Goal: Task Accomplishment & Management: Manage account settings

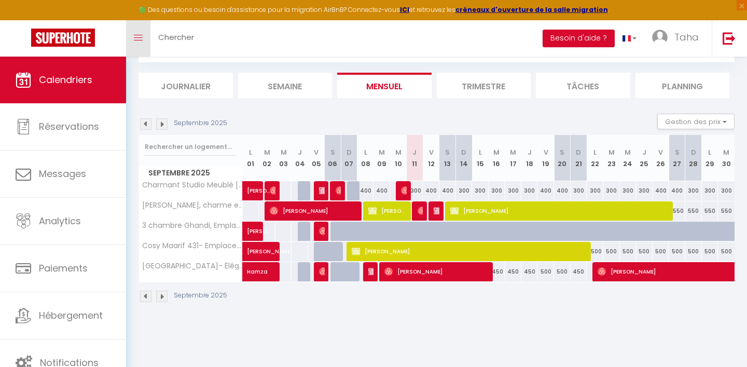
click at [130, 47] on link "Toggle menubar" at bounding box center [138, 38] width 24 height 36
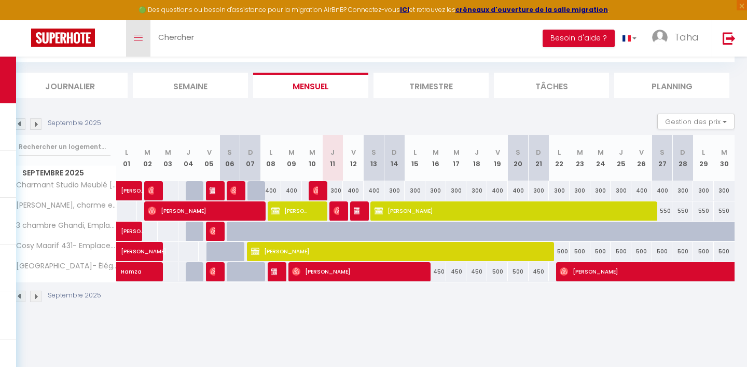
click at [130, 47] on link "Toggle menubar" at bounding box center [138, 38] width 24 height 36
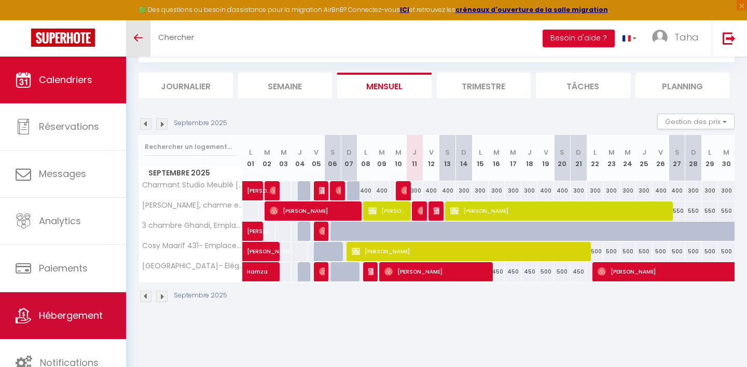
scroll to position [57, 0]
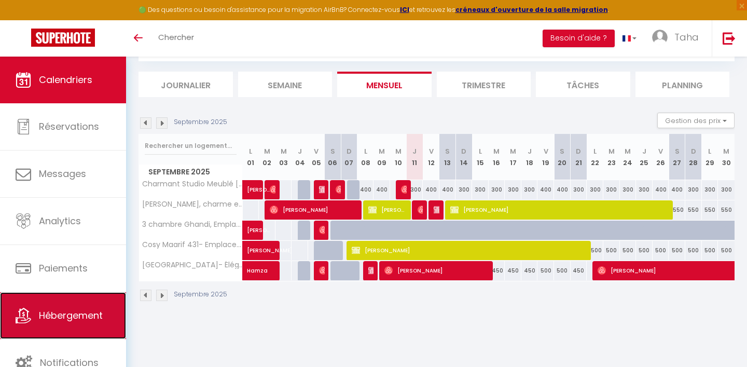
click at [79, 311] on span "Hébergement" at bounding box center [71, 315] width 64 height 13
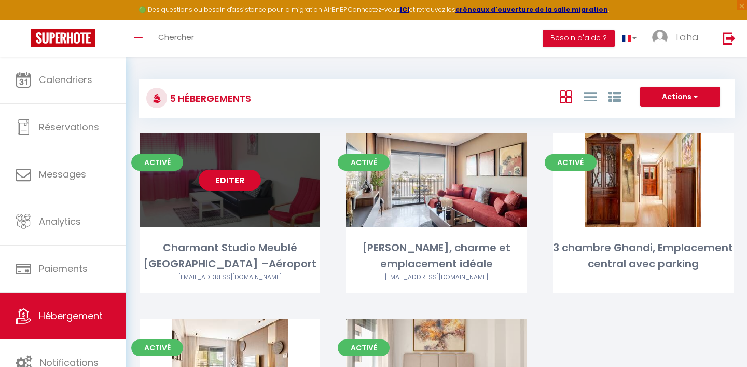
click at [234, 183] on link "Editer" at bounding box center [230, 180] width 62 height 21
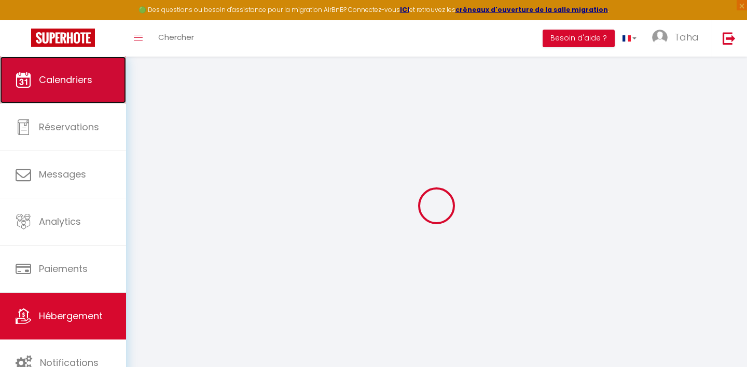
click at [77, 77] on span "Calendriers" at bounding box center [65, 79] width 53 height 13
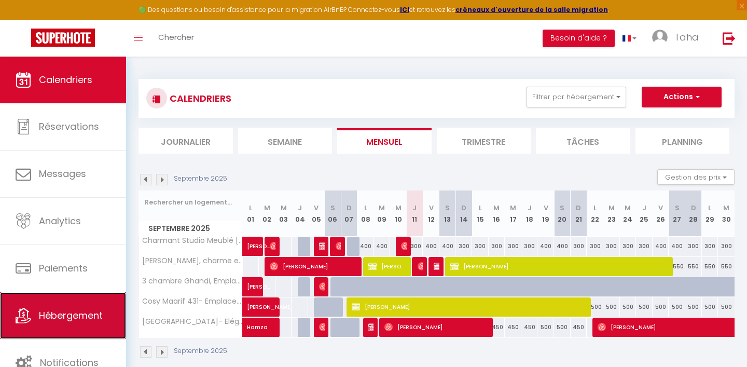
click at [71, 298] on link "Hébergement" at bounding box center [63, 315] width 126 height 47
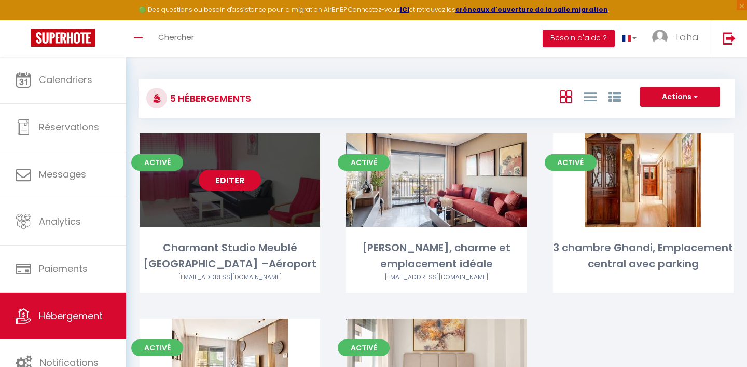
click at [238, 183] on link "Editer" at bounding box center [230, 180] width 62 height 21
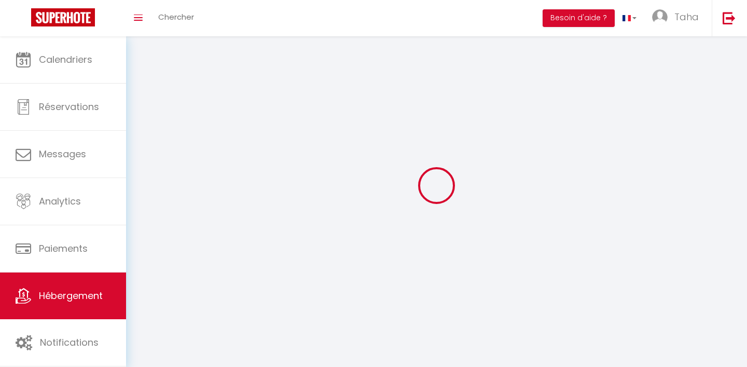
select select "28"
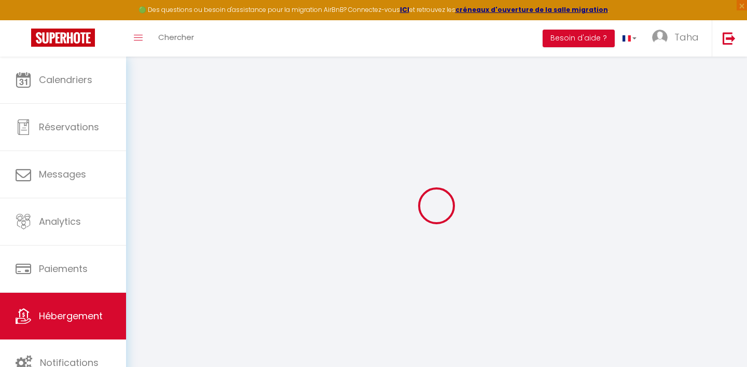
select select
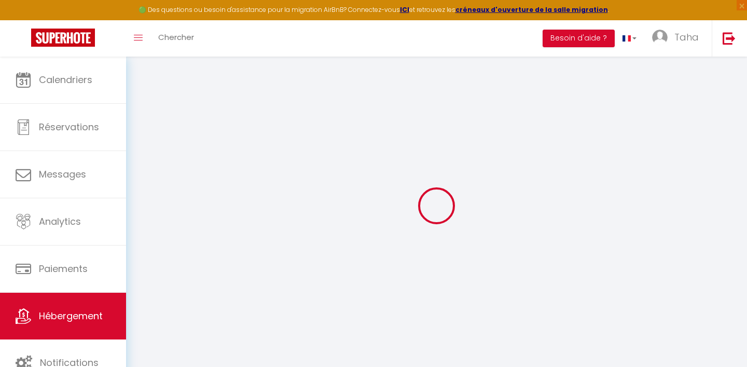
select select
checkbox input "false"
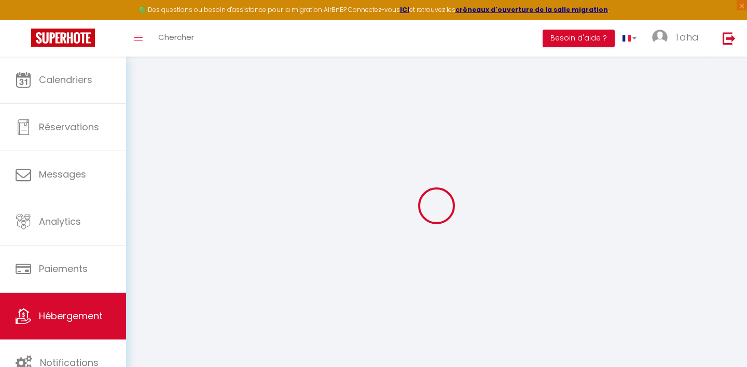
select select
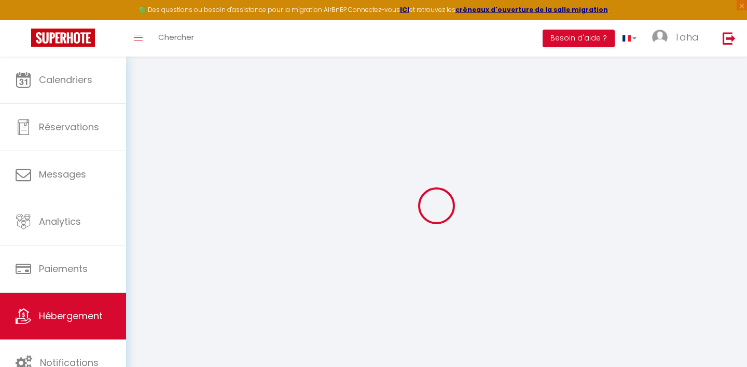
select select
checkbox input "false"
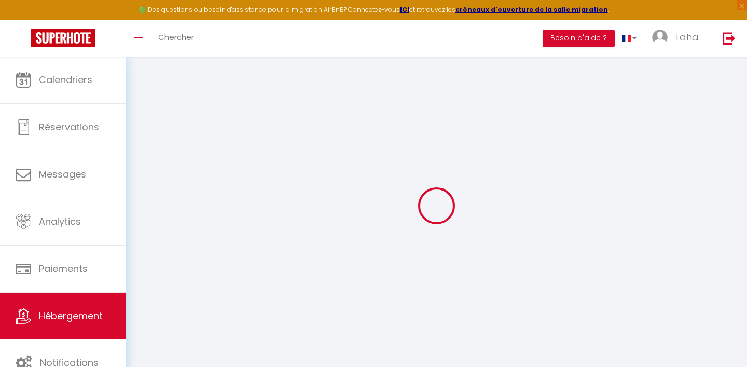
checkbox input "false"
select select
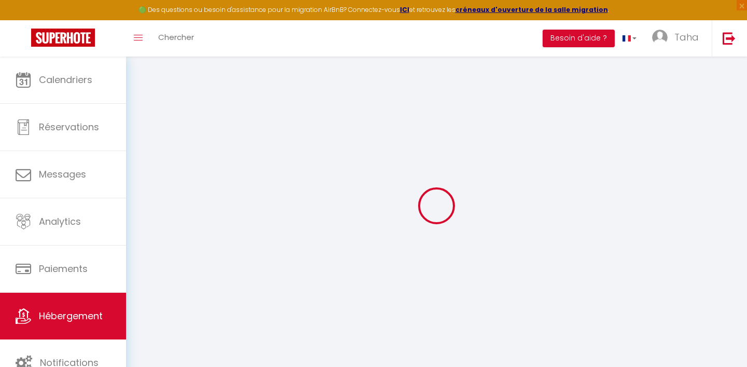
select select
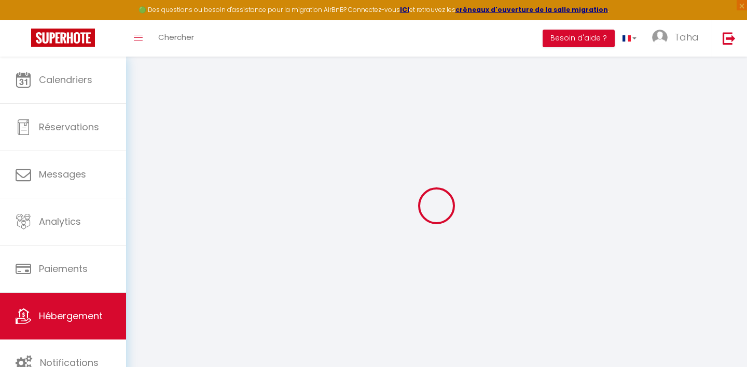
checkbox input "false"
select select
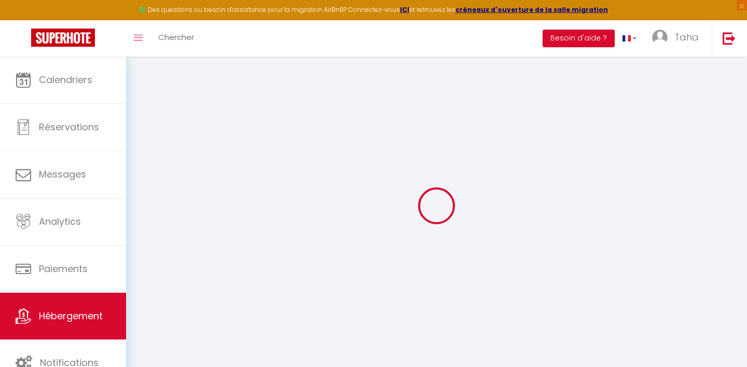
select select
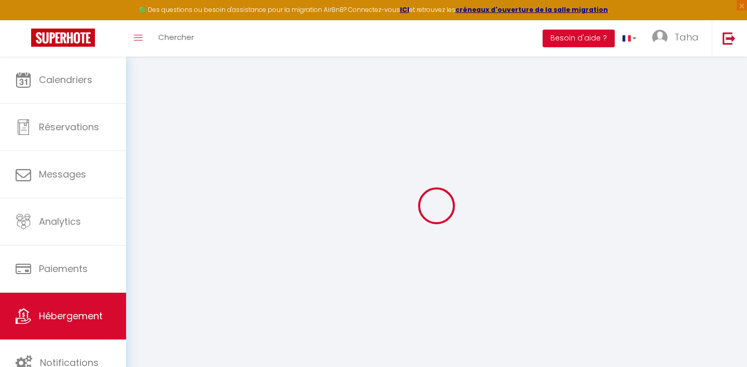
select select
checkbox input "false"
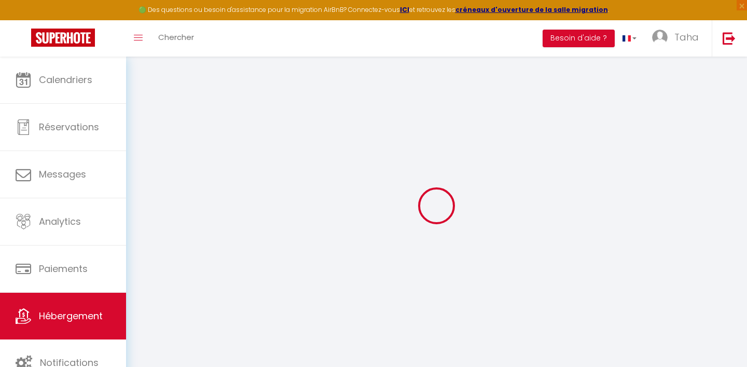
checkbox input "false"
select select
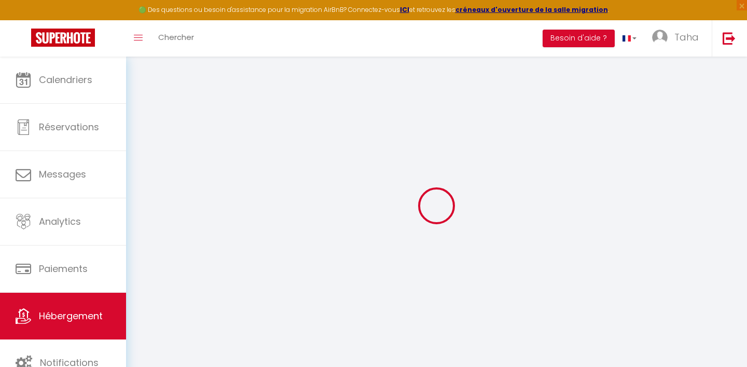
select select
checkbox input "false"
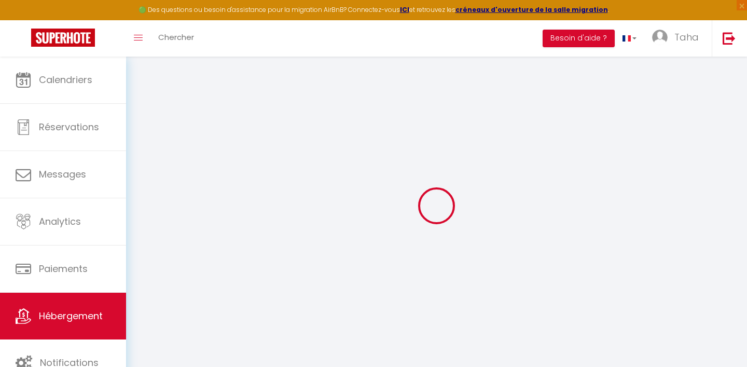
checkbox input "false"
select select
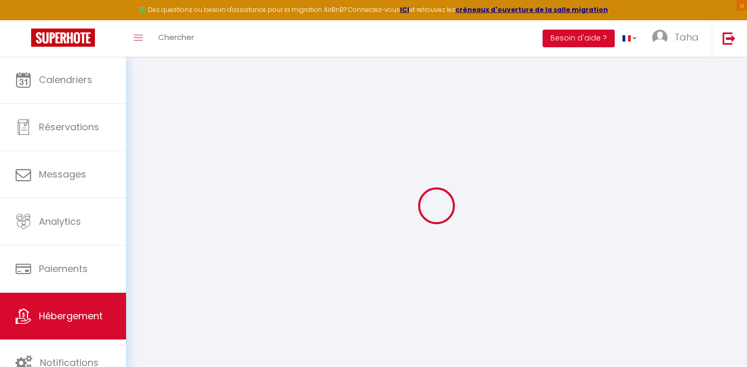
type input "Charmant Studio Meublé [GEOGRAPHIC_DATA] –Aéroport"
type input "400"
type input "50"
select select
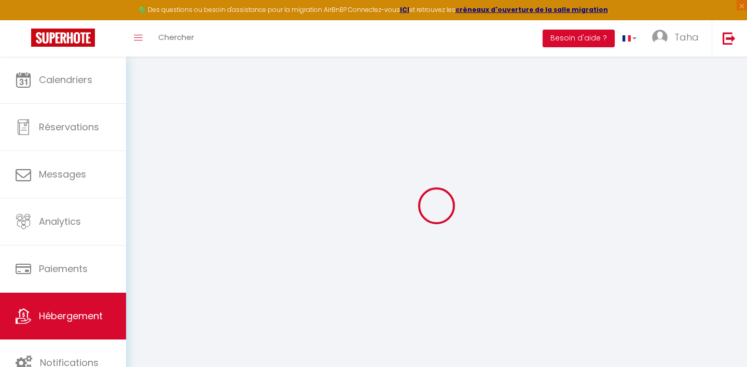
select select
type input "Résidence Nouaceur Parc 2"
type input "27000"
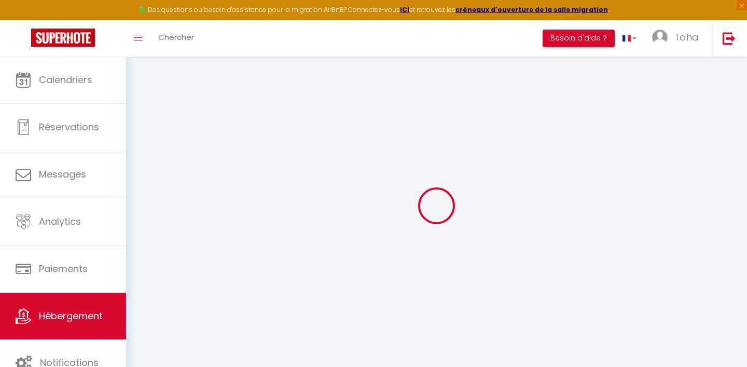
type input "Nouaceur"
select select "146"
type input "[EMAIL_ADDRESS][DOMAIN_NAME]"
select select
checkbox input "false"
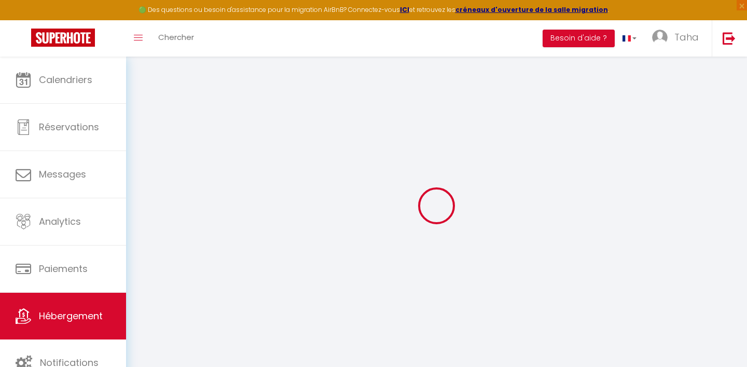
checkbox input "false"
select select "52"
type input "0"
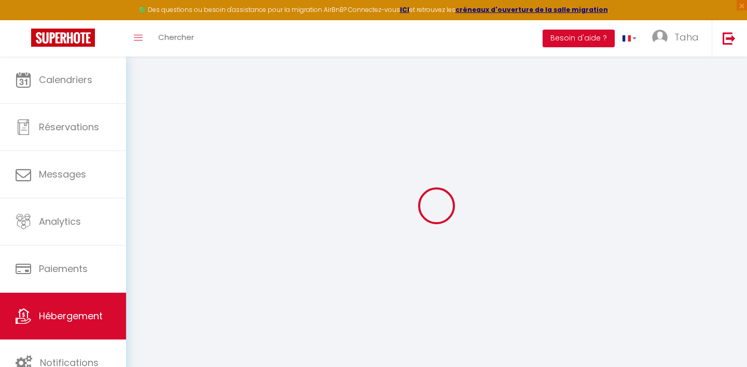
type input "0"
select select
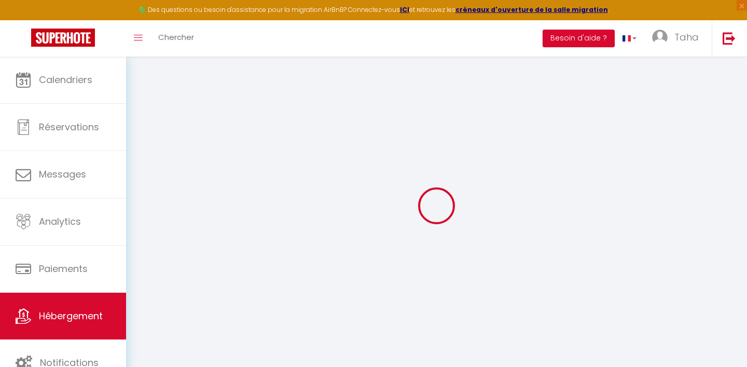
select select
checkbox input "false"
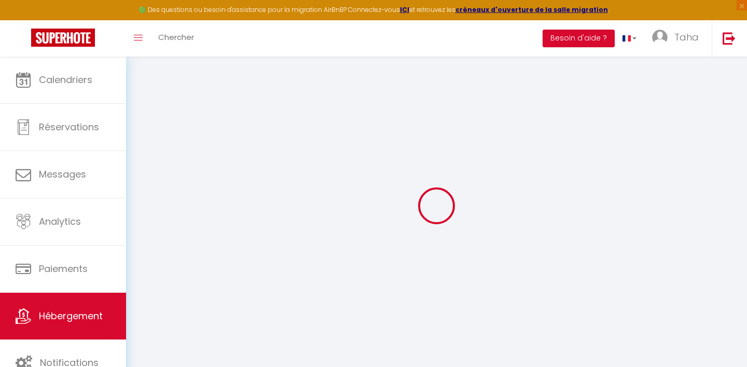
checkbox input "false"
select select
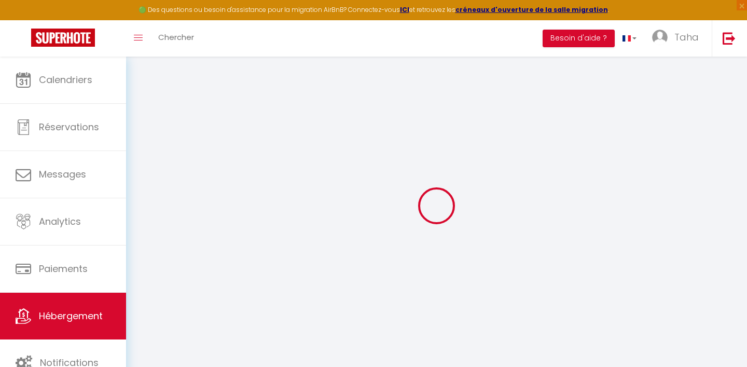
checkbox input "false"
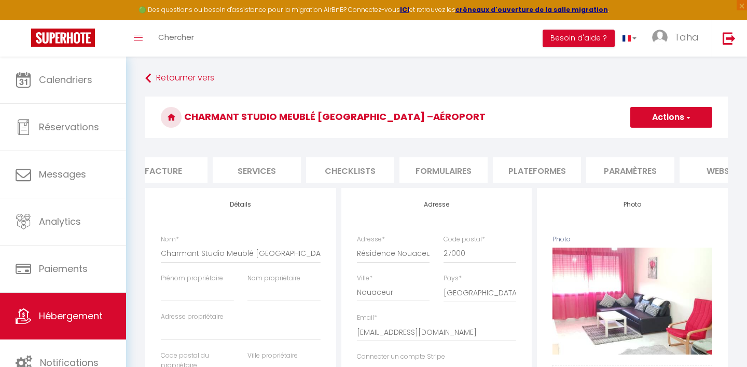
scroll to position [0, 351]
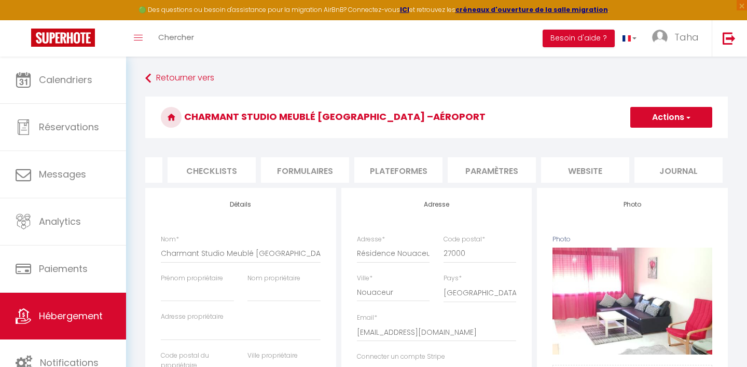
click at [496, 173] on li "Paramètres" at bounding box center [492, 169] width 88 height 25
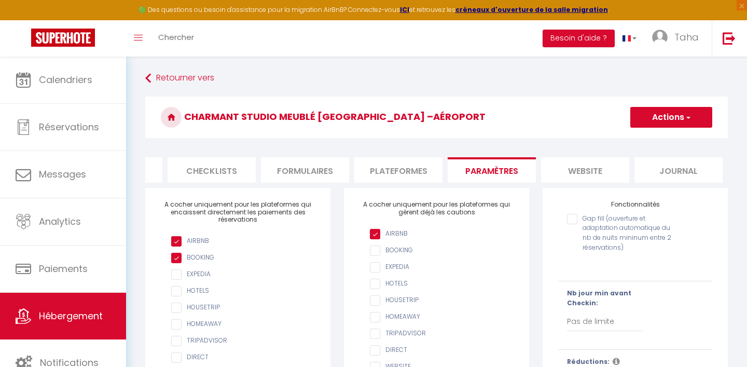
click at [410, 170] on li "Plateformes" at bounding box center [398, 169] width 88 height 25
select select
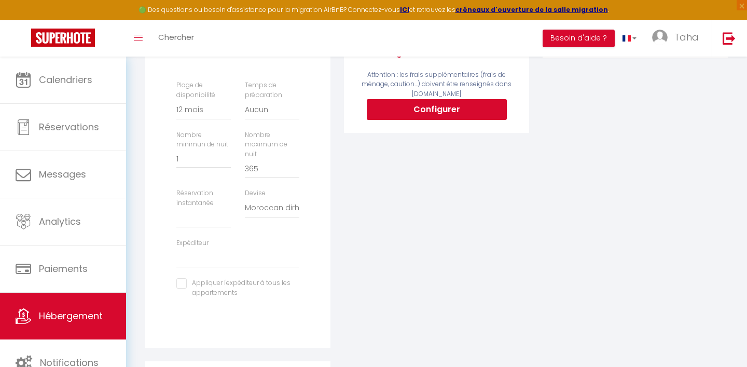
scroll to position [272, 0]
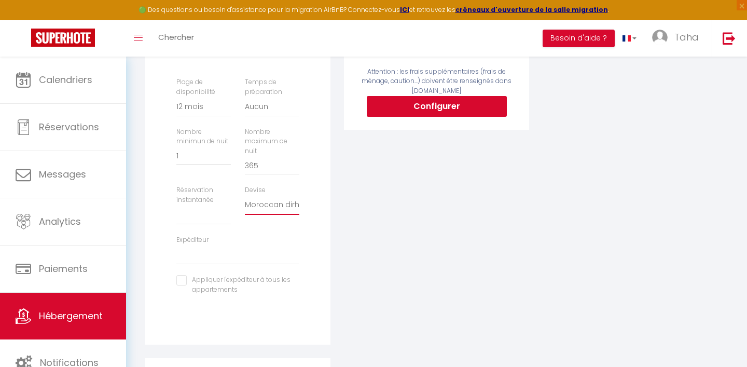
click at [278, 196] on select "United Arab Emirates dirham (AED) Argentine peso (ARS) Australian dollar (AUD) …" at bounding box center [272, 205] width 54 height 20
select select "EUR"
select select
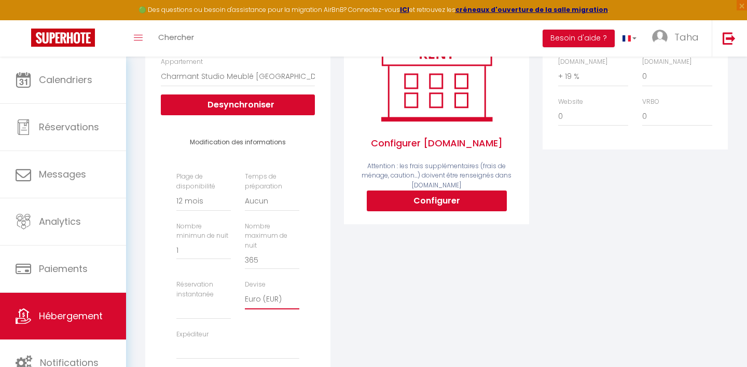
scroll to position [0, 0]
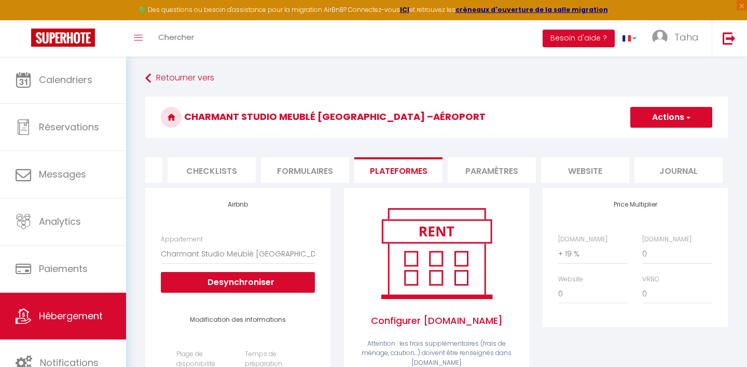
click at [681, 116] on button "Actions" at bounding box center [671, 117] width 82 height 21
drag, startPoint x: 132, startPoint y: 72, endPoint x: 669, endPoint y: 139, distance: 541.0
click at [669, 139] on link "Enregistrer" at bounding box center [671, 139] width 82 height 13
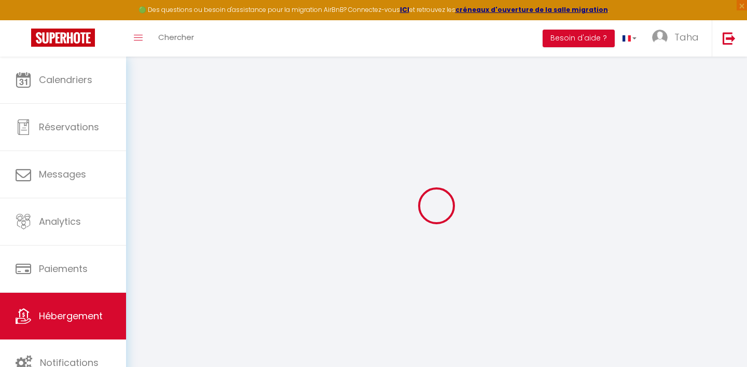
select select "365"
select select
select select "EUR"
select select
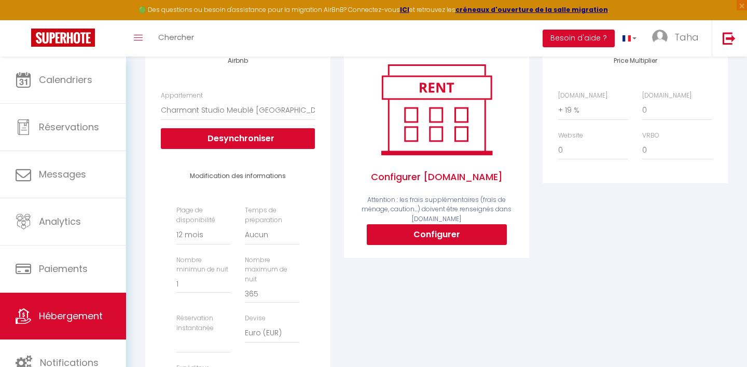
scroll to position [144, 0]
click at [449, 230] on button "Configurer" at bounding box center [437, 234] width 140 height 21
select select
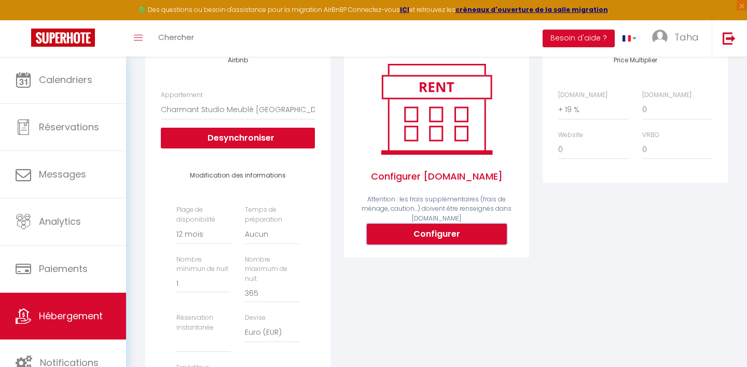
select select
type input "[EMAIL_ADDRESS][DOMAIN_NAME]"
select select
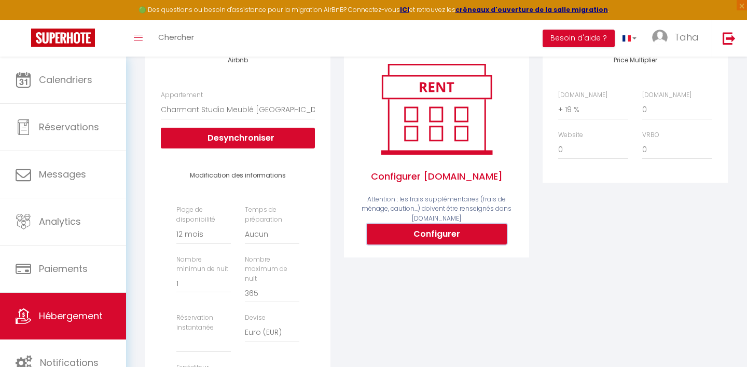
select select
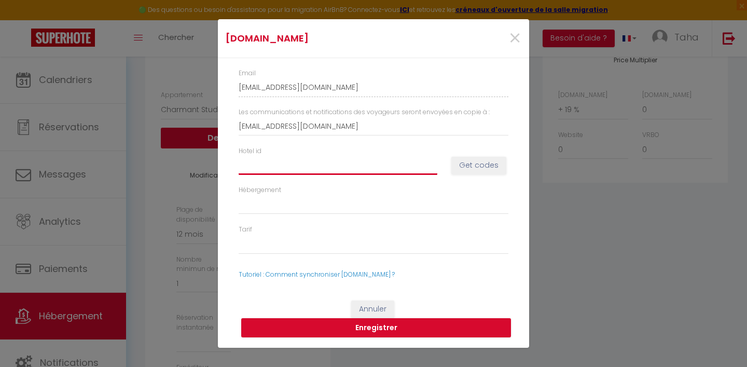
click at [383, 171] on input "Hotel id" at bounding box center [338, 165] width 199 height 19
paste input "14900412"
type input "14900412"
select select
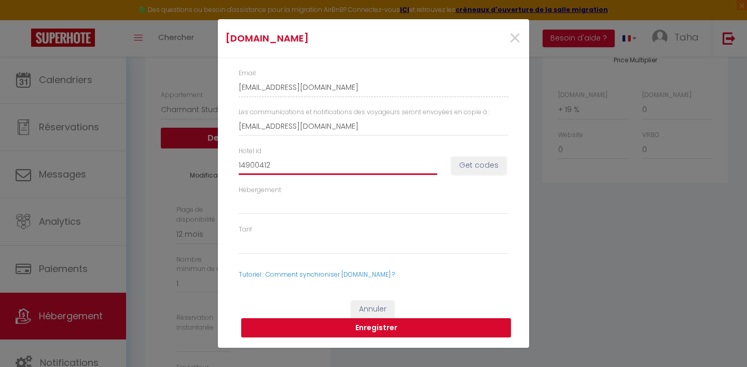
select select
type input "14900412"
click at [472, 166] on button "Get codes" at bounding box center [478, 166] width 55 height 18
select select
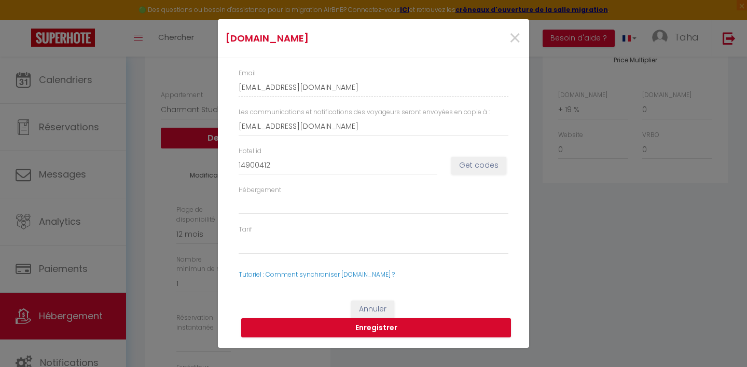
select select
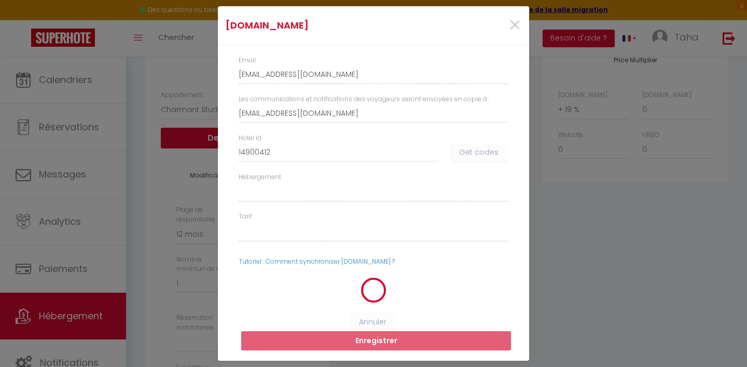
select select
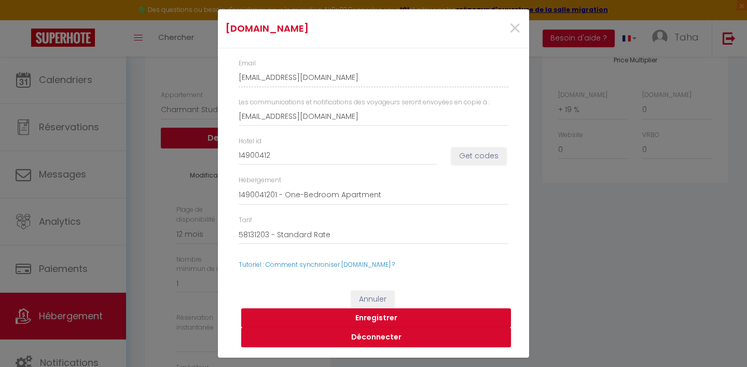
click at [403, 315] on button "Enregistrer" at bounding box center [376, 318] width 270 height 20
select select
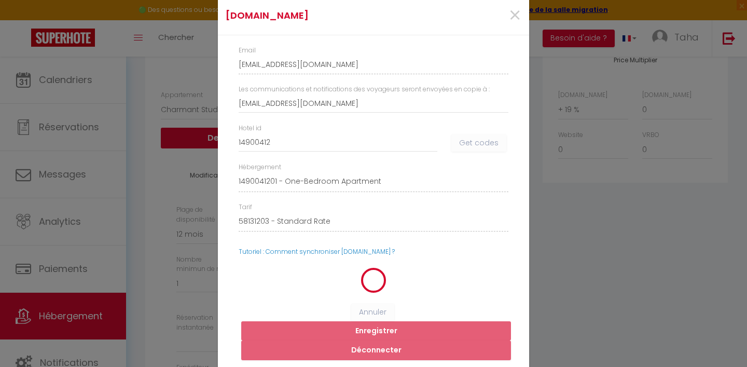
select select
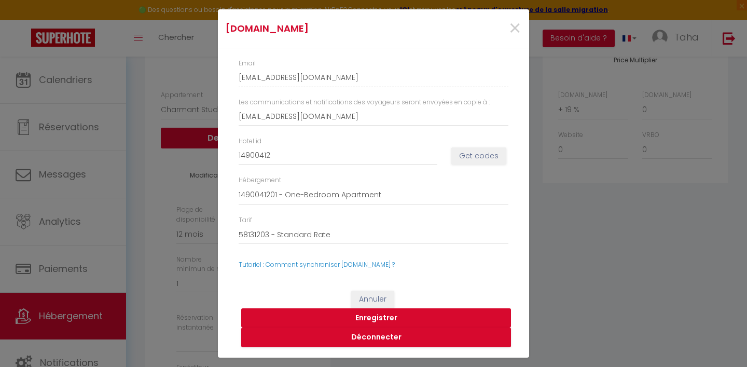
click at [399, 317] on button "Enregistrer" at bounding box center [376, 318] width 270 height 20
select select
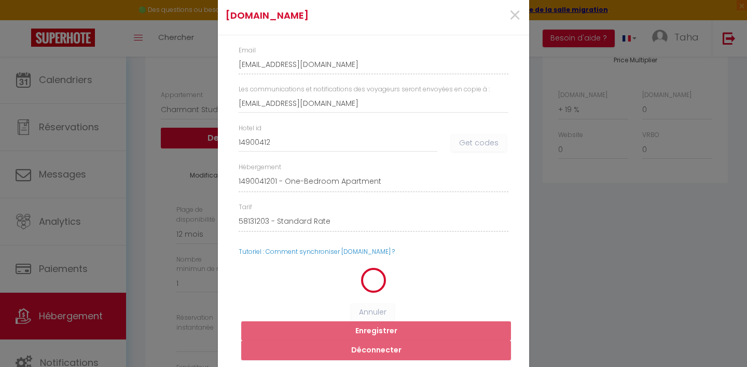
select select
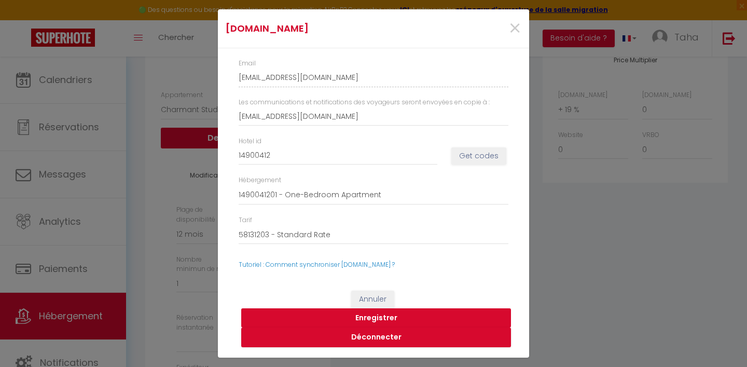
click at [399, 317] on button "Enregistrer" at bounding box center [376, 318] width 270 height 20
select select
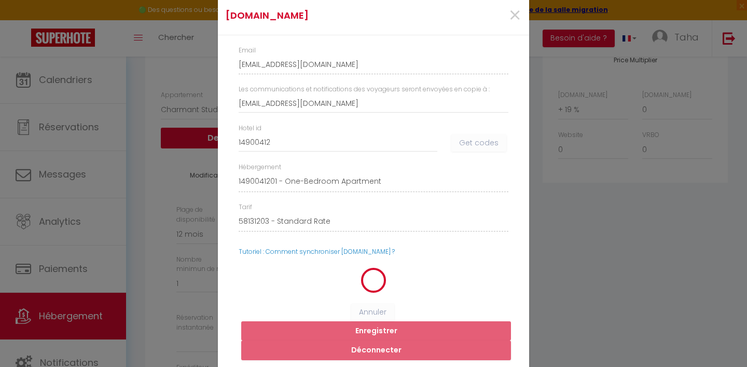
select select
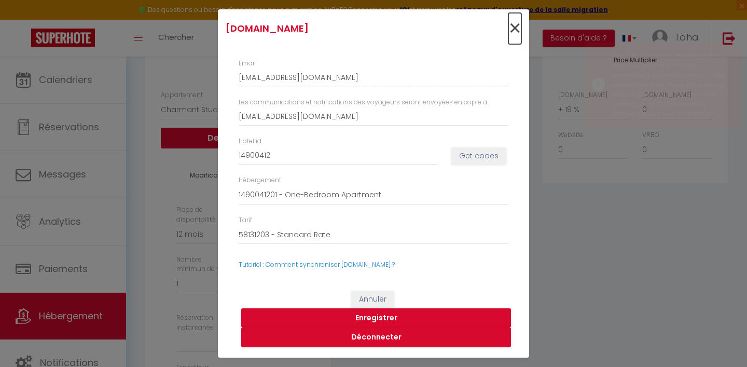
click at [512, 24] on span "×" at bounding box center [514, 28] width 13 height 31
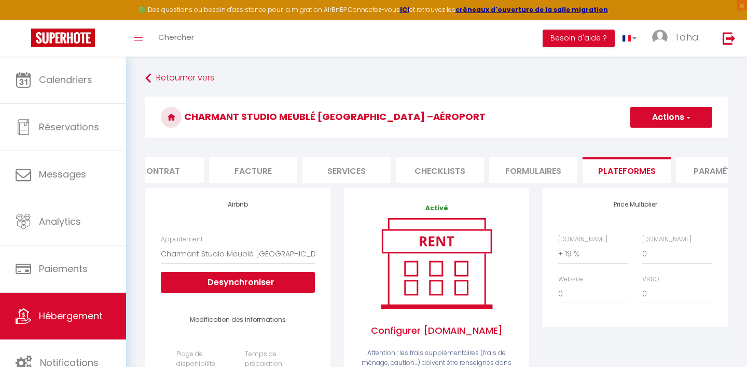
scroll to position [0, 0]
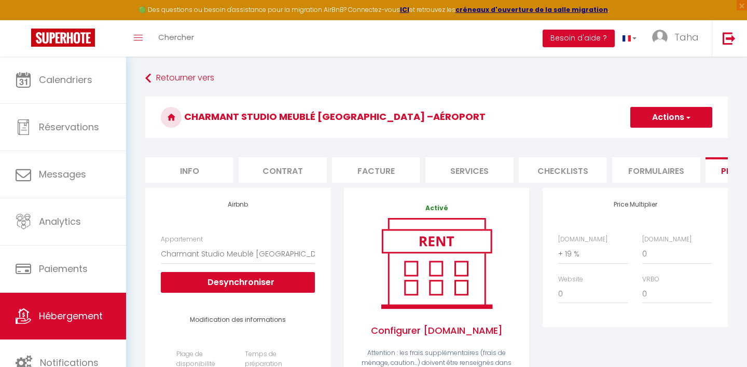
click at [177, 165] on li "Info" at bounding box center [189, 169] width 88 height 25
select select
checkbox input "false"
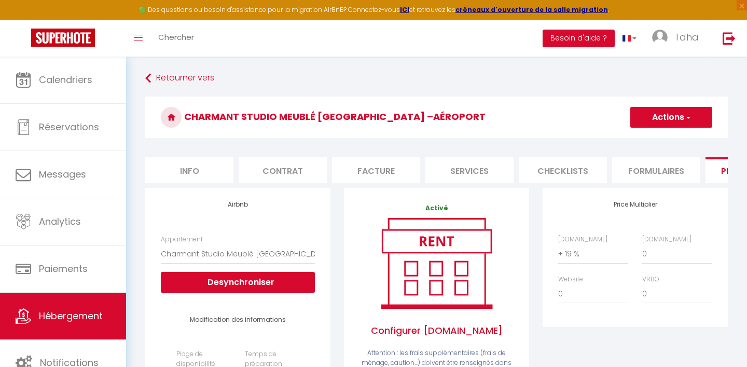
checkbox input "false"
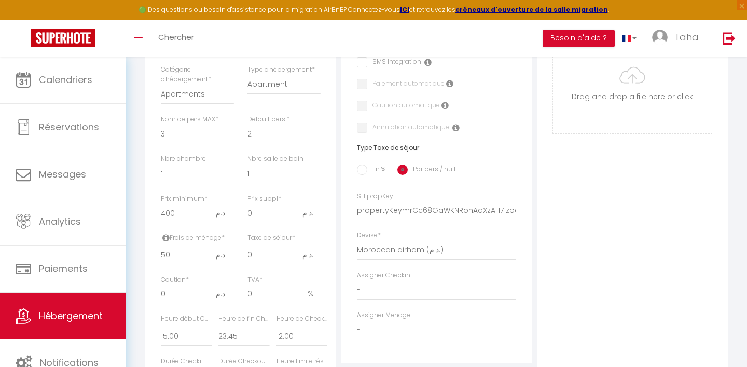
scroll to position [305, 0]
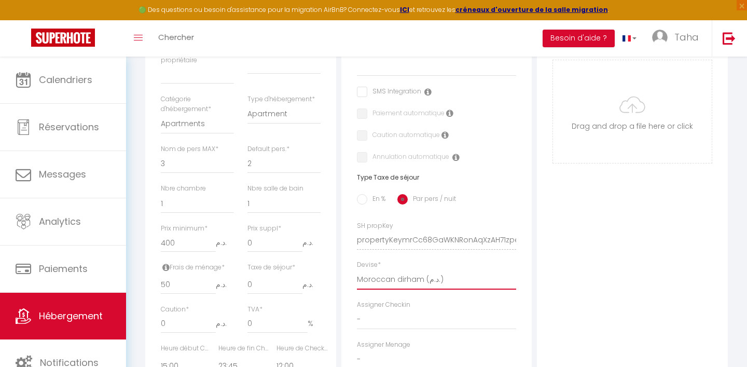
click at [414, 287] on select "United Arab Emirates dirham (د.إ) [DEMOGRAPHIC_DATA] (Af) Swazi lilangeni (L) A…" at bounding box center [437, 280] width 160 height 20
select select "28"
select select
checkbox input "false"
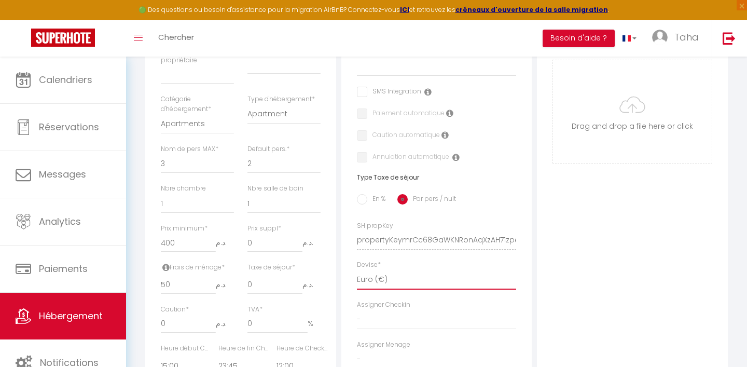
checkbox input "false"
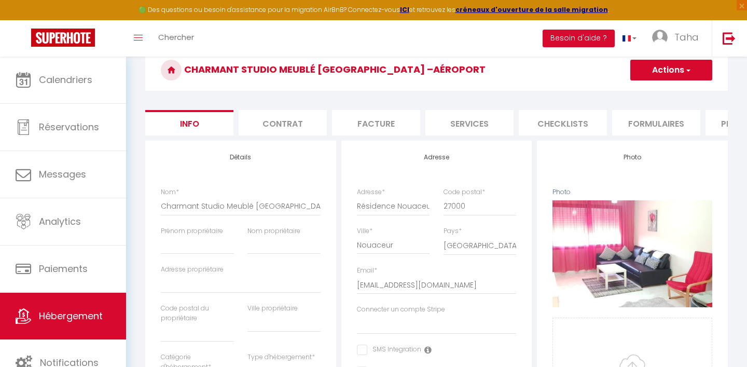
scroll to position [0, 0]
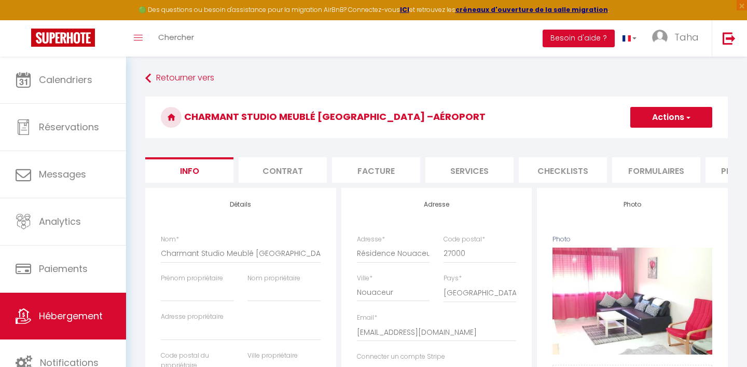
click at [697, 120] on button "Actions" at bounding box center [671, 117] width 82 height 21
click at [657, 141] on link "Enregistrer" at bounding box center [656, 139] width 111 height 13
click at [658, 123] on button "Actions" at bounding box center [671, 117] width 82 height 21
click at [628, 141] on input "Enregistrer" at bounding box center [630, 140] width 38 height 10
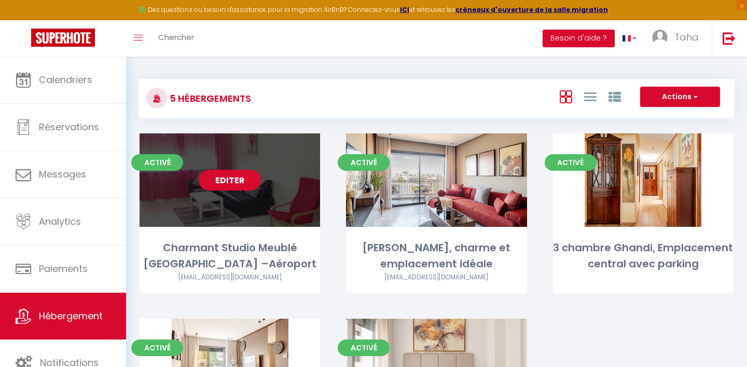
click at [239, 179] on link "Editer" at bounding box center [230, 180] width 62 height 21
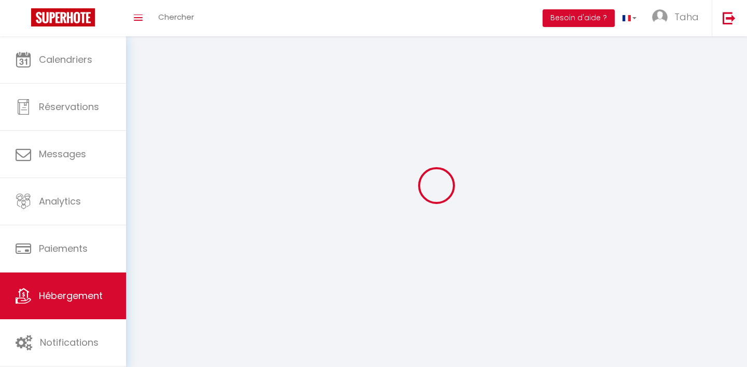
select select
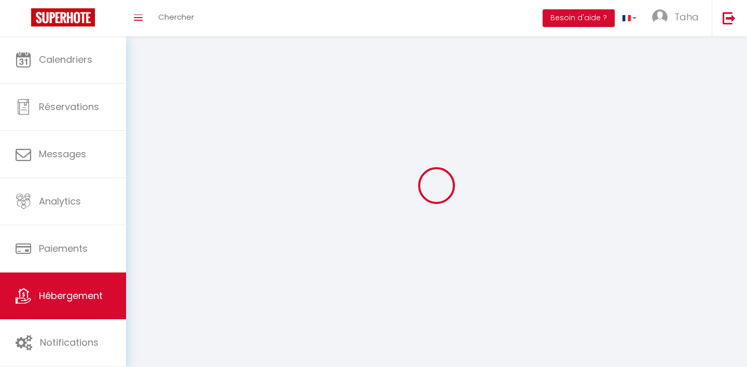
select select
checkbox input "false"
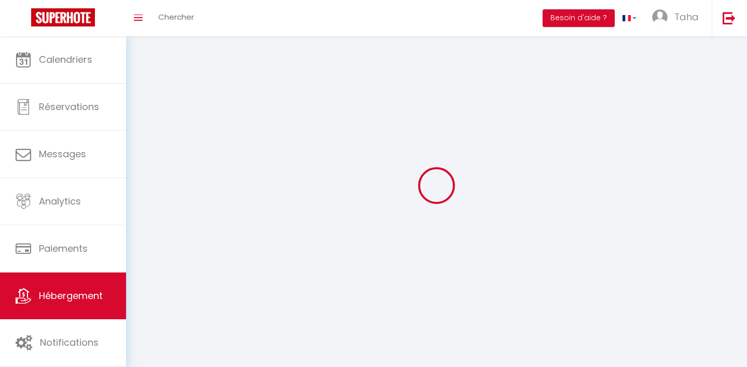
select select
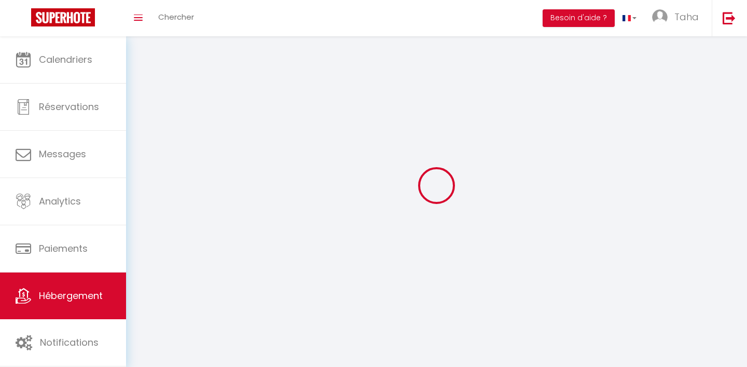
select select
checkbox input "false"
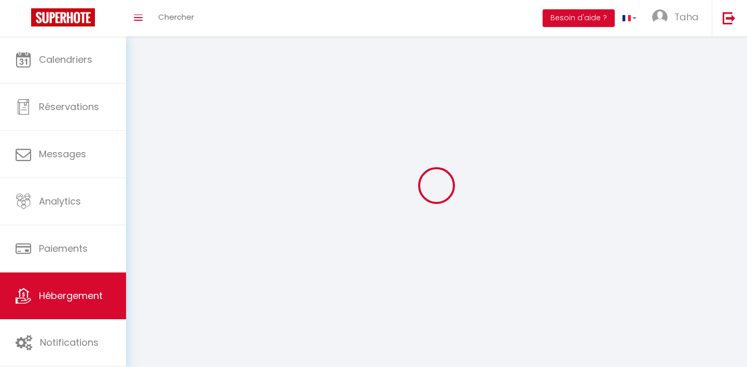
checkbox input "false"
select select
select select "28"
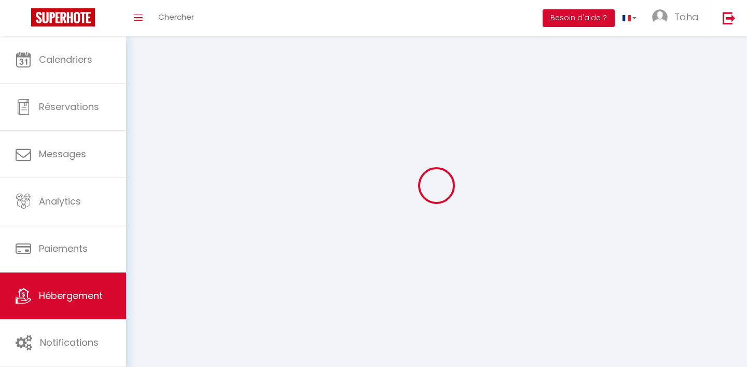
select select
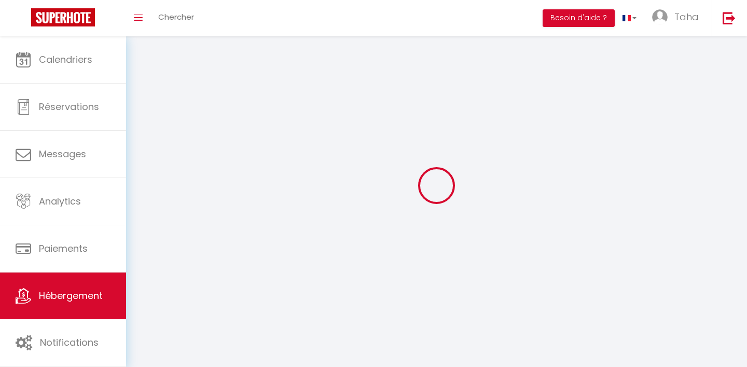
select select
checkbox input "false"
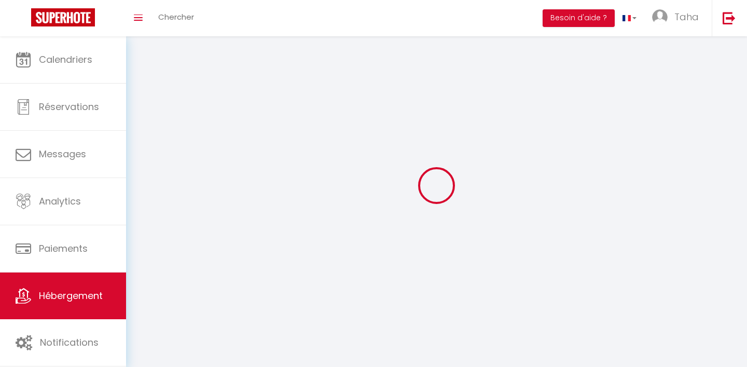
select select
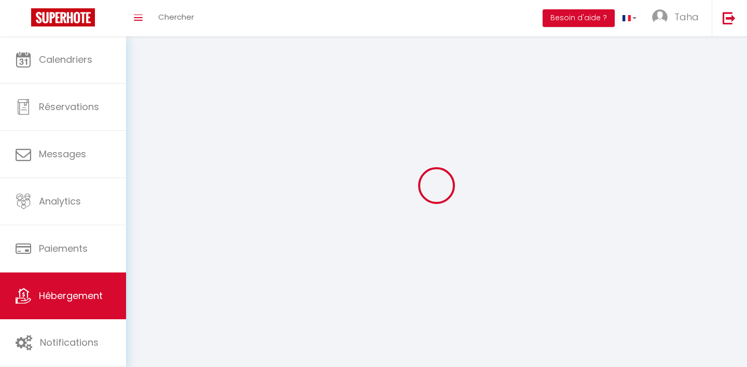
select select
checkbox input "false"
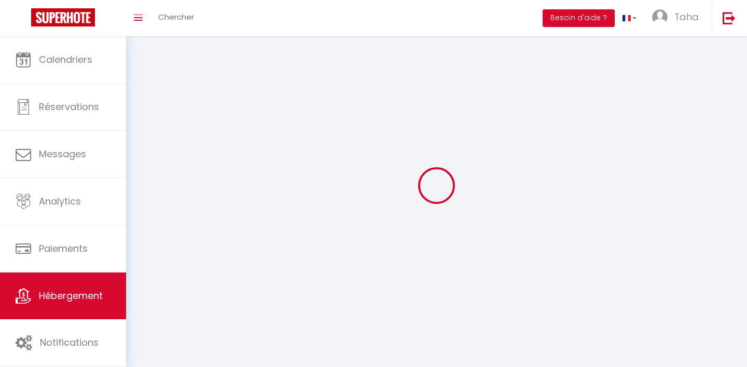
checkbox input "false"
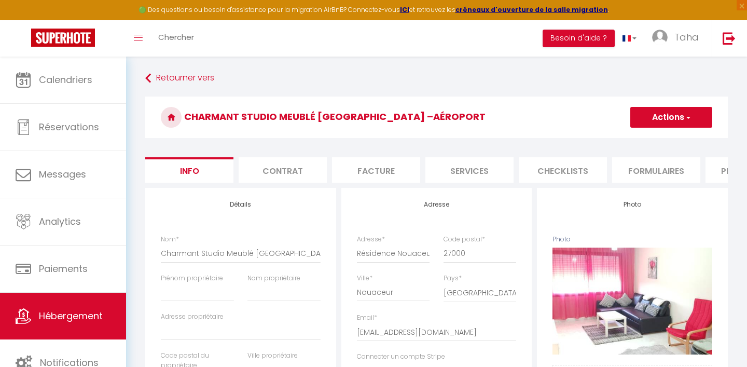
click at [720, 173] on li "Plateformes" at bounding box center [749, 169] width 88 height 25
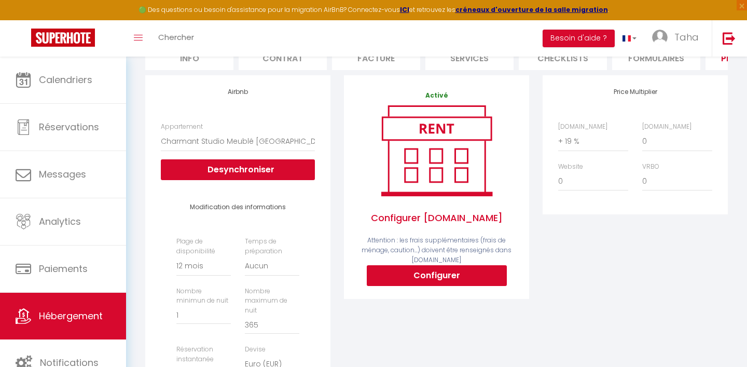
scroll to position [113, 0]
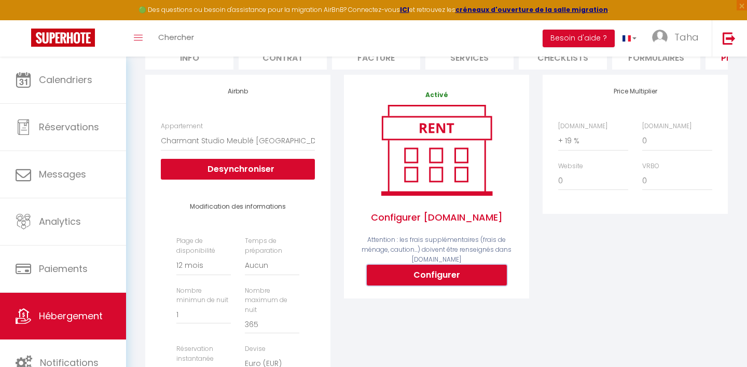
click at [452, 274] on button "Configurer" at bounding box center [437, 274] width 140 height 21
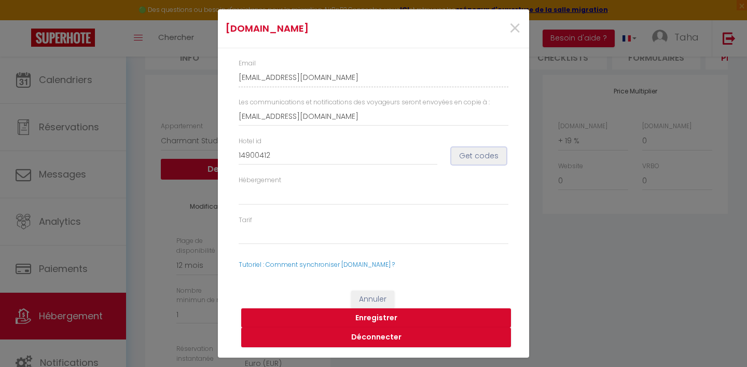
click at [476, 156] on button "Get codes" at bounding box center [478, 156] width 55 height 18
click at [386, 318] on button "Enregistrer" at bounding box center [376, 318] width 270 height 20
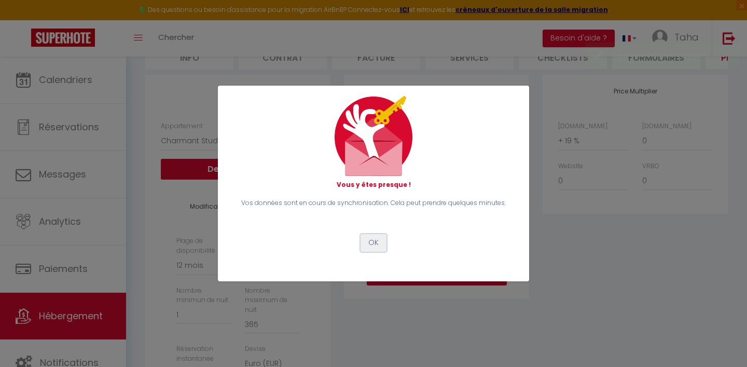
click at [376, 243] on button "OK" at bounding box center [373, 243] width 26 height 18
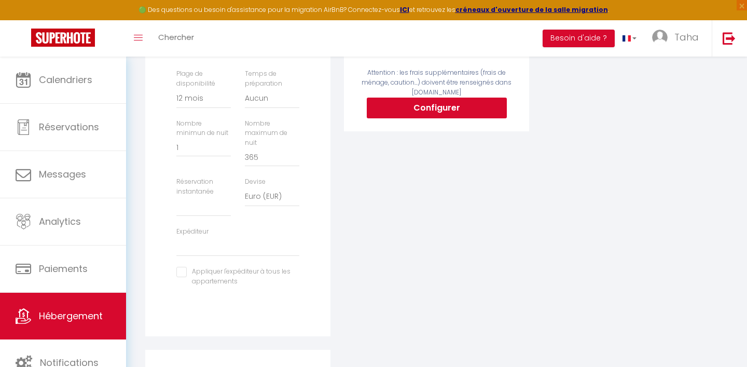
scroll to position [281, 0]
click at [267, 186] on select "United Arab Emirates dirham (AED) Argentine peso (ARS) Australian dollar (AUD) …" at bounding box center [272, 196] width 54 height 20
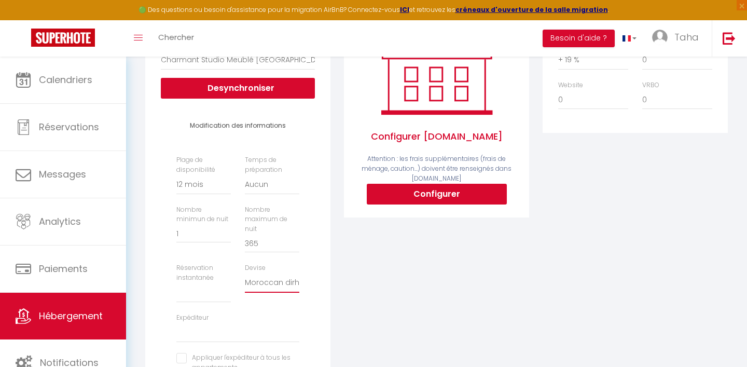
scroll to position [0, 0]
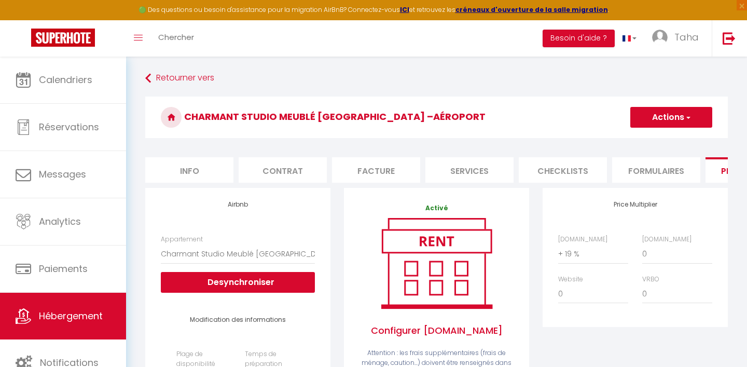
click at [697, 126] on button "Actions" at bounding box center [671, 117] width 82 height 21
click at [673, 134] on link "Enregistrer" at bounding box center [671, 139] width 82 height 13
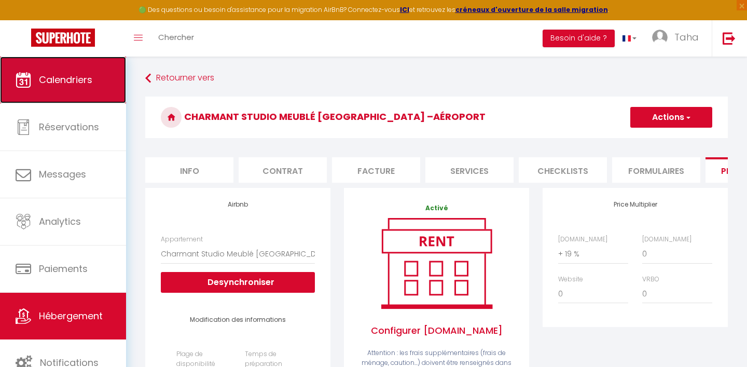
click at [73, 82] on span "Calendriers" at bounding box center [65, 79] width 53 height 13
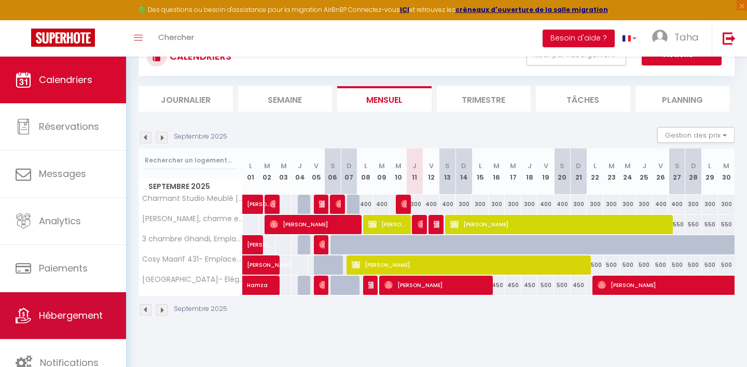
scroll to position [57, 0]
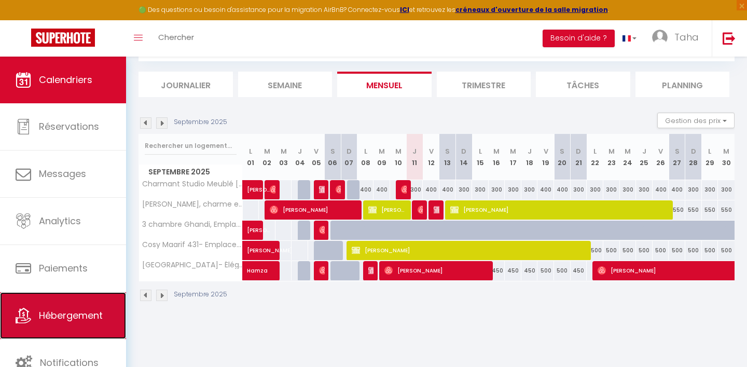
click at [77, 312] on span "Hébergement" at bounding box center [71, 315] width 64 height 13
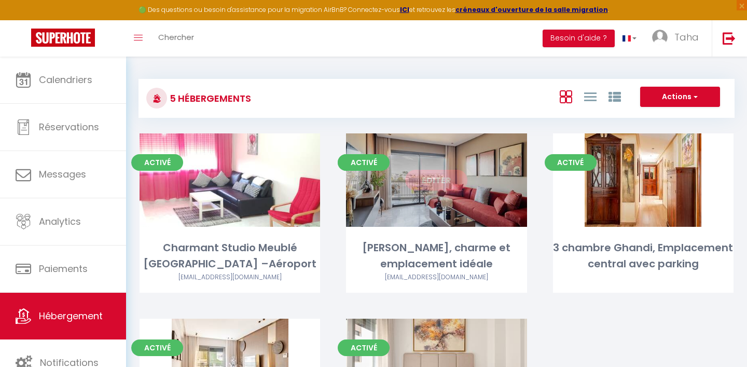
click at [443, 181] on link "Editer" at bounding box center [436, 180] width 62 height 21
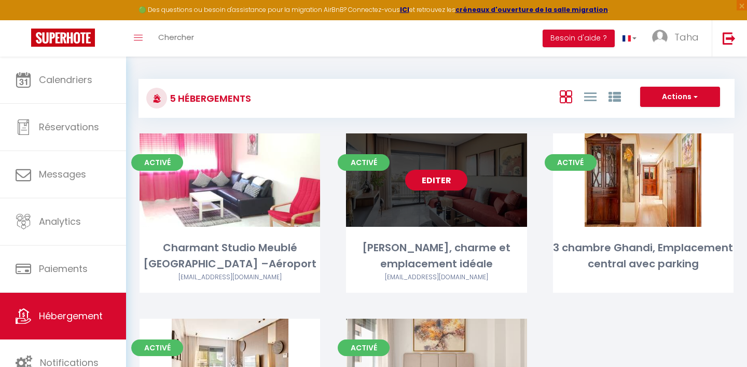
click at [443, 179] on link "Editer" at bounding box center [436, 180] width 62 height 21
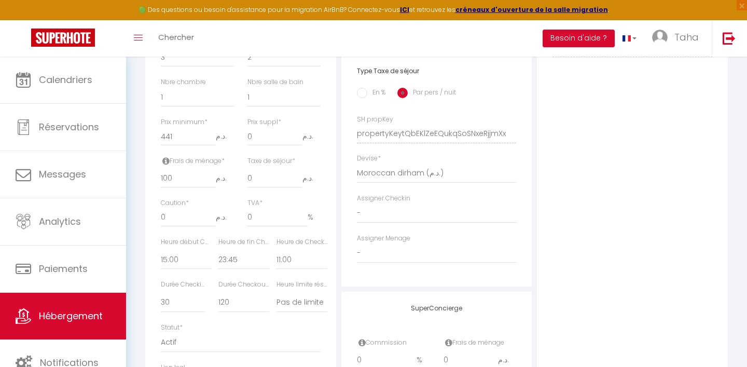
scroll to position [409, 0]
click at [439, 175] on select "United Arab Emirates dirham (د.إ) [DEMOGRAPHIC_DATA] (Af) Swazi lilangeni (L) A…" at bounding box center [437, 175] width 160 height 20
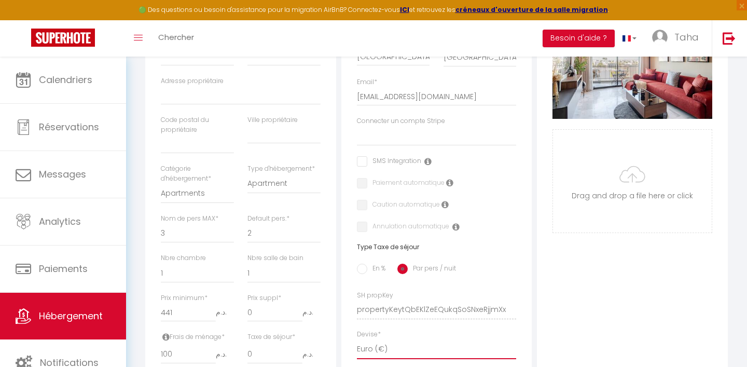
scroll to position [0, 0]
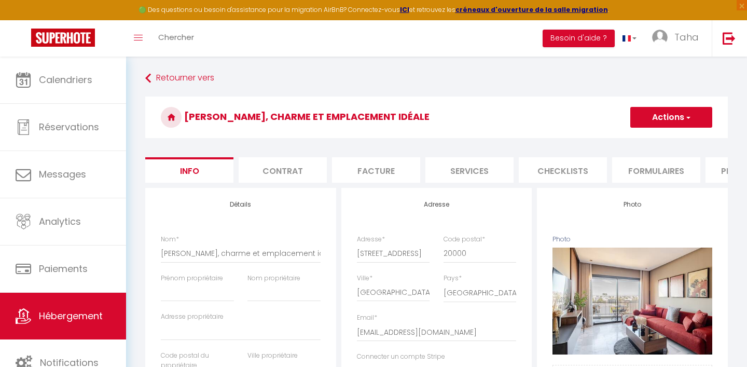
click at [679, 118] on button "Actions" at bounding box center [671, 117] width 82 height 21
click at [634, 136] on input "Enregistrer" at bounding box center [630, 140] width 38 height 10
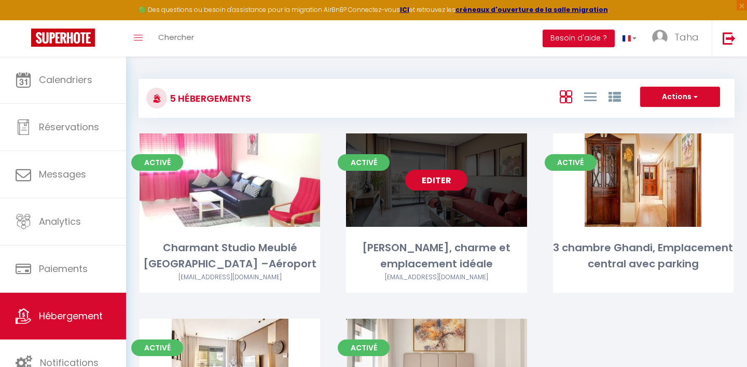
click at [439, 184] on link "Editer" at bounding box center [436, 180] width 62 height 21
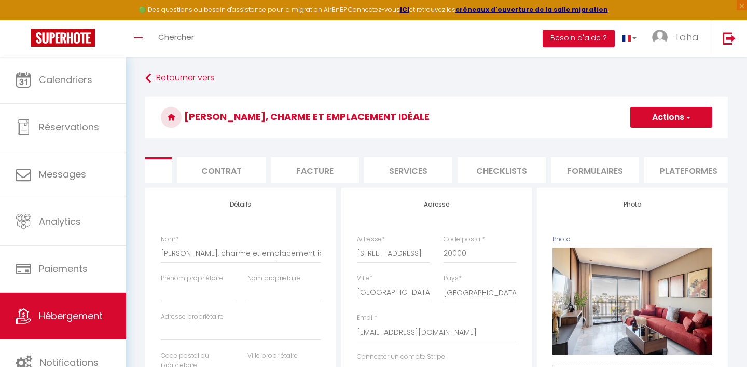
scroll to position [0, 67]
click at [661, 172] on li "Plateformes" at bounding box center [682, 169] width 88 height 25
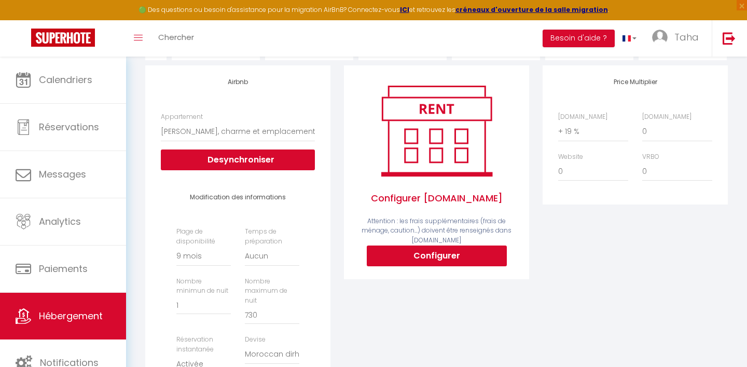
scroll to position [124, 0]
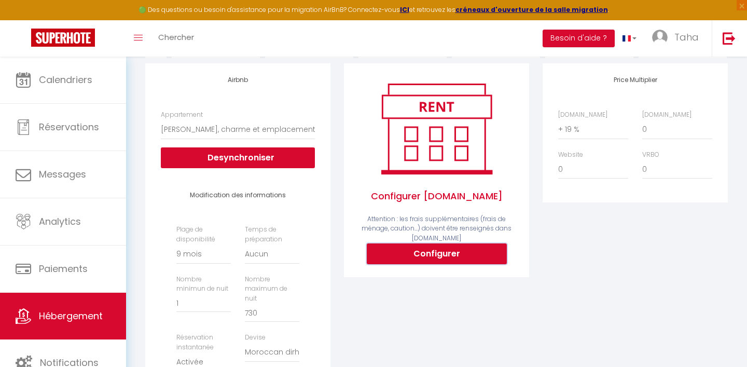
click at [454, 255] on button "Configurer" at bounding box center [437, 253] width 140 height 21
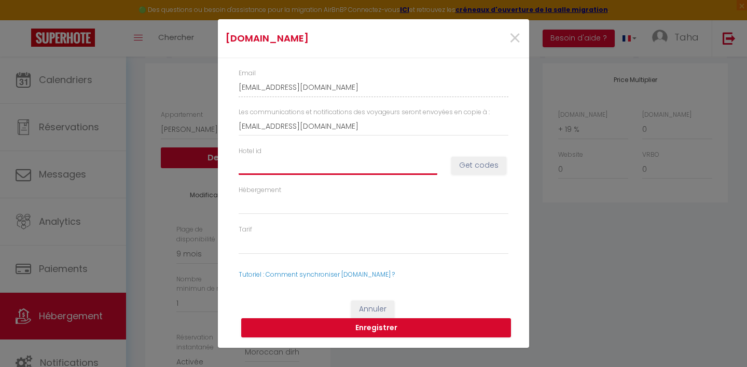
click at [314, 166] on input "Hotel id" at bounding box center [338, 165] width 199 height 19
paste input "13437264"
click at [478, 169] on button "Get codes" at bounding box center [478, 166] width 55 height 18
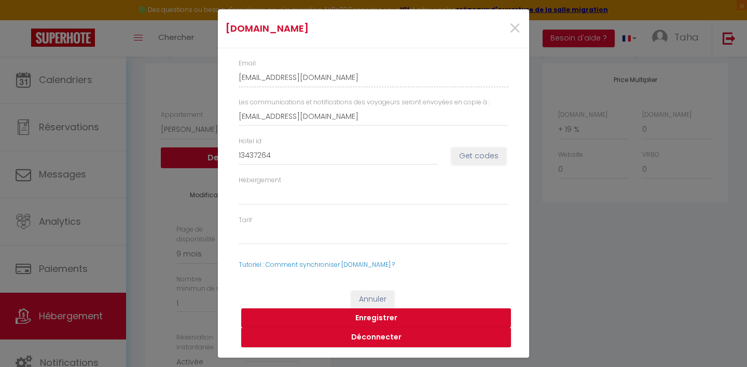
click at [412, 317] on button "Enregistrer" at bounding box center [376, 318] width 270 height 20
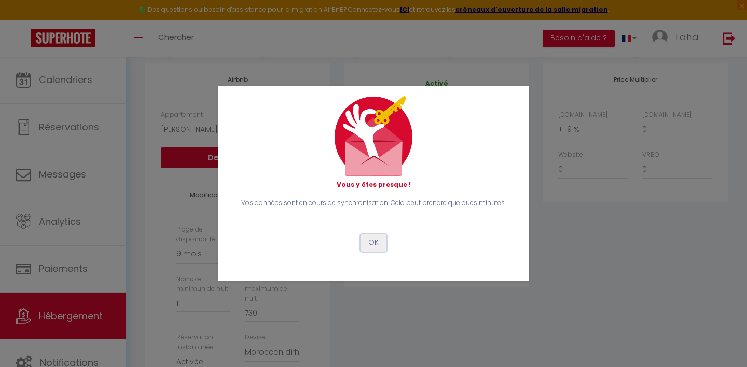
click at [374, 244] on button "OK" at bounding box center [373, 243] width 26 height 18
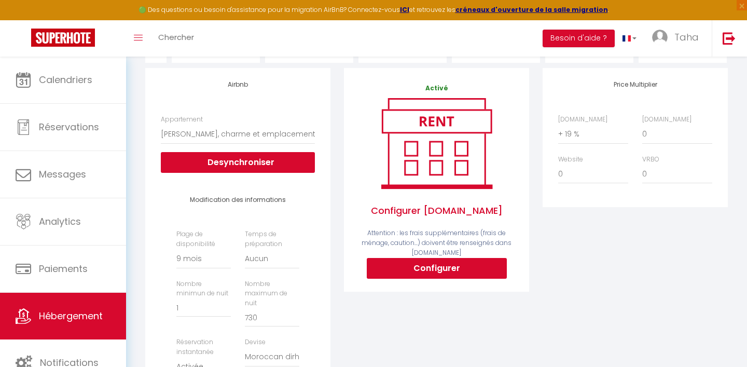
scroll to position [119, 0]
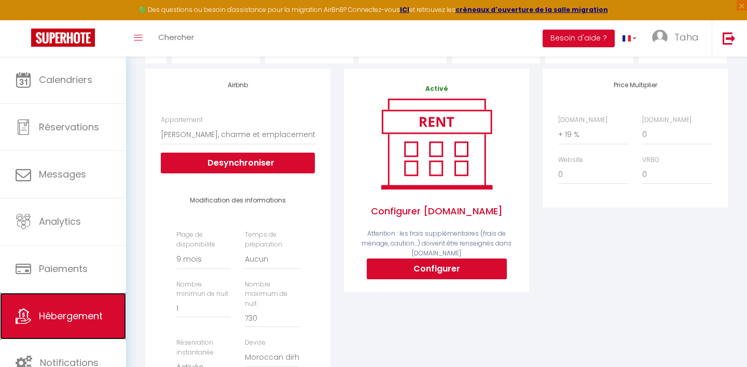
click at [71, 316] on span "Hébergement" at bounding box center [71, 315] width 64 height 13
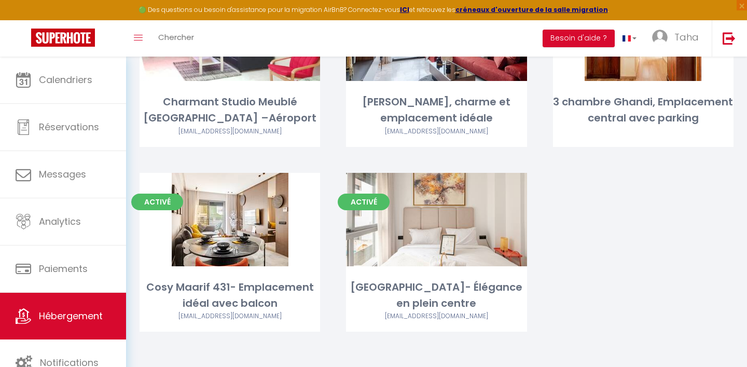
scroll to position [147, 0]
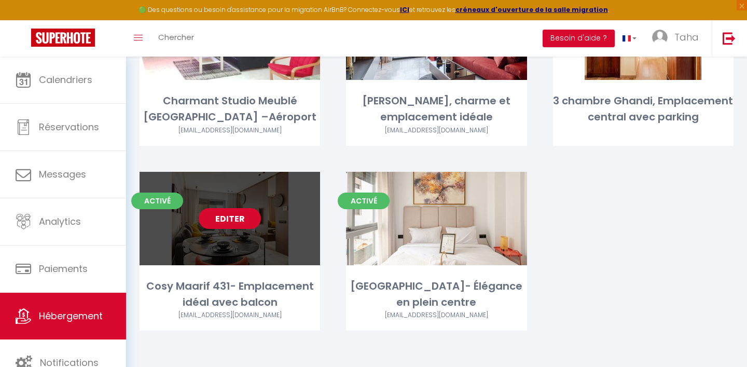
click at [232, 219] on link "Editer" at bounding box center [230, 218] width 62 height 21
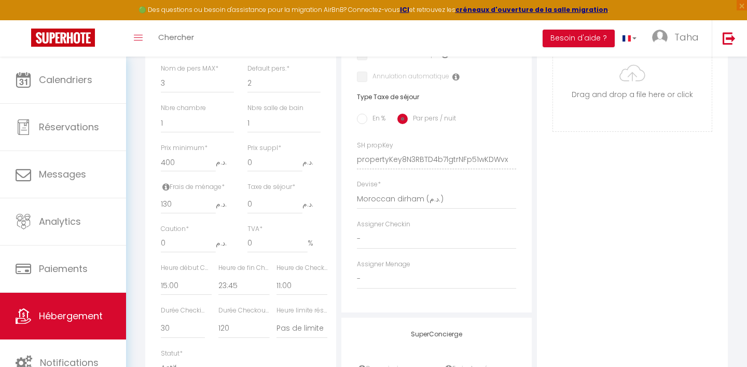
scroll to position [387, 0]
click at [412, 199] on select "United Arab Emirates dirham (د.إ) [DEMOGRAPHIC_DATA] (Af) Swazi lilangeni (L) A…" at bounding box center [437, 197] width 160 height 20
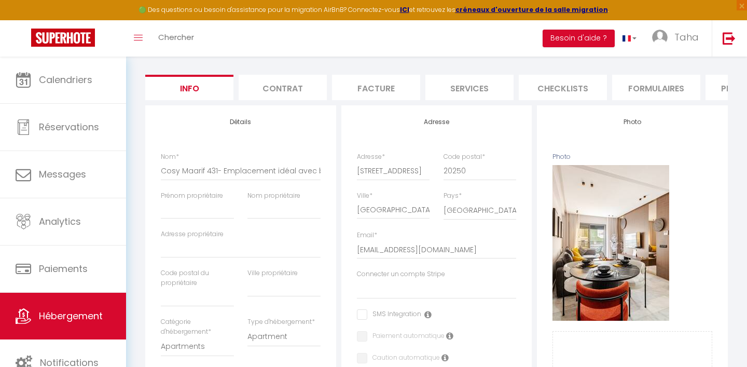
scroll to position [0, 0]
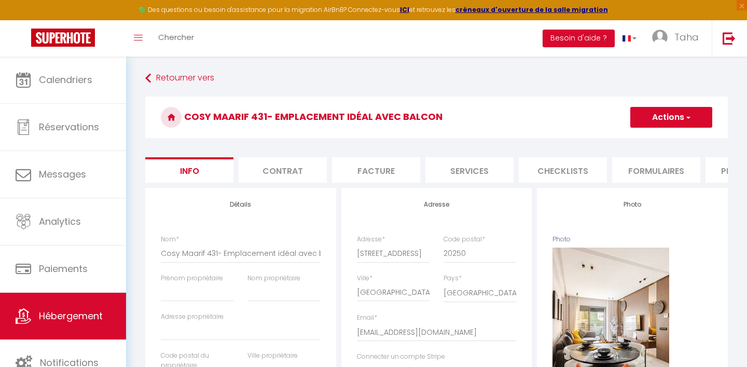
click at [681, 121] on button "Actions" at bounding box center [671, 117] width 82 height 21
click at [629, 138] on input "Enregistrer" at bounding box center [630, 140] width 38 height 10
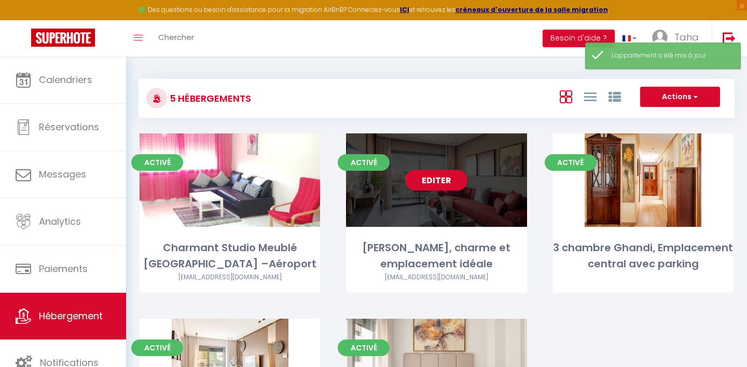
scroll to position [130, 0]
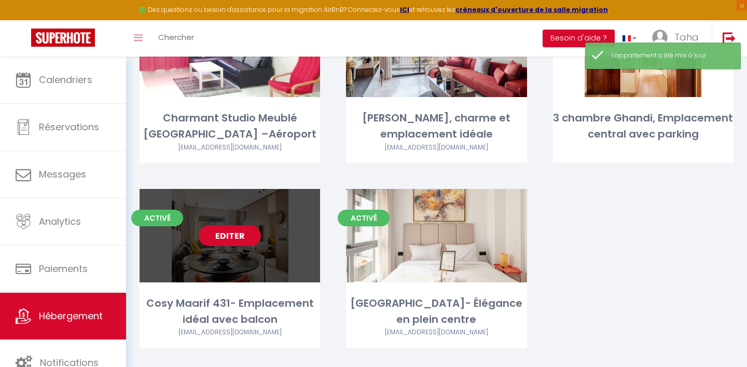
click at [232, 237] on link "Editer" at bounding box center [230, 235] width 62 height 21
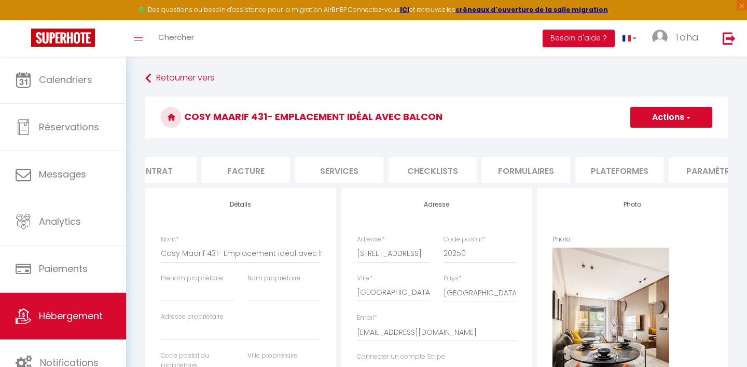
scroll to position [0, 351]
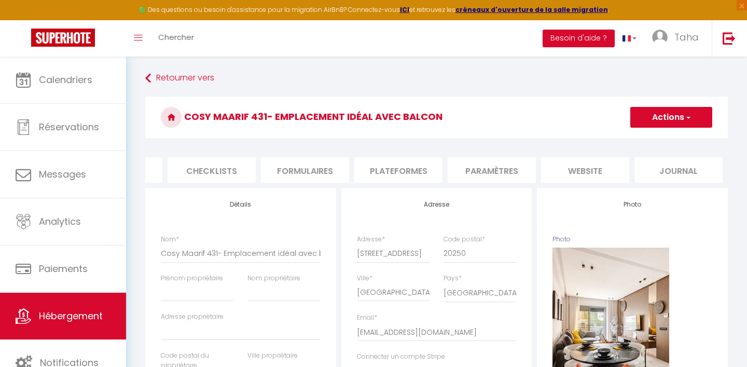
click at [400, 168] on li "Plateformes" at bounding box center [398, 169] width 88 height 25
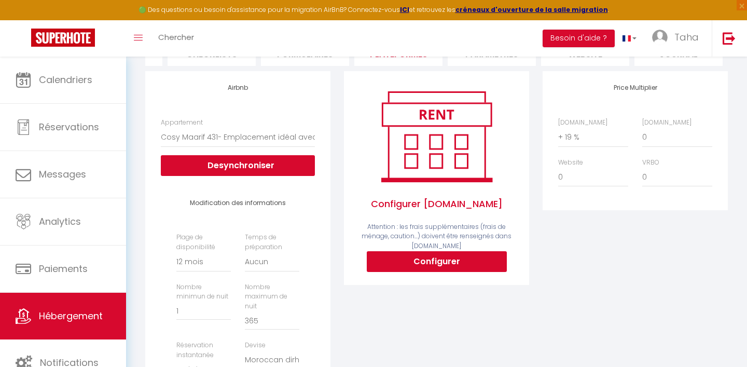
scroll to position [119, 0]
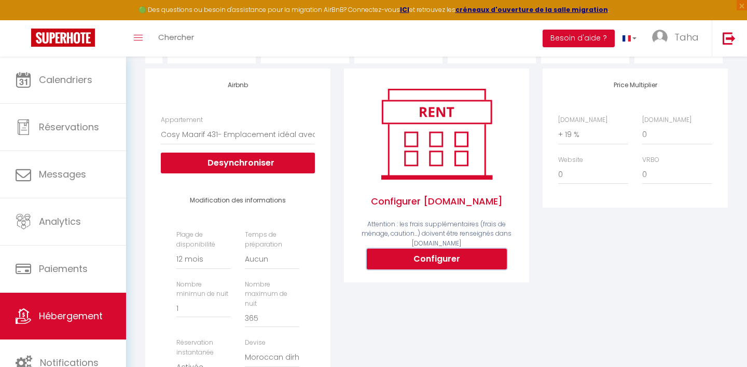
click at [440, 262] on button "Configurer" at bounding box center [437, 258] width 140 height 21
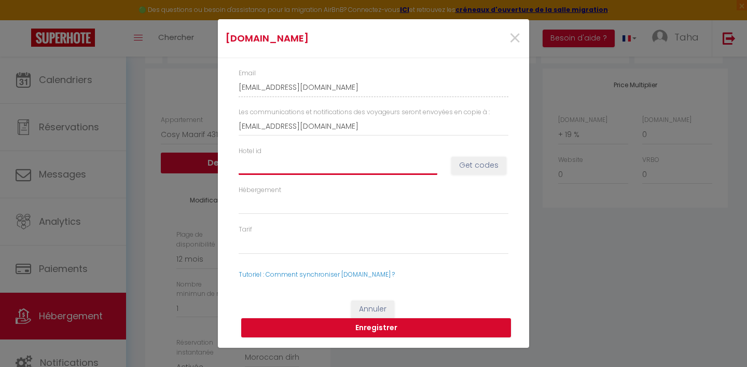
click at [321, 159] on input "Hotel id" at bounding box center [338, 165] width 199 height 19
paste input "14106854"
click at [482, 170] on button "Get codes" at bounding box center [478, 166] width 55 height 18
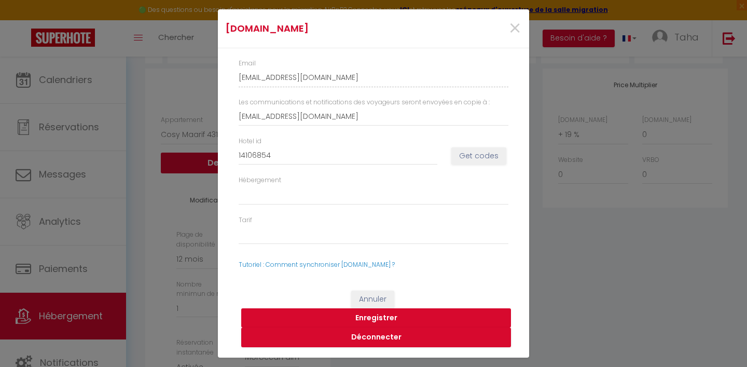
click at [372, 316] on button "Enregistrer" at bounding box center [376, 318] width 270 height 20
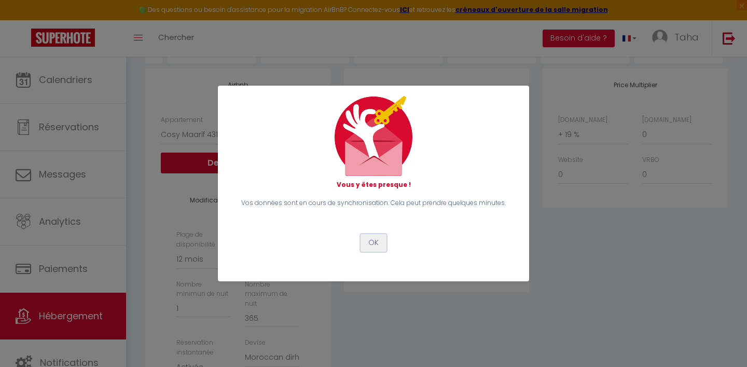
click at [370, 241] on button "OK" at bounding box center [373, 243] width 26 height 18
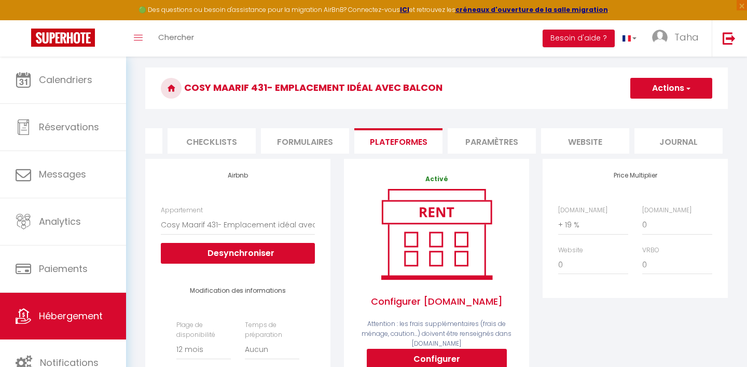
scroll to position [27, 0]
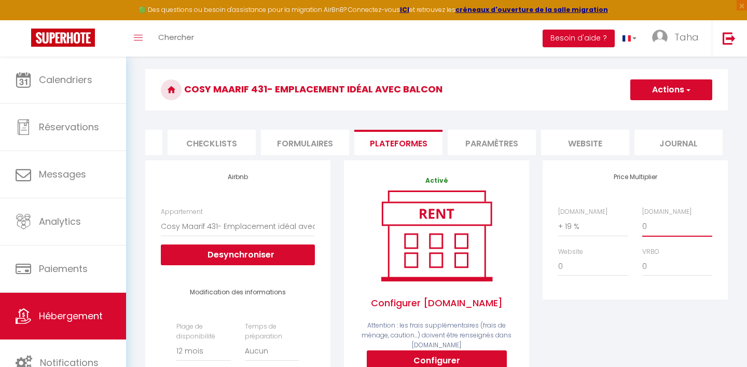
click at [648, 226] on select "0 + 1 % + 2 % + 3 % + 4 % + 5 % + 6 % + 7 % + 8 % + 9 %" at bounding box center [677, 226] width 70 height 20
click at [684, 89] on span "button" at bounding box center [687, 90] width 7 height 10
click at [669, 111] on link "Enregistrer" at bounding box center [671, 112] width 82 height 13
click at [67, 325] on link "Hébergement" at bounding box center [63, 316] width 126 height 47
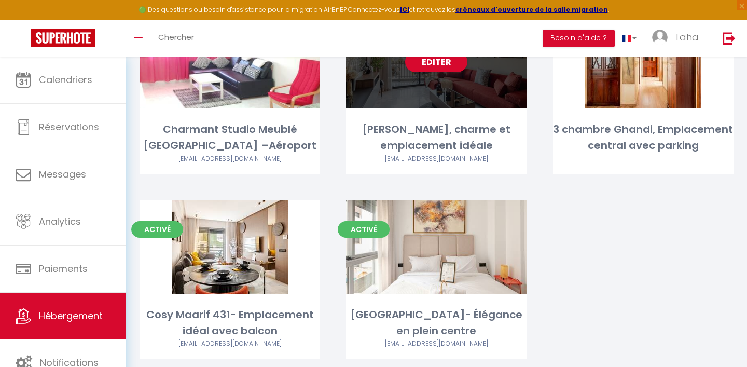
scroll to position [149, 0]
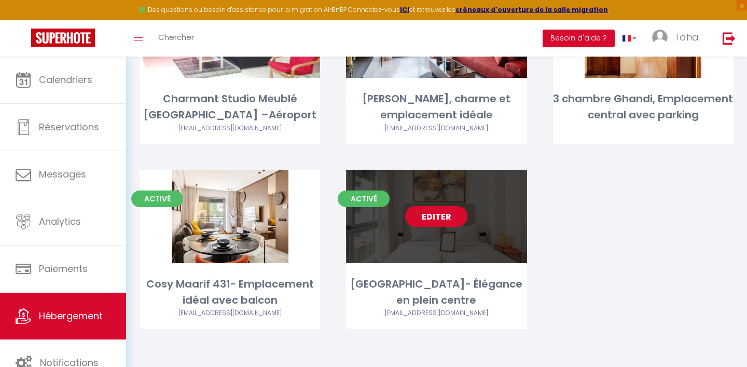
click at [444, 221] on link "Editer" at bounding box center [436, 216] width 62 height 21
click at [444, 218] on link "Editer" at bounding box center [436, 216] width 62 height 21
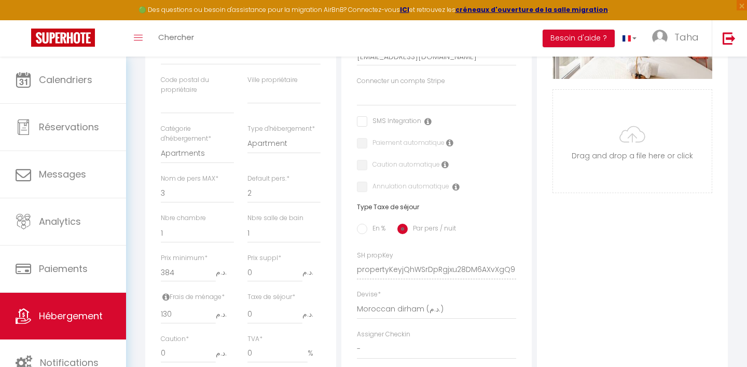
scroll to position [299, 0]
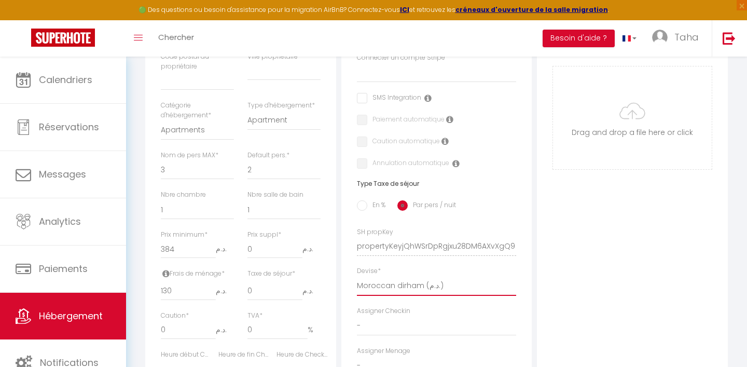
click at [425, 294] on select "United Arab Emirates dirham (د.إ) [DEMOGRAPHIC_DATA] (Af) Swazi lilangeni (L) A…" at bounding box center [437, 286] width 160 height 20
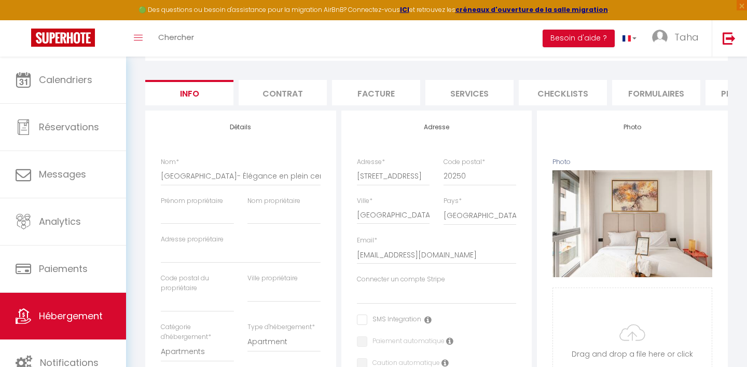
scroll to position [0, 0]
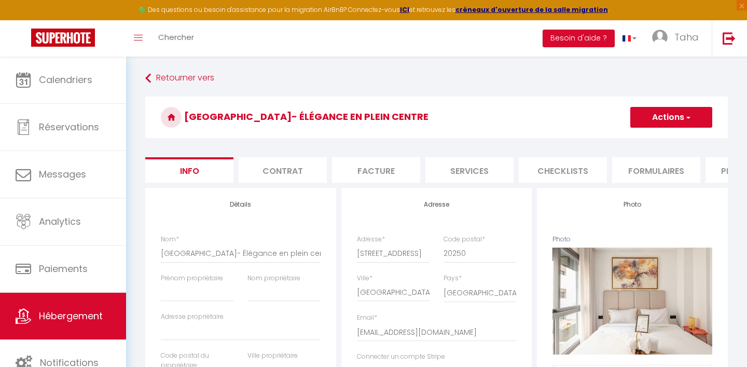
click at [658, 115] on button "Actions" at bounding box center [671, 117] width 82 height 21
click at [653, 137] on link "Enregistrer" at bounding box center [656, 139] width 111 height 13
click at [666, 120] on button "Actions" at bounding box center [671, 117] width 82 height 21
click at [636, 141] on input "Enregistrer" at bounding box center [630, 140] width 38 height 10
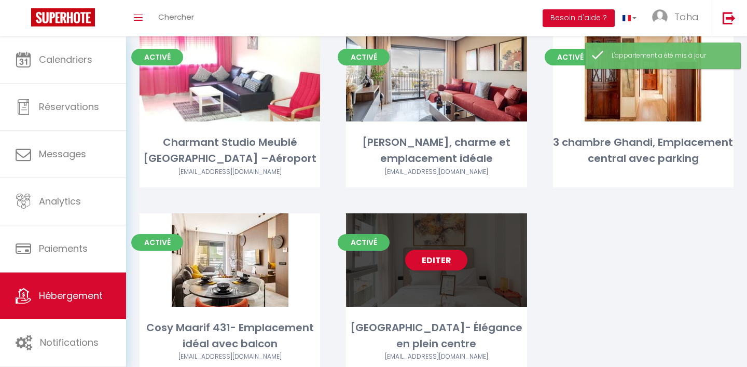
scroll to position [93, 0]
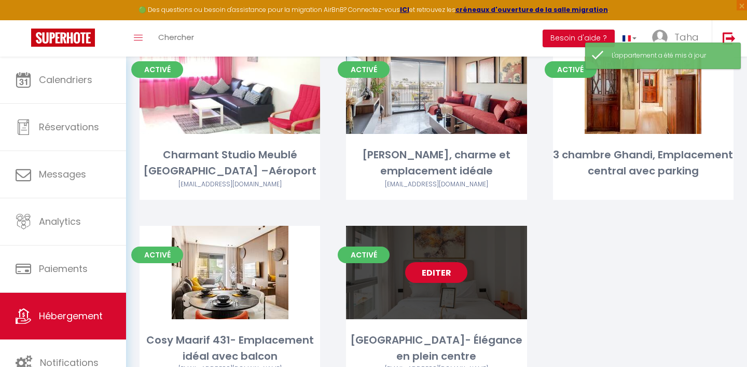
click at [437, 273] on link "Editer" at bounding box center [436, 272] width 62 height 21
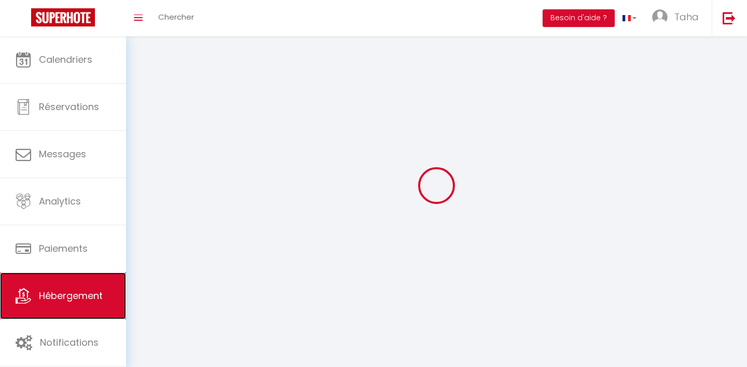
click at [75, 295] on span "Hébergement" at bounding box center [71, 295] width 64 height 13
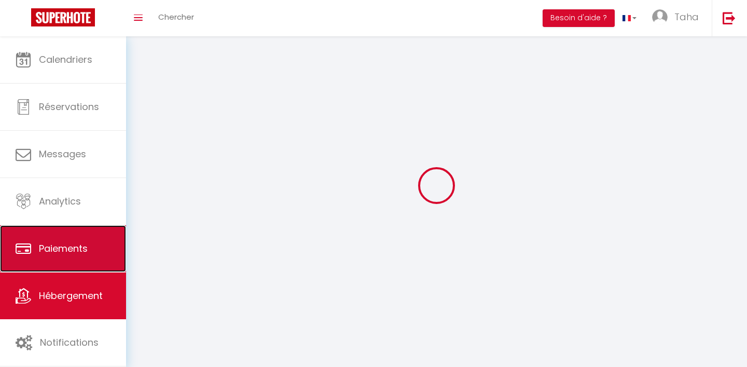
click at [70, 243] on span "Paiements" at bounding box center [63, 248] width 49 height 13
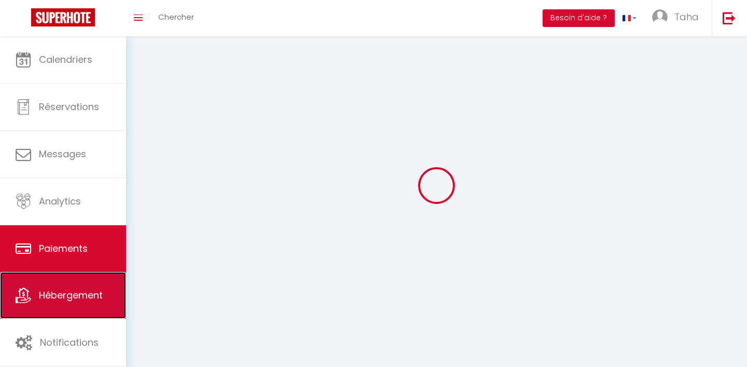
click at [73, 285] on link "Hébergement" at bounding box center [63, 295] width 126 height 47
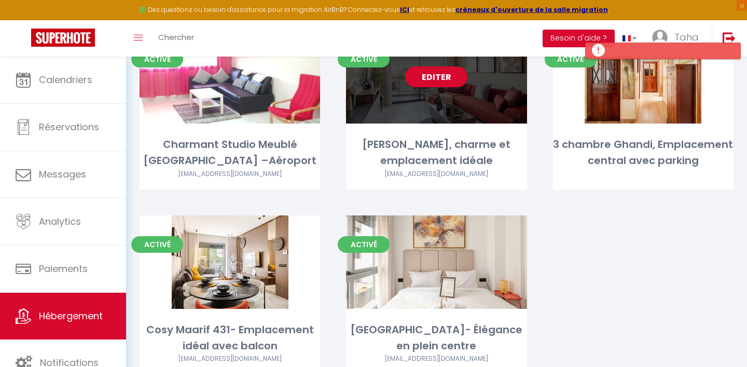
scroll to position [118, 0]
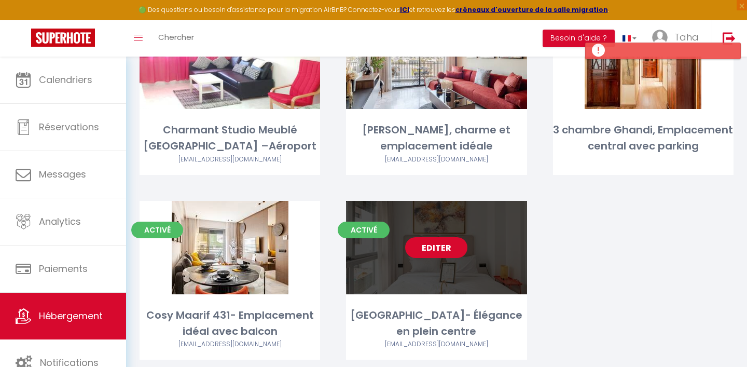
click at [443, 252] on link "Editer" at bounding box center [436, 247] width 62 height 21
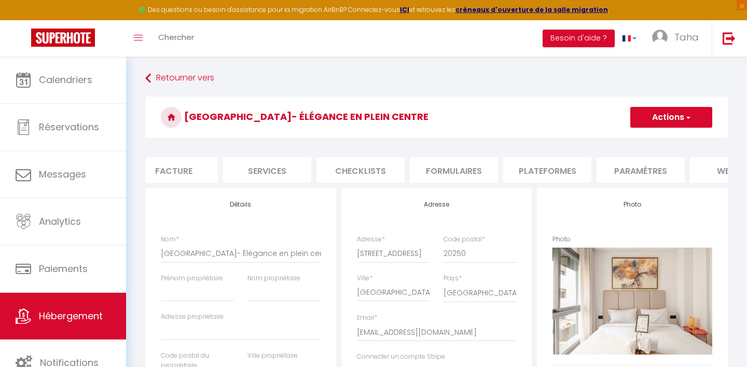
scroll to position [0, 351]
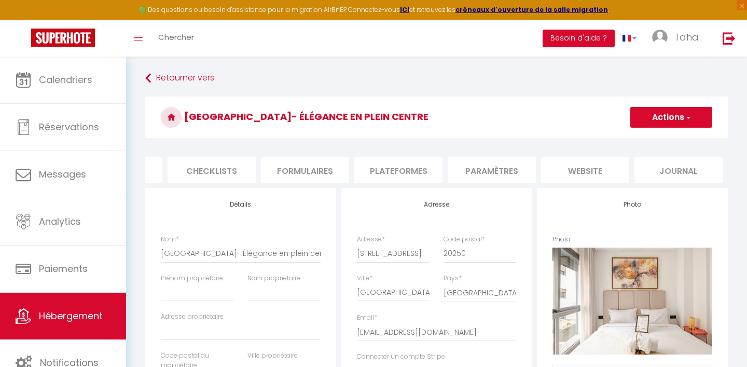
click at [397, 166] on li "Plateformes" at bounding box center [398, 169] width 88 height 25
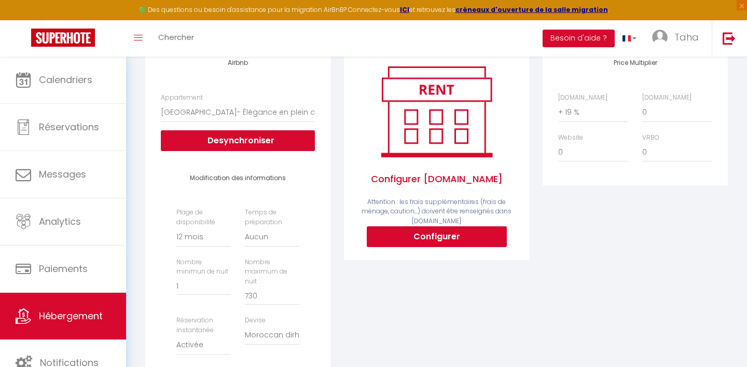
scroll to position [140, 0]
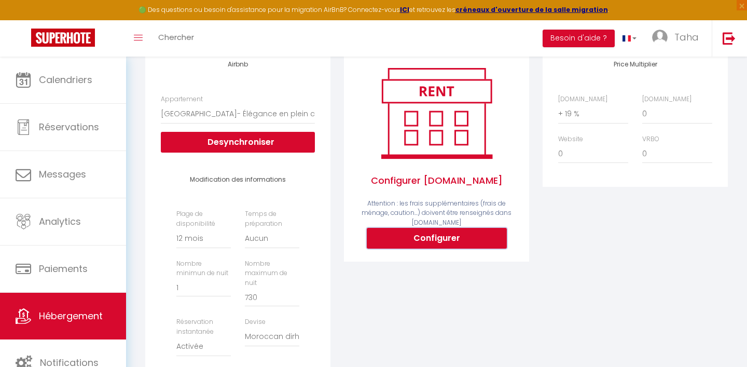
click at [438, 240] on button "Configurer" at bounding box center [437, 238] width 140 height 21
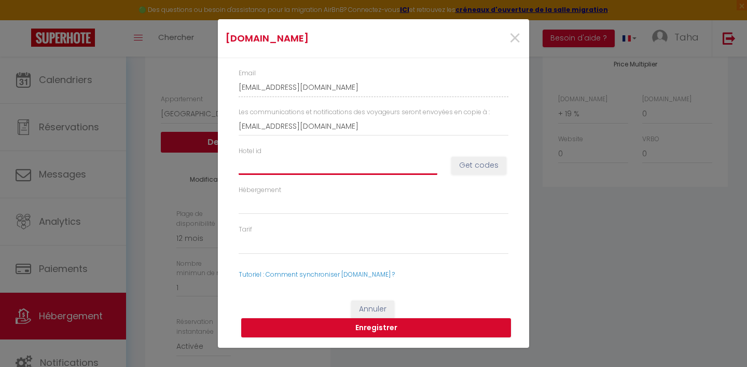
click at [364, 168] on input "Hotel id" at bounding box center [338, 165] width 199 height 19
paste input "14109790"
click at [483, 166] on button "Get codes" at bounding box center [478, 166] width 55 height 18
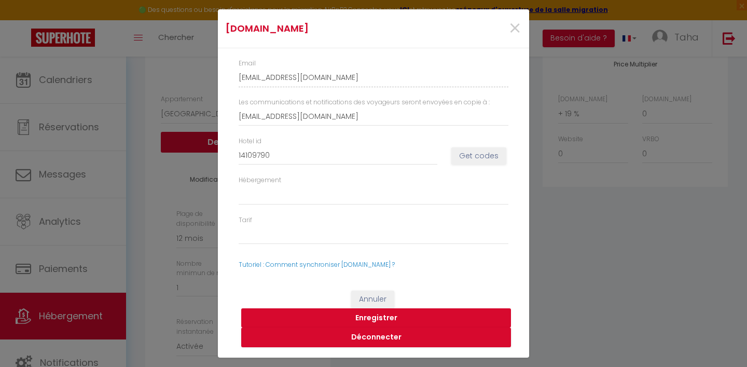
click at [399, 319] on button "Enregistrer" at bounding box center [376, 318] width 270 height 20
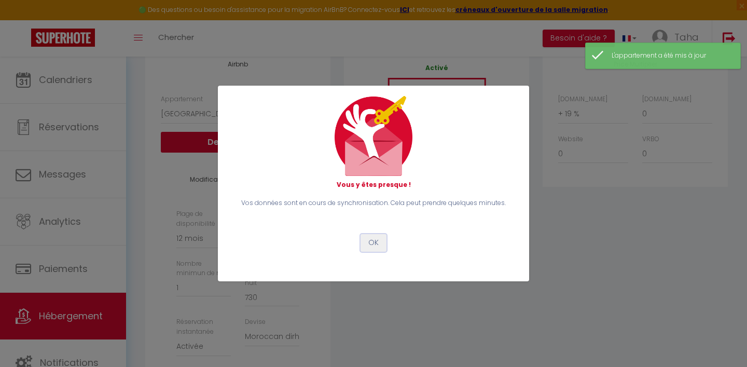
click at [378, 243] on button "OK" at bounding box center [373, 243] width 26 height 18
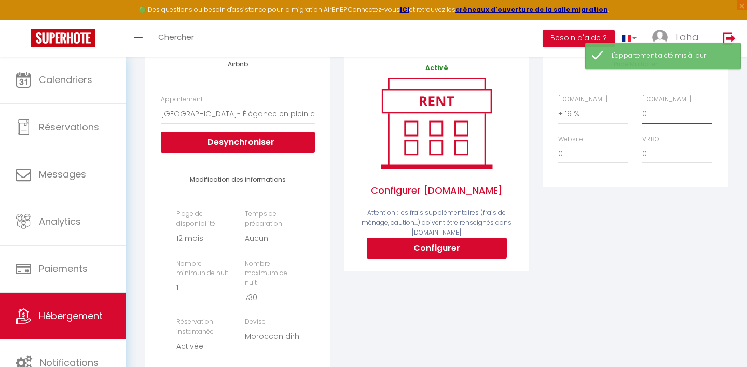
click at [660, 114] on select "0 + 1 % + 2 % + 3 % + 4 % + 5 % + 6 % + 7 % + 8 % + 9 %" at bounding box center [677, 114] width 70 height 20
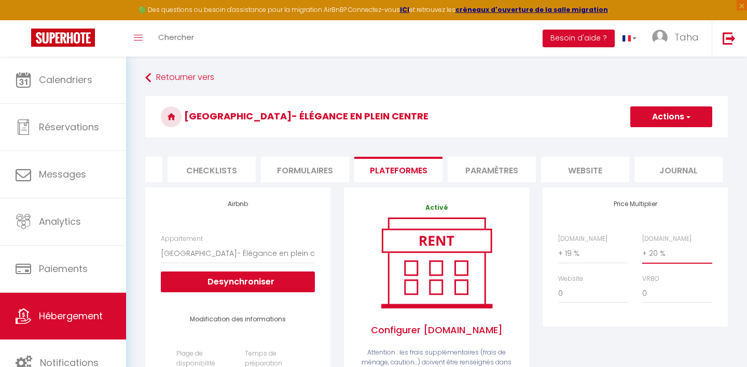
scroll to position [2, 0]
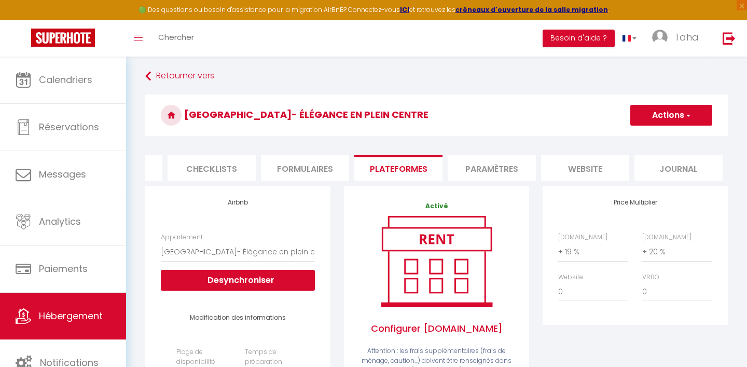
click at [653, 120] on button "Actions" at bounding box center [671, 115] width 82 height 21
click at [654, 138] on link "Enregistrer" at bounding box center [671, 137] width 82 height 13
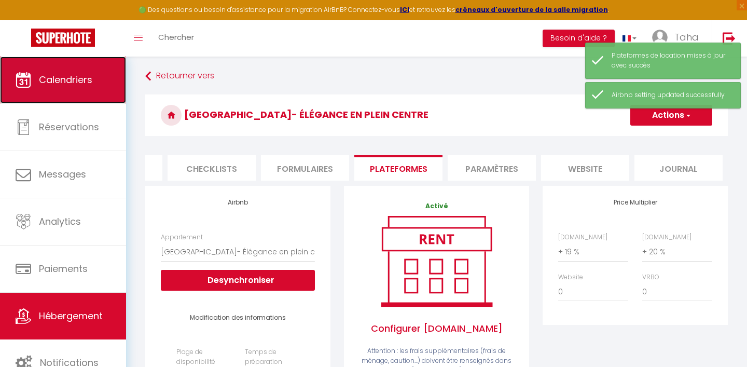
click at [88, 89] on link "Calendriers" at bounding box center [63, 80] width 126 height 47
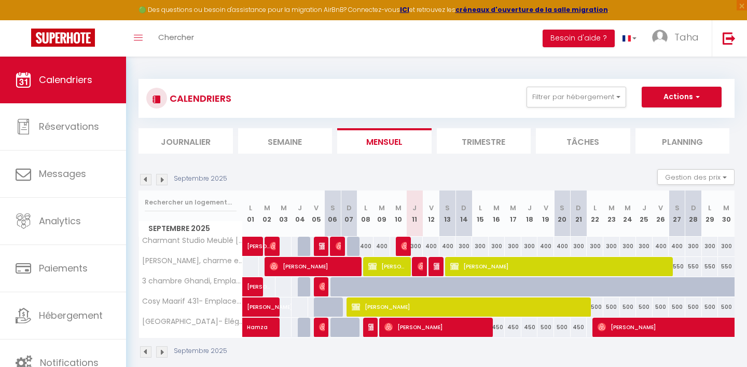
click at [144, 179] on img at bounding box center [145, 179] width 11 height 11
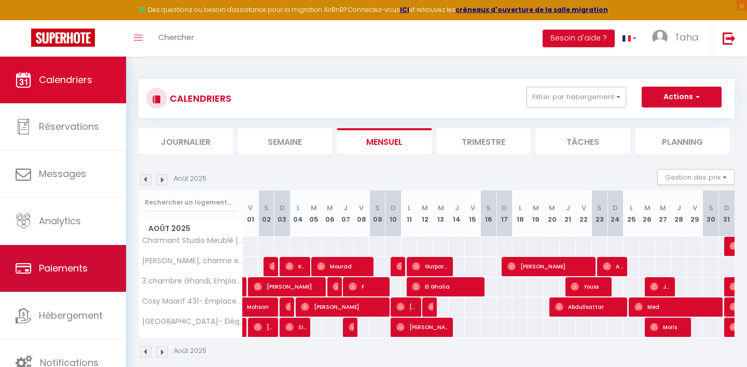
scroll to position [57, 0]
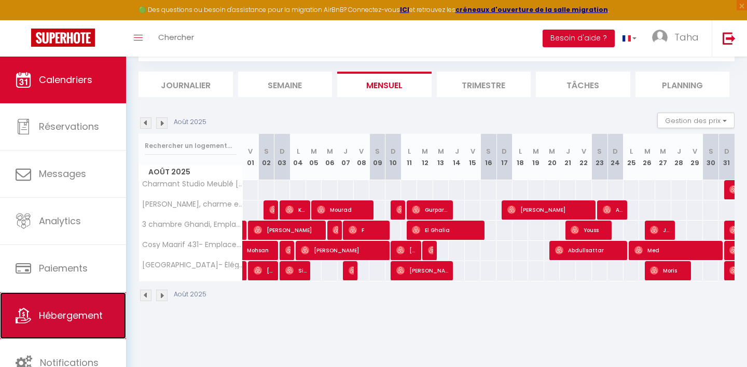
click at [94, 322] on span "Hébergement" at bounding box center [71, 315] width 64 height 13
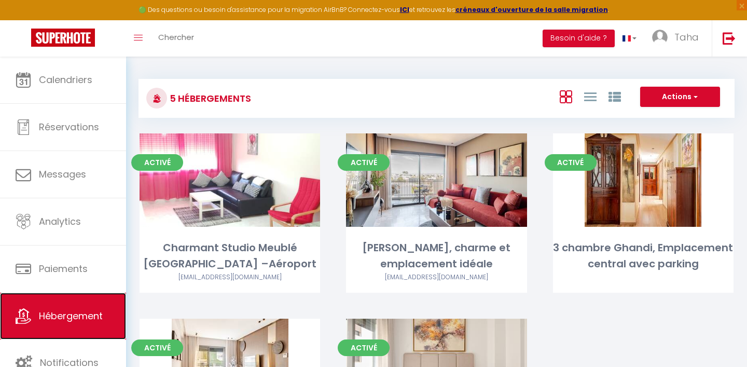
click at [85, 329] on link "Hébergement" at bounding box center [63, 316] width 126 height 47
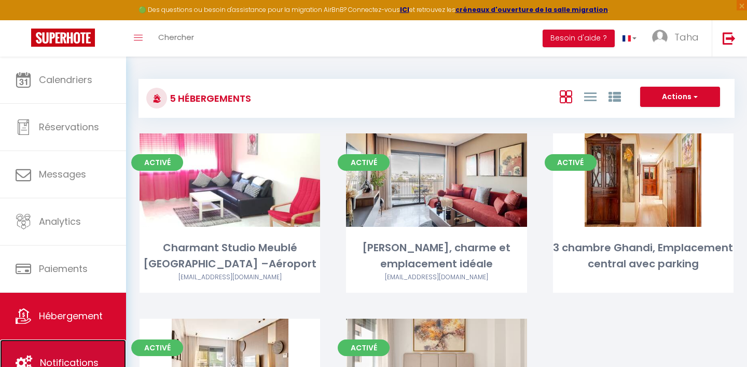
click at [86, 352] on link "Notifications" at bounding box center [63, 362] width 126 height 47
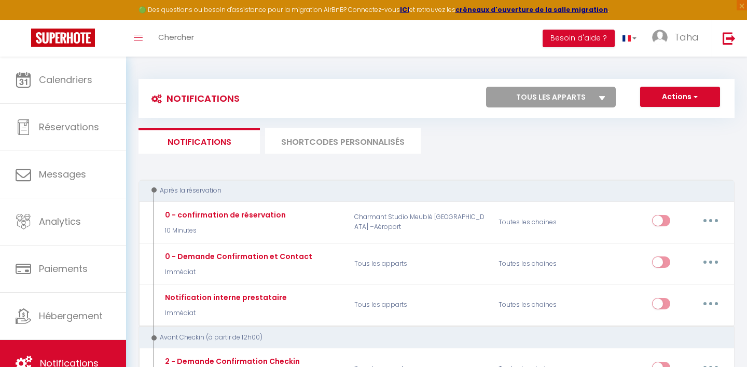
click at [350, 145] on li "SHORTCODES PERSONNALISÉS" at bounding box center [343, 140] width 156 height 25
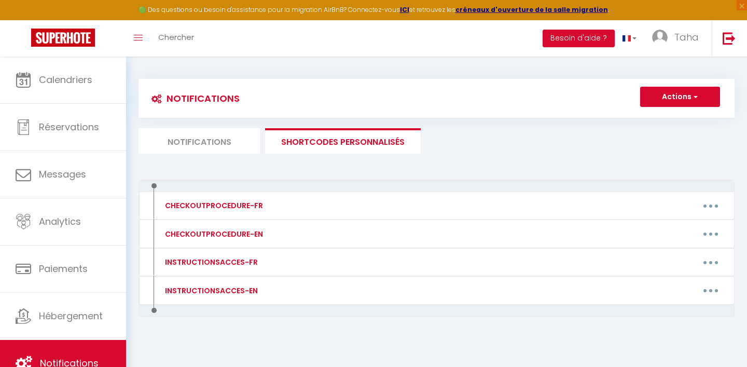
click at [214, 128] on li "Notifications" at bounding box center [198, 140] width 121 height 25
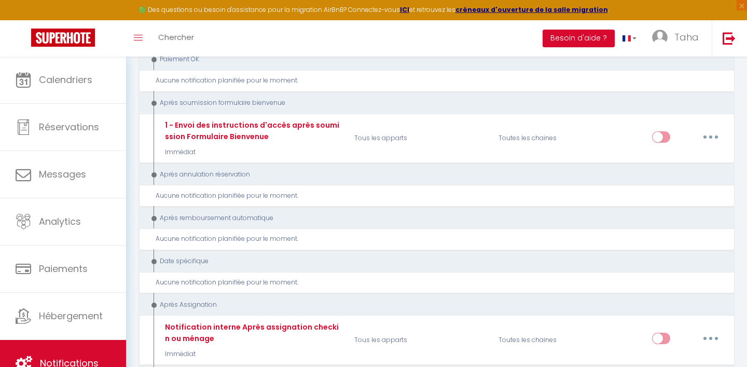
scroll to position [1271, 0]
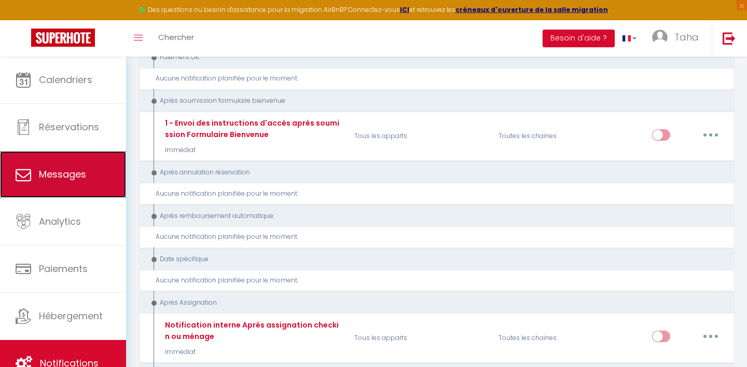
click at [75, 178] on span "Messages" at bounding box center [62, 174] width 47 height 13
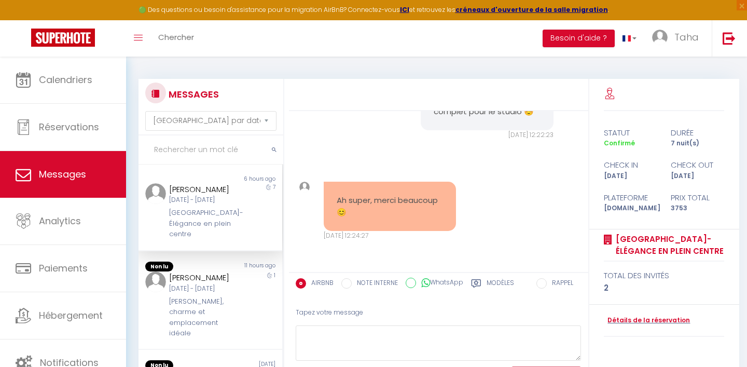
scroll to position [6639, 0]
click at [205, 284] on div "[PERSON_NAME]" at bounding box center [204, 277] width 70 height 12
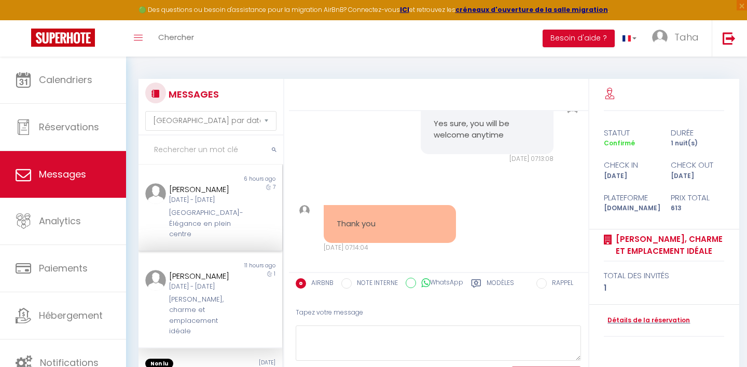
click at [216, 205] on div "[DATE] - [DATE]" at bounding box center [204, 200] width 70 height 10
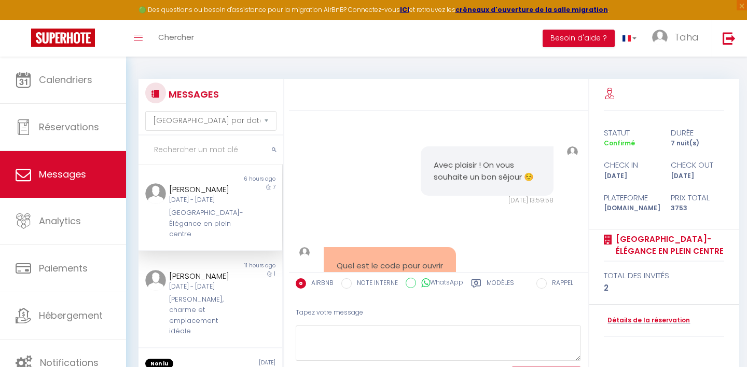
scroll to position [6639, 0]
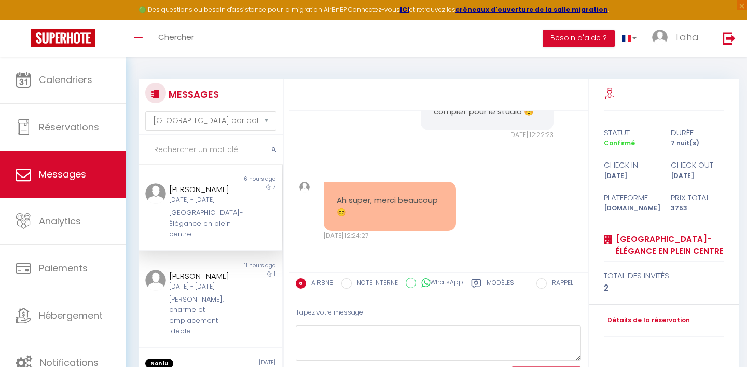
click at [216, 205] on div "[DATE] - [DATE]" at bounding box center [204, 200] width 70 height 10
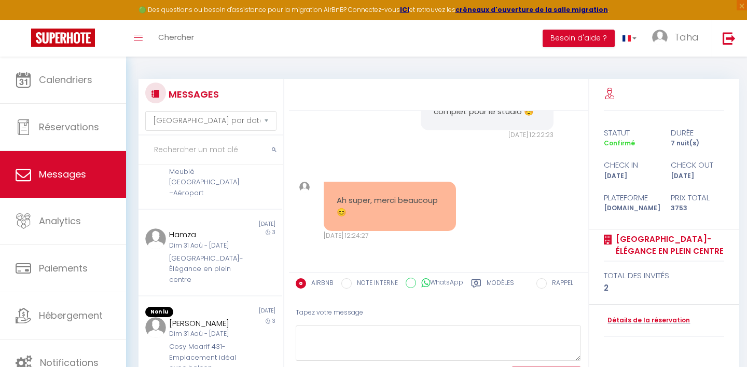
scroll to position [57, 0]
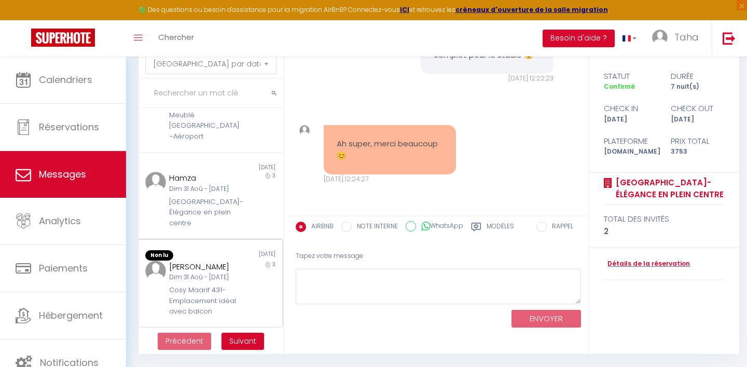
click at [203, 315] on div "Cosy Maarif 431- Emplacement idéal avec balcon" at bounding box center [204, 301] width 70 height 32
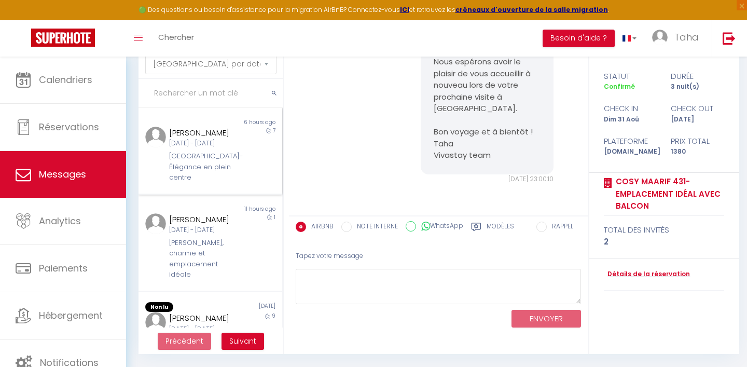
click at [228, 118] on div "Non lu 6 hours ago [PERSON_NAME] [DATE] - [DATE] Cosy [GEOGRAPHIC_DATA]- Élégan…" at bounding box center [210, 151] width 144 height 87
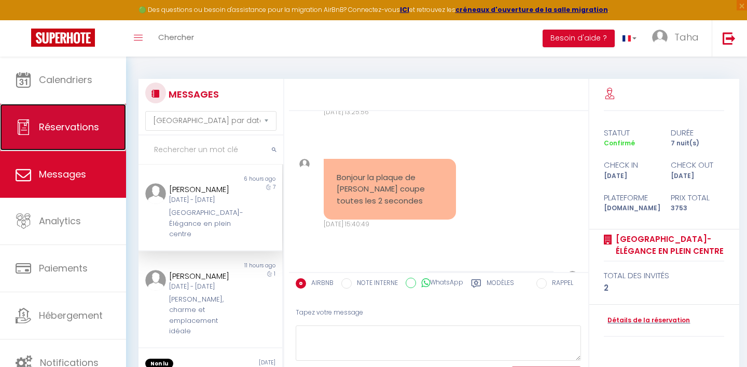
click at [82, 128] on span "Réservations" at bounding box center [69, 126] width 60 height 13
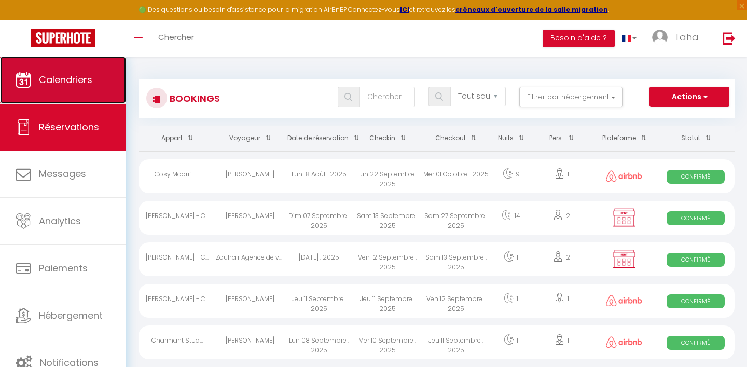
click at [79, 88] on link "Calendriers" at bounding box center [63, 80] width 126 height 47
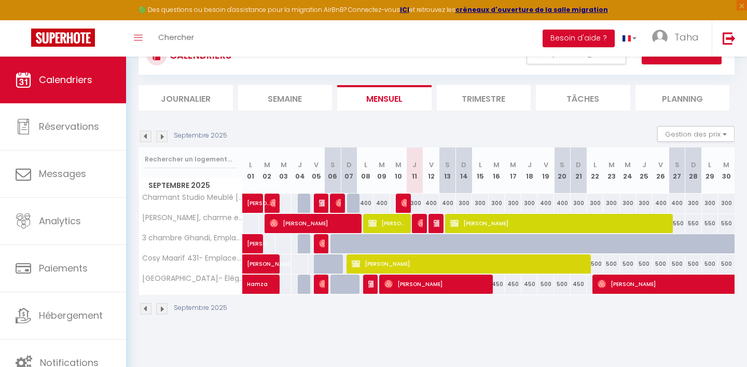
scroll to position [44, 0]
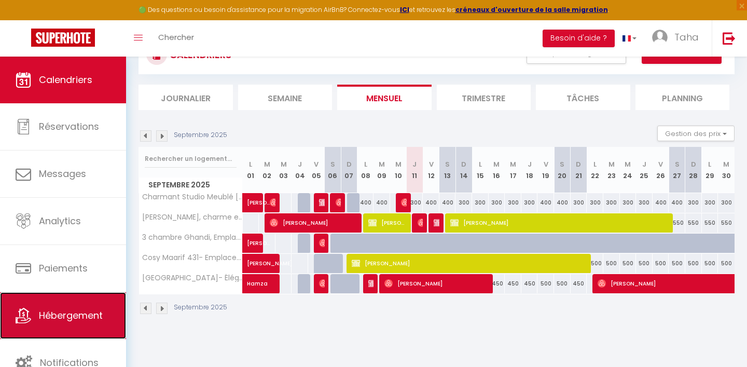
click at [100, 316] on span "Hébergement" at bounding box center [71, 315] width 64 height 13
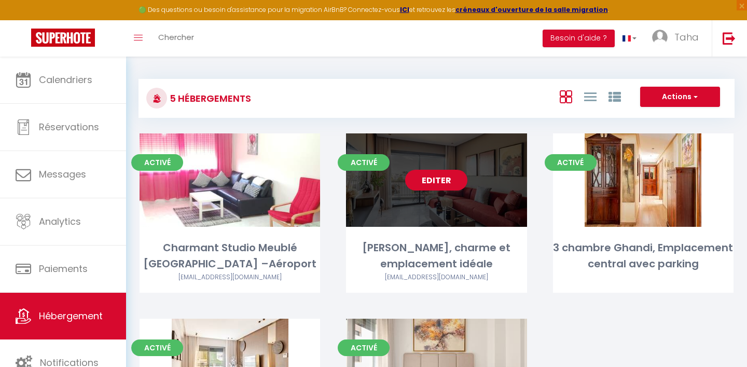
click at [432, 180] on link "Editer" at bounding box center [436, 180] width 62 height 21
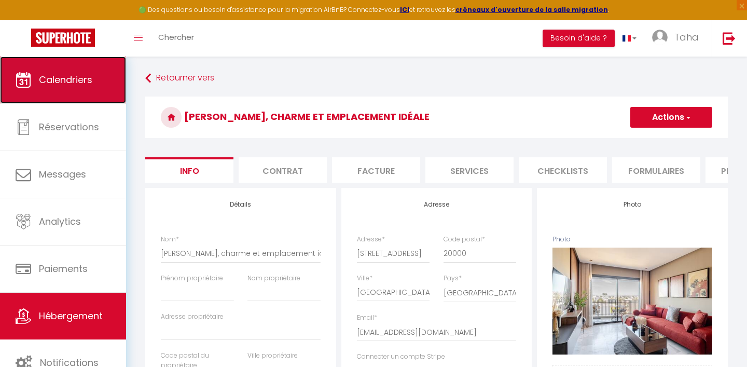
click at [89, 77] on span "Calendriers" at bounding box center [65, 79] width 53 height 13
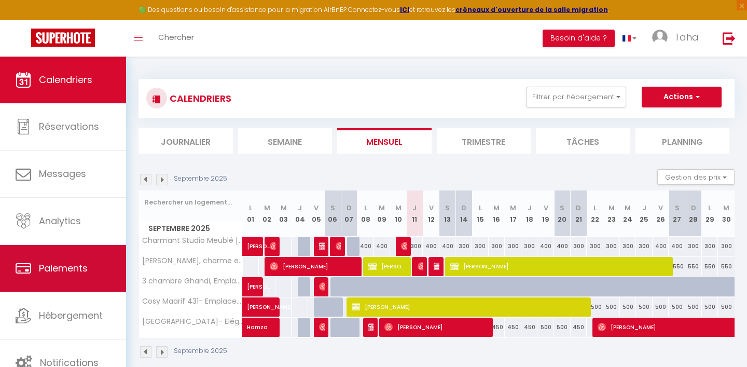
scroll to position [57, 0]
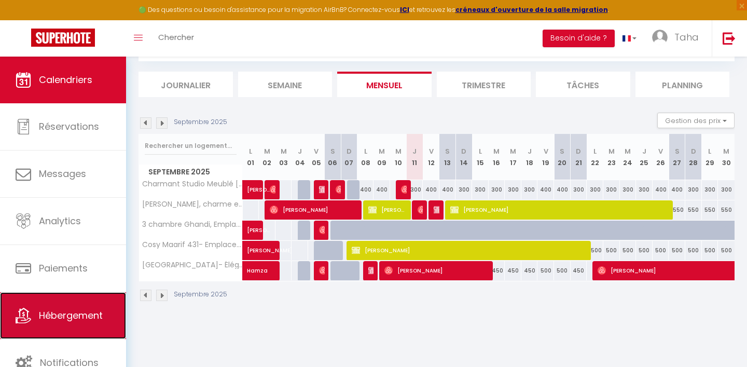
click at [85, 316] on span "Hébergement" at bounding box center [71, 315] width 64 height 13
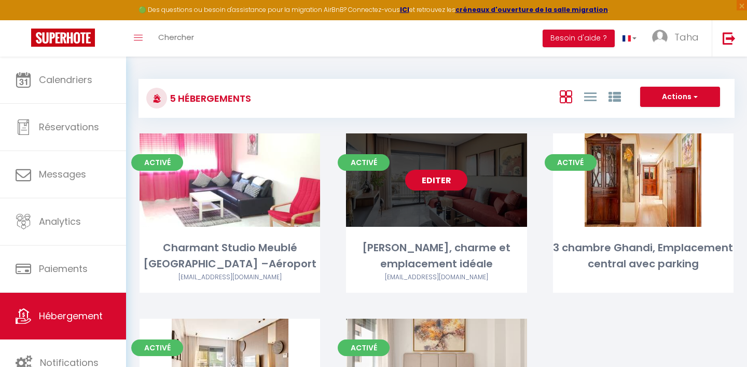
click at [439, 179] on link "Editer" at bounding box center [436, 180] width 62 height 21
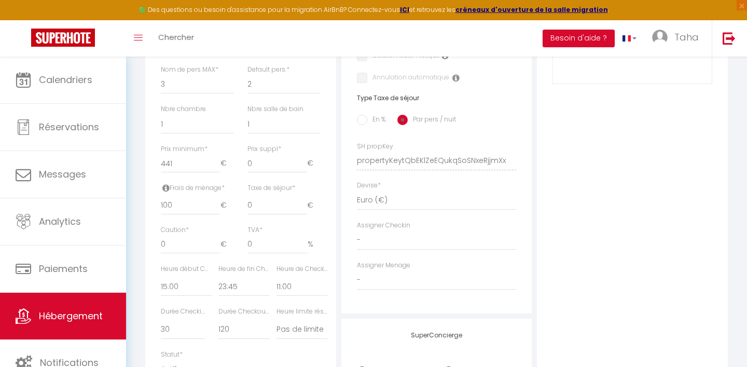
scroll to position [383, 0]
click at [191, 207] on input "100" at bounding box center [191, 206] width 60 height 19
click at [192, 158] on input "441" at bounding box center [191, 164] width 60 height 19
click at [190, 165] on input "441" at bounding box center [191, 164] width 60 height 19
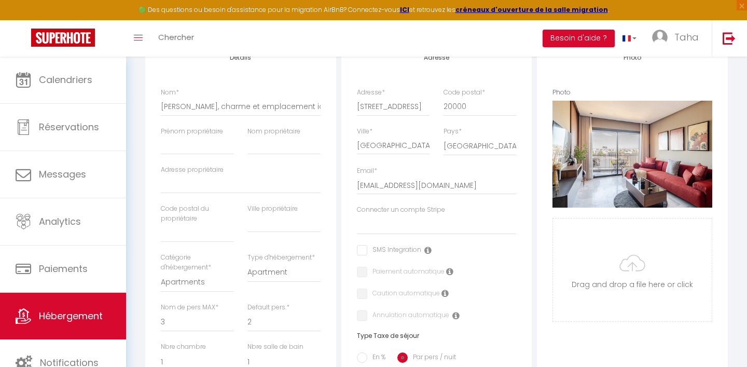
scroll to position [0, 0]
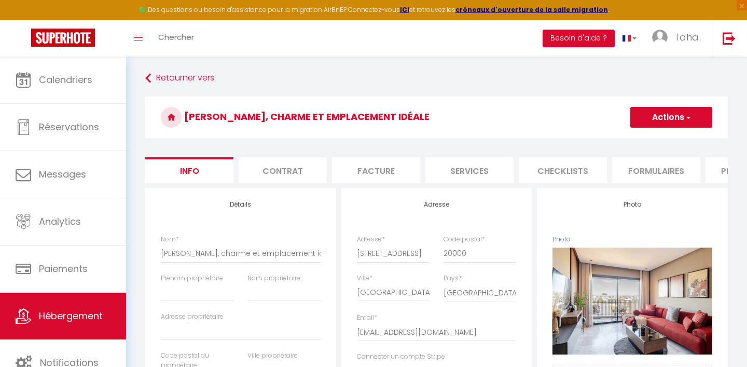
click at [687, 120] on span "button" at bounding box center [687, 117] width 7 height 10
click at [649, 140] on input "Enregistrer" at bounding box center [630, 140] width 38 height 10
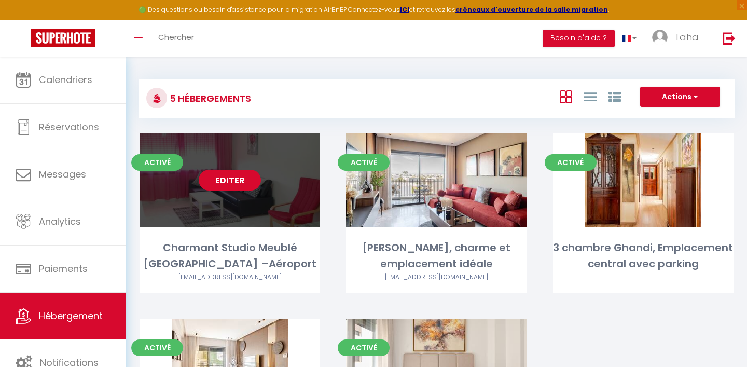
click at [235, 179] on link "Editer" at bounding box center [230, 180] width 62 height 21
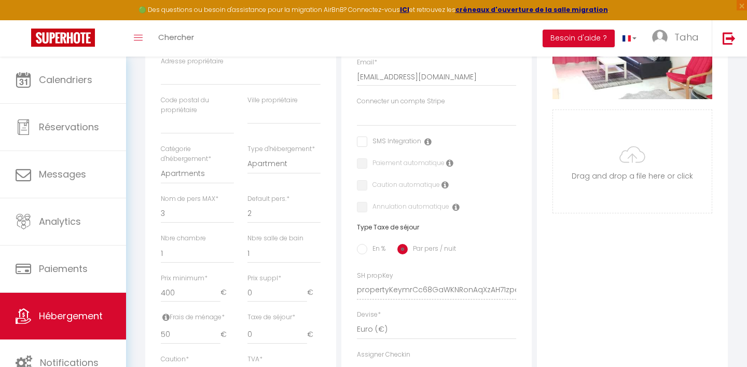
scroll to position [332, 0]
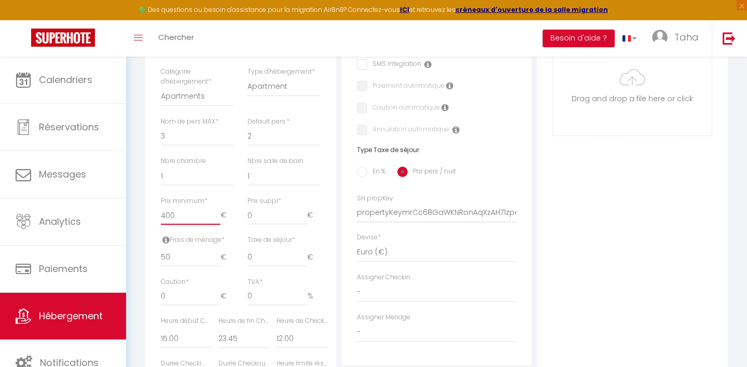
click at [203, 218] on input "400" at bounding box center [191, 215] width 60 height 19
click at [195, 262] on input "50" at bounding box center [191, 257] width 60 height 19
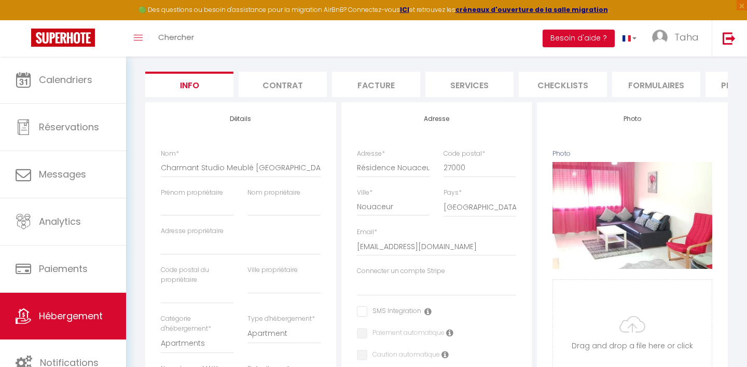
scroll to position [0, 0]
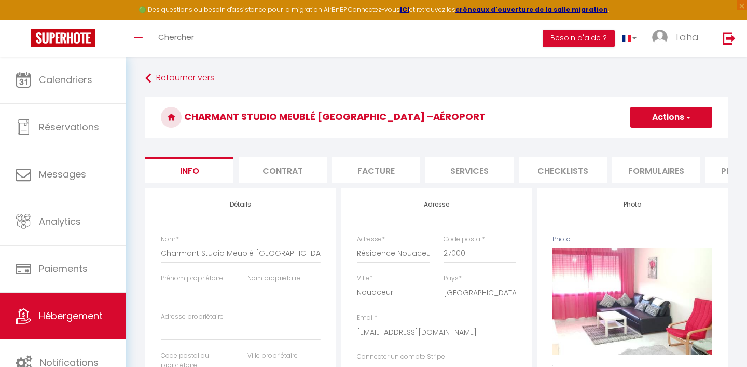
click at [647, 118] on button "Actions" at bounding box center [671, 117] width 82 height 21
click at [629, 141] on input "Enregistrer" at bounding box center [630, 140] width 38 height 10
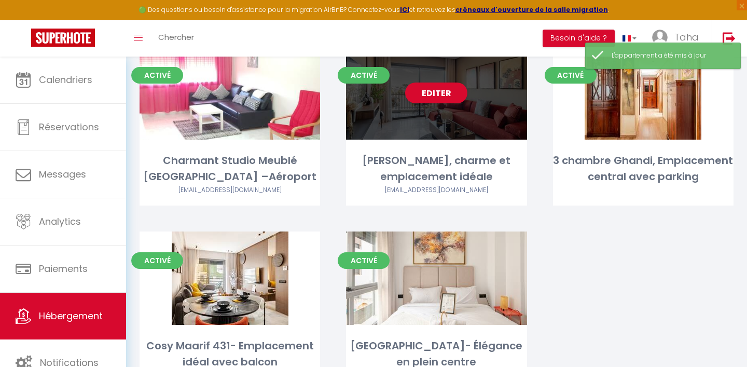
scroll to position [133, 0]
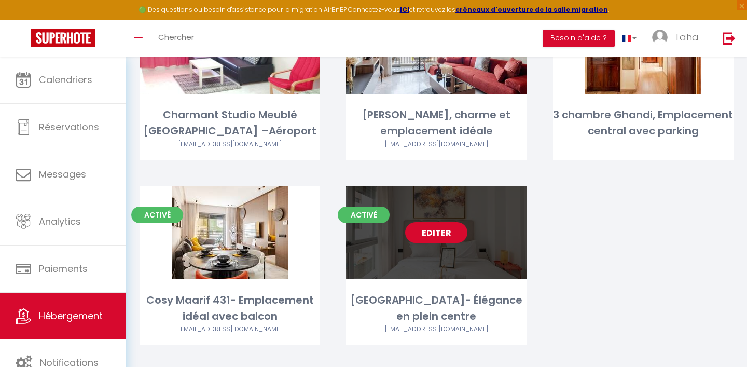
click at [438, 233] on link "Editer" at bounding box center [436, 232] width 62 height 21
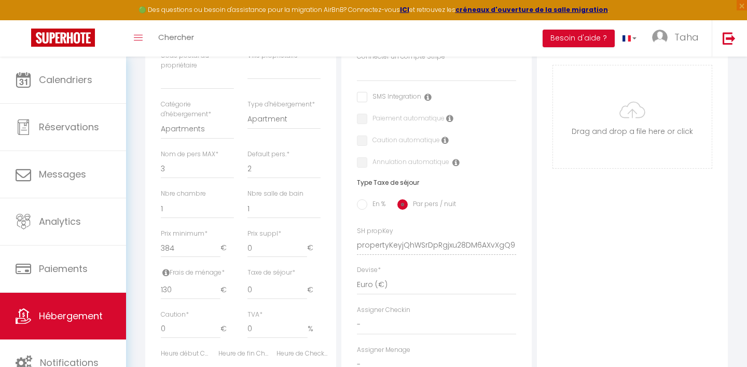
scroll to position [302, 0]
click at [198, 248] on input "384" at bounding box center [191, 245] width 60 height 19
click at [186, 288] on input "130" at bounding box center [191, 287] width 60 height 19
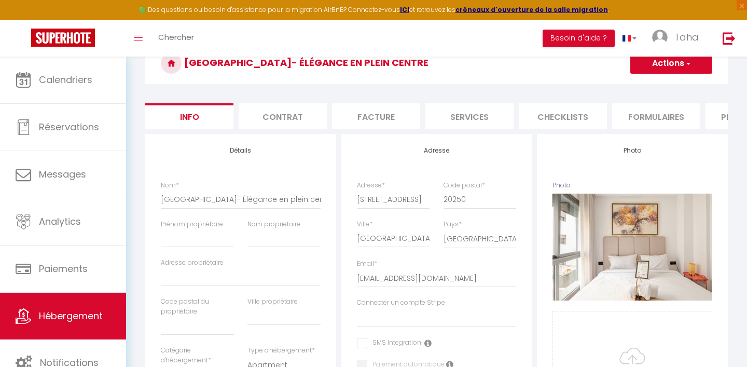
scroll to position [48, 0]
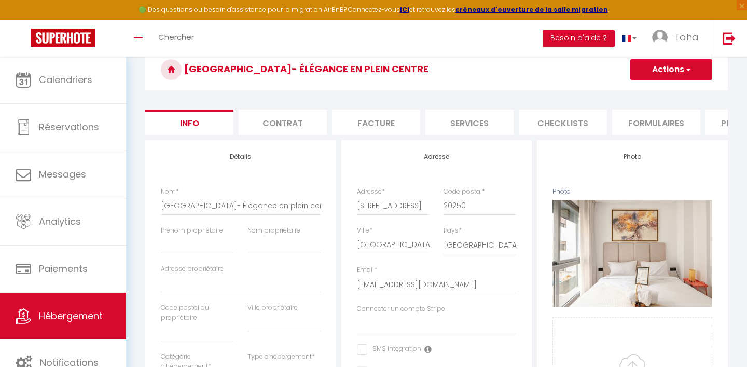
click at [670, 72] on button "Actions" at bounding box center [671, 69] width 82 height 21
click at [633, 92] on input "Enregistrer" at bounding box center [630, 92] width 38 height 10
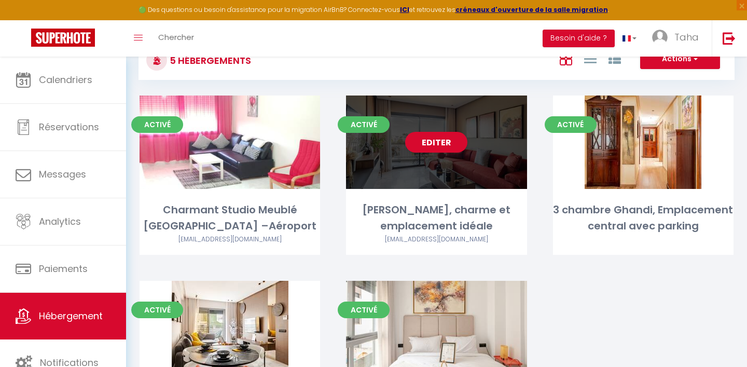
scroll to position [33, 0]
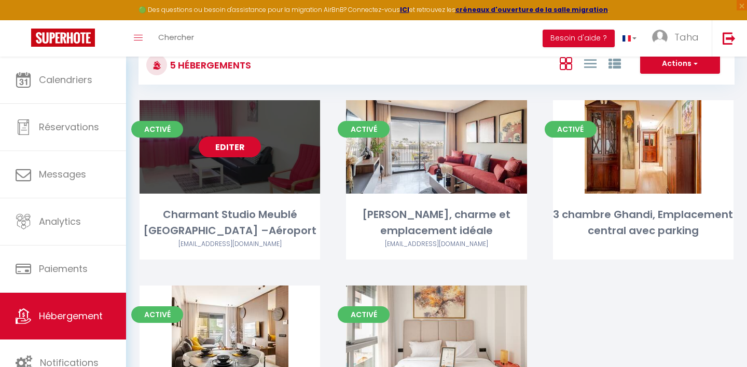
click at [234, 151] on link "Editer" at bounding box center [230, 146] width 62 height 21
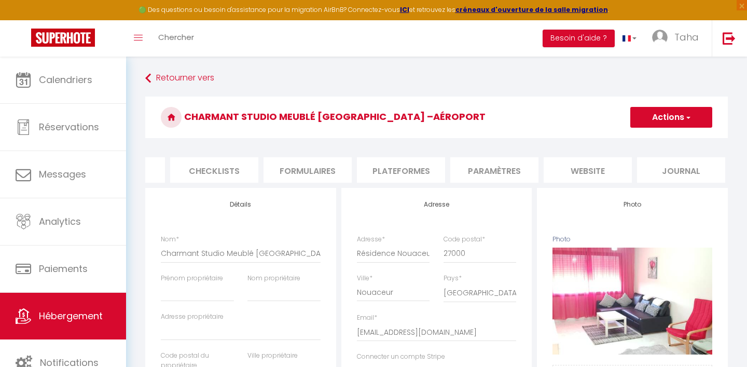
scroll to position [0, 351]
click at [407, 170] on li "Plateformes" at bounding box center [398, 169] width 88 height 25
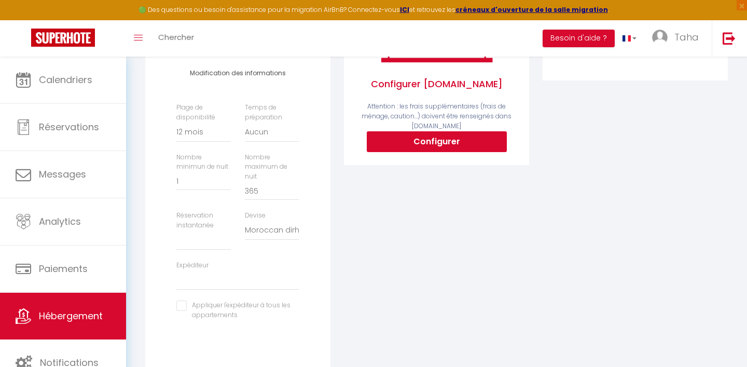
scroll to position [244, 0]
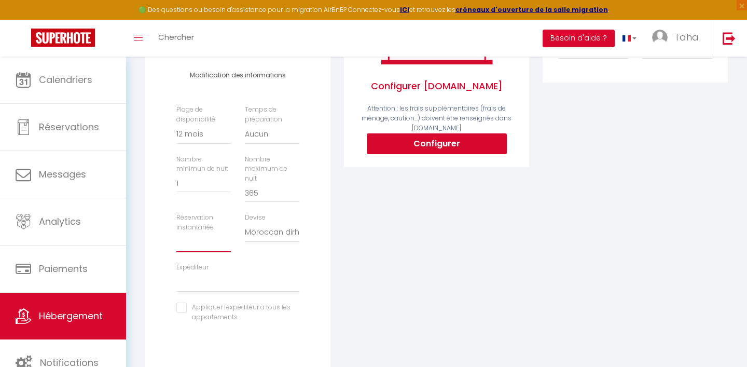
click at [196, 240] on select "Activée Demander des évaluations positives" at bounding box center [203, 242] width 54 height 20
click at [364, 245] on div "Activé Configurer [DOMAIN_NAME] Attention : les frais supplémentaires (frais de…" at bounding box center [436, 164] width 199 height 442
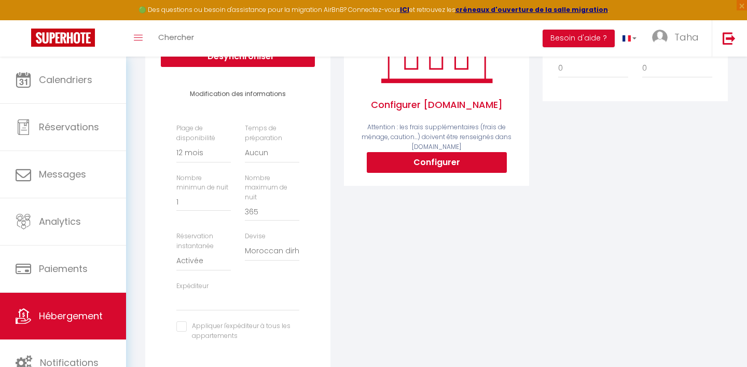
scroll to position [0, 0]
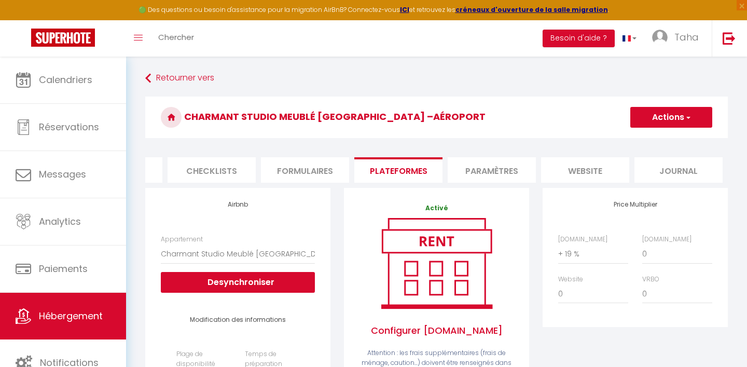
click at [668, 119] on button "Actions" at bounding box center [671, 117] width 82 height 21
click at [659, 135] on link "Enregistrer" at bounding box center [671, 139] width 82 height 13
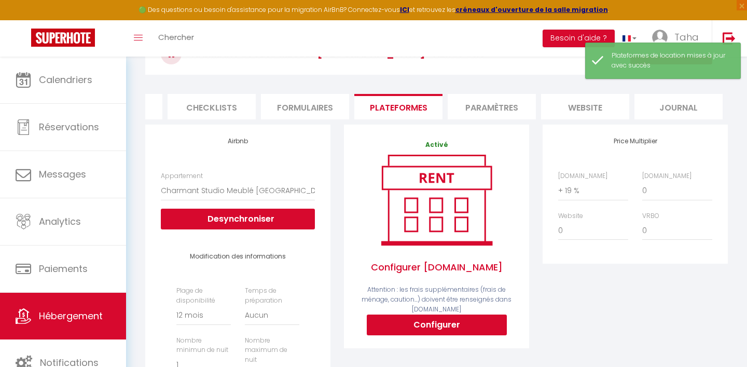
scroll to position [70, 0]
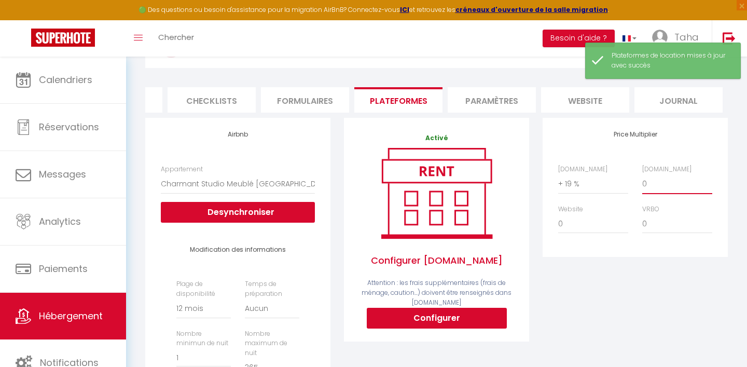
click at [651, 186] on select "0 + 1 % + 2 % + 3 % + 4 % + 5 % + 6 % + 7 % + 8 % + 9 %" at bounding box center [677, 184] width 70 height 20
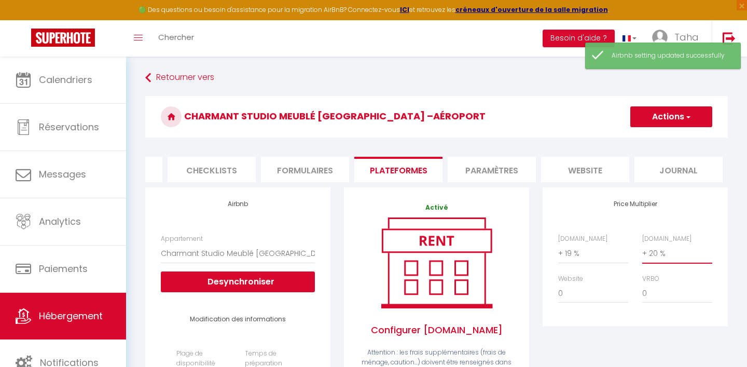
scroll to position [0, 0]
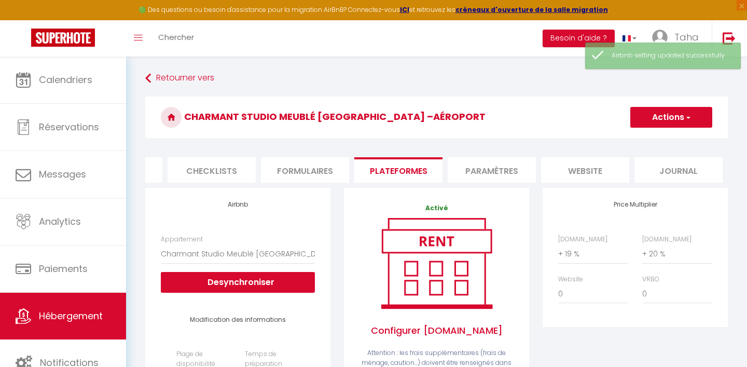
click at [663, 109] on button "Actions" at bounding box center [671, 117] width 82 height 21
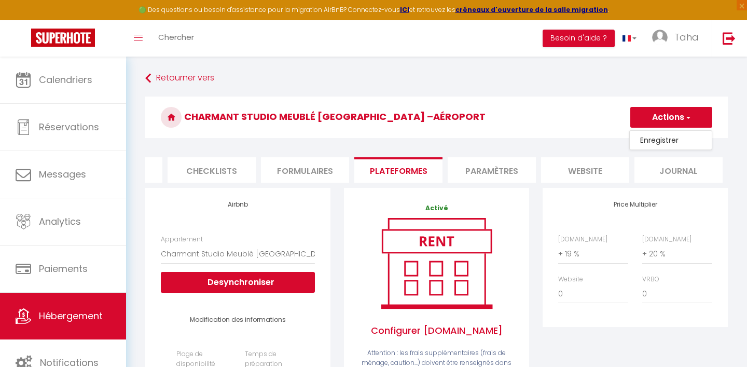
click at [658, 140] on link "Enregistrer" at bounding box center [671, 139] width 82 height 13
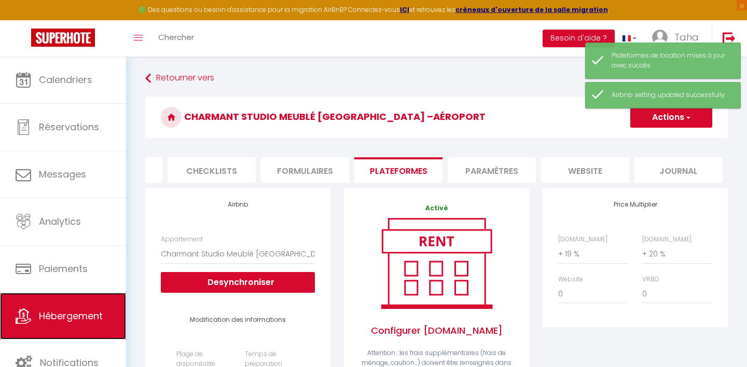
click at [86, 309] on link "Hébergement" at bounding box center [63, 316] width 126 height 47
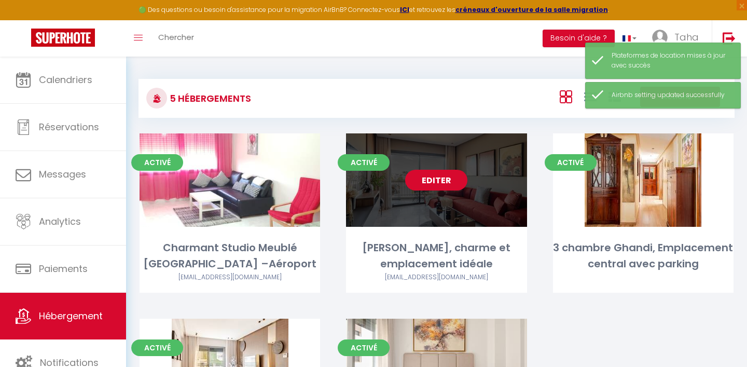
click at [448, 180] on link "Editer" at bounding box center [436, 180] width 62 height 21
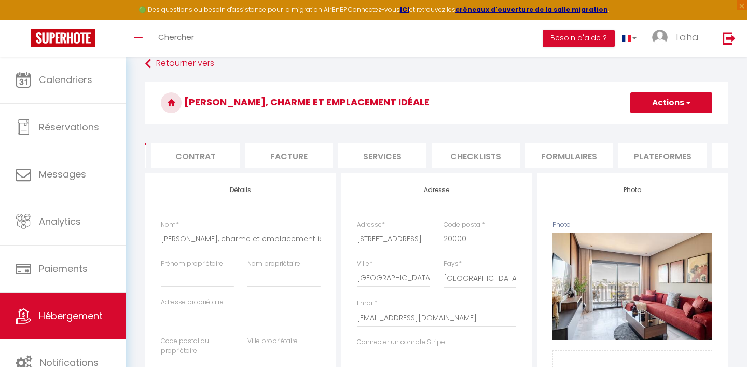
scroll to position [0, 119]
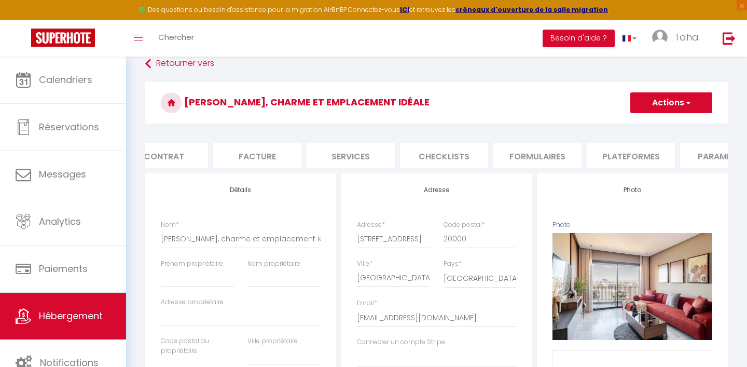
click at [639, 158] on li "Plateformes" at bounding box center [631, 155] width 88 height 25
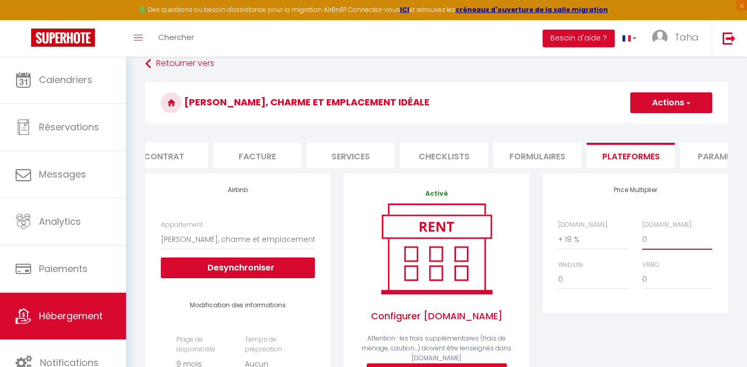
click at [652, 235] on select "0 + 1 % + 2 % + 3 % + 4 % + 5 % + 6 % + 7 % + 8 % + 9 %" at bounding box center [677, 239] width 70 height 20
click at [662, 106] on button "Actions" at bounding box center [671, 102] width 82 height 21
click at [661, 124] on link "Enregistrer" at bounding box center [671, 125] width 82 height 13
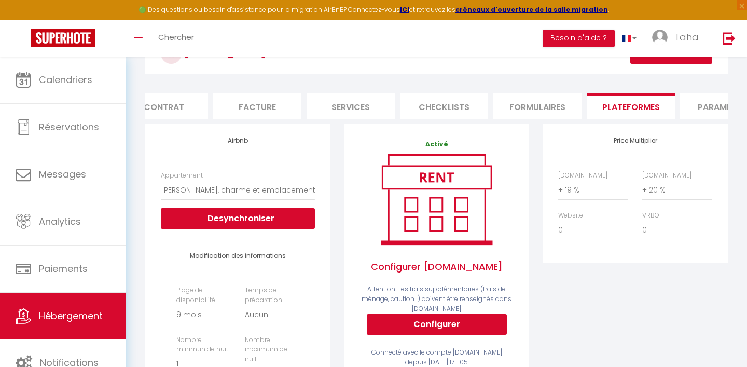
scroll to position [63, 0]
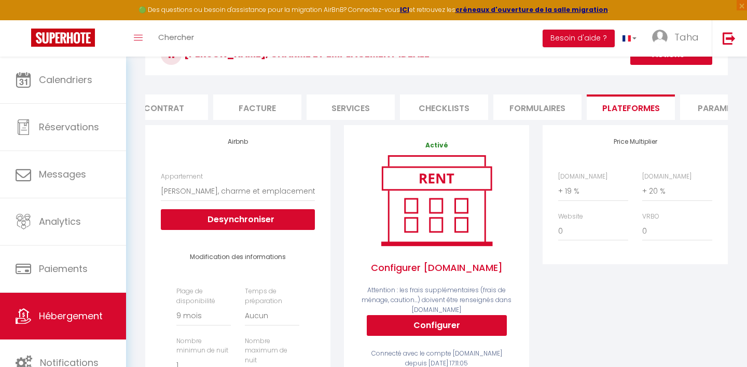
click at [705, 109] on li "Paramètres" at bounding box center [724, 106] width 88 height 25
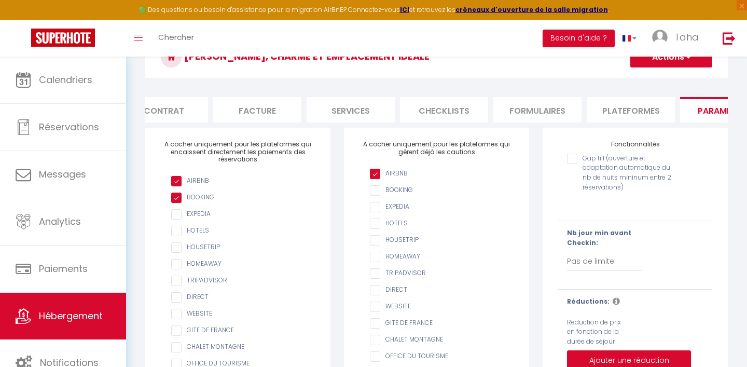
scroll to position [52, 0]
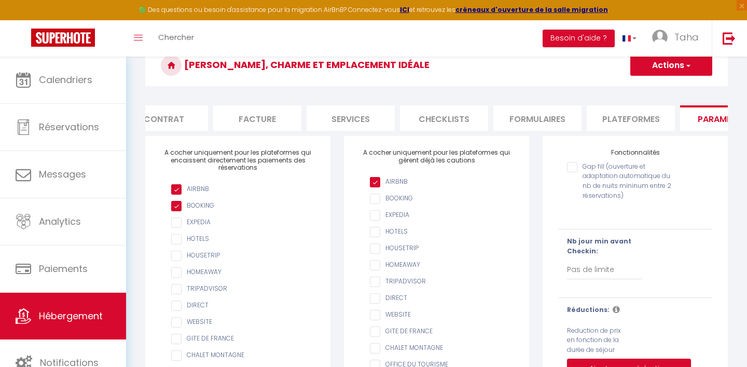
click at [625, 123] on li "Plateformes" at bounding box center [631, 117] width 88 height 25
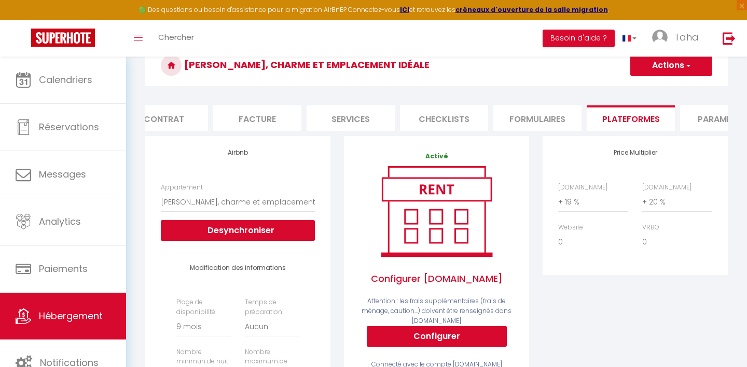
click at [530, 119] on li "Formulaires" at bounding box center [537, 117] width 88 height 25
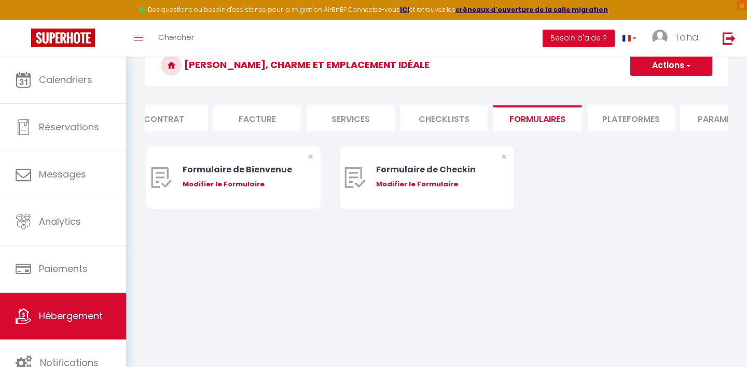
click at [345, 115] on li "Services" at bounding box center [351, 117] width 88 height 25
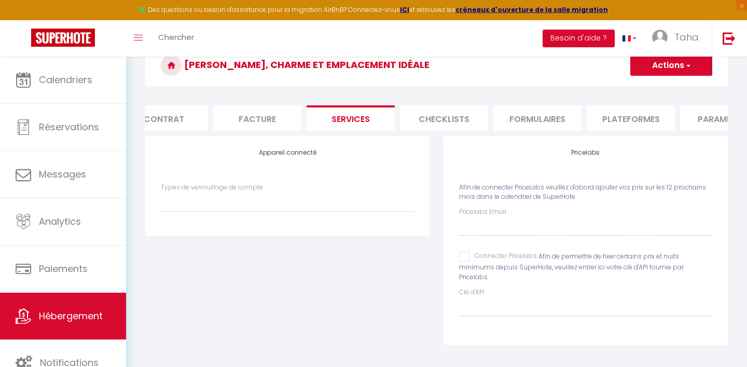
click at [231, 118] on li "Facture" at bounding box center [257, 117] width 88 height 25
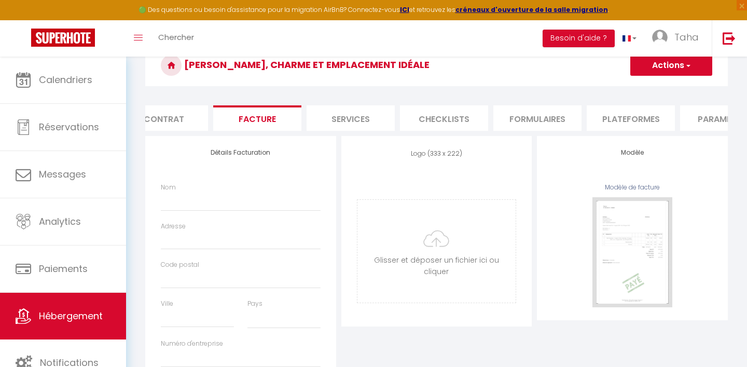
click at [163, 118] on li "Contrat" at bounding box center [164, 117] width 88 height 25
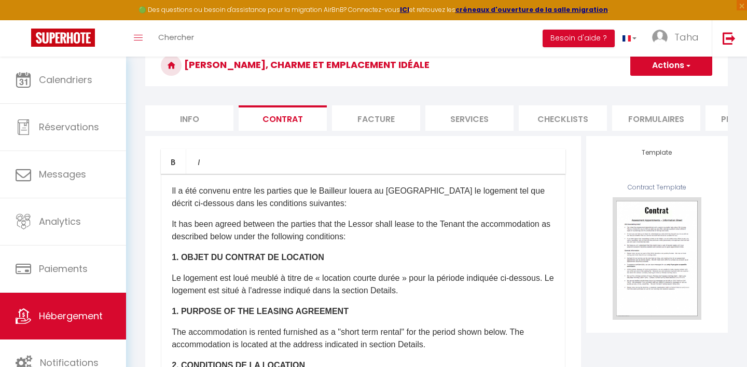
click at [175, 116] on li "Info" at bounding box center [189, 117] width 88 height 25
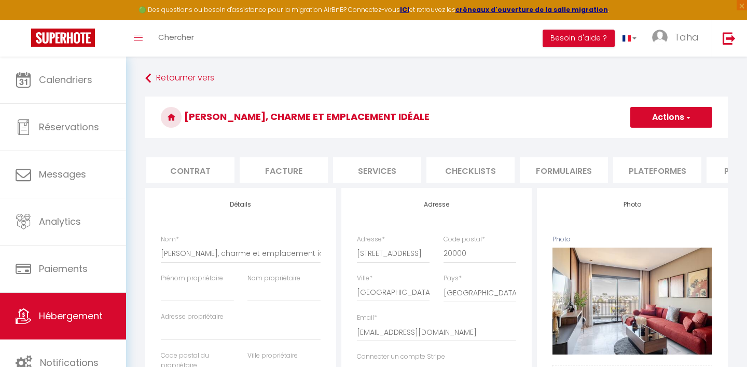
scroll to position [0, 96]
click at [655, 171] on li "Plateformes" at bounding box center [653, 169] width 88 height 25
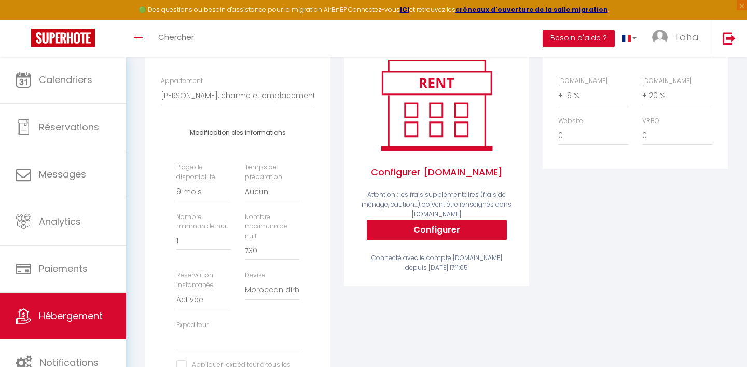
scroll to position [157, 0]
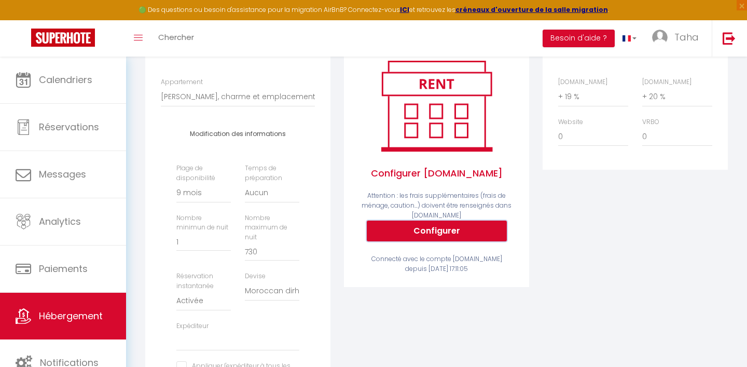
click at [449, 233] on button "Configurer" at bounding box center [437, 230] width 140 height 21
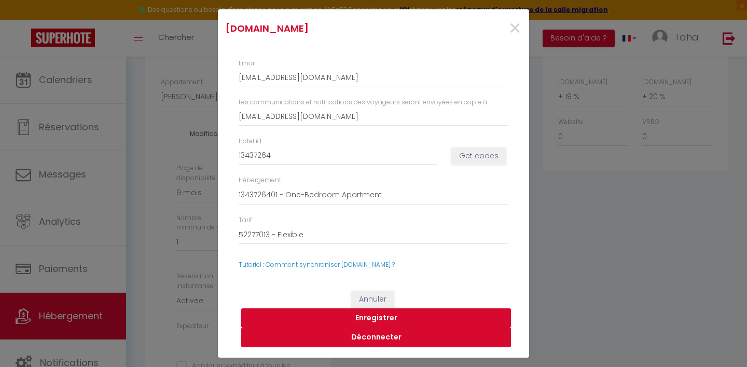
click at [389, 342] on button "Déconnecter" at bounding box center [376, 337] width 270 height 20
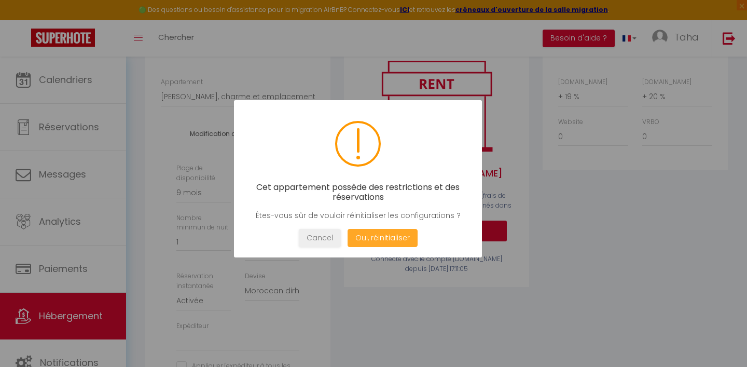
click at [398, 242] on button "Oui, réinitialiser" at bounding box center [382, 238] width 70 height 18
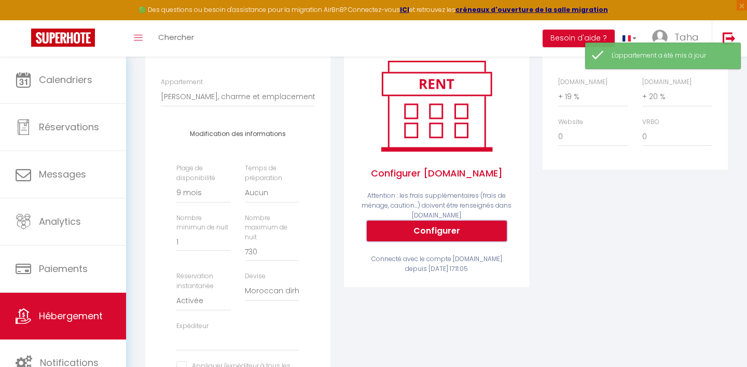
click at [442, 220] on button "Configurer" at bounding box center [437, 230] width 140 height 21
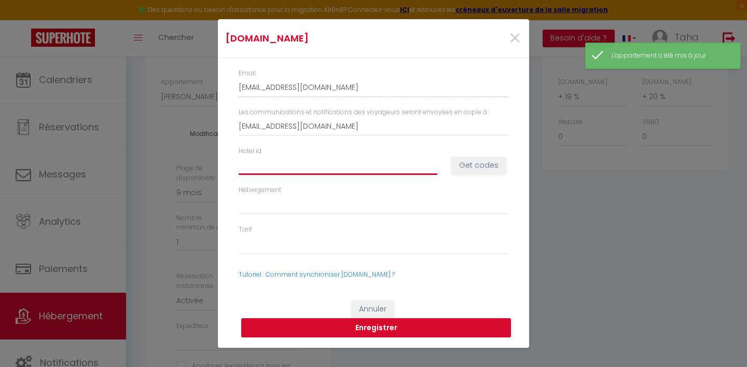
click at [361, 160] on input "Hotel id" at bounding box center [338, 165] width 199 height 19
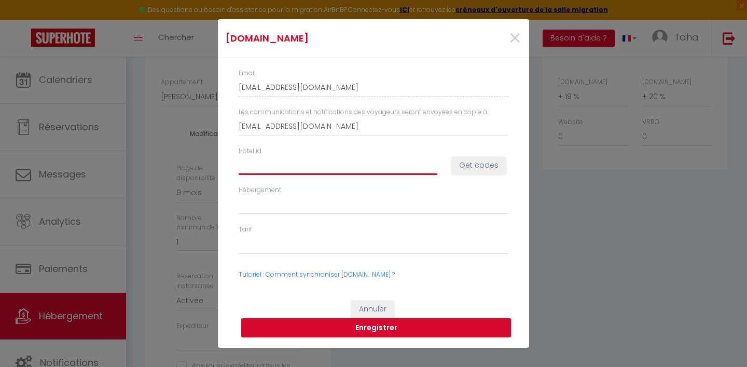
paste input "13437264"
click at [480, 168] on button "Get codes" at bounding box center [478, 166] width 55 height 18
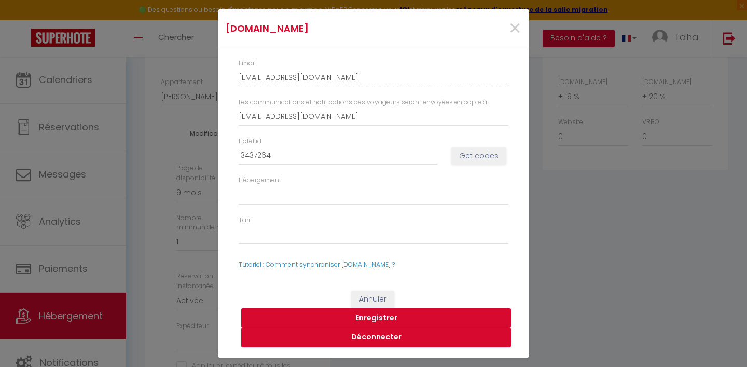
click at [390, 318] on button "Enregistrer" at bounding box center [376, 318] width 270 height 20
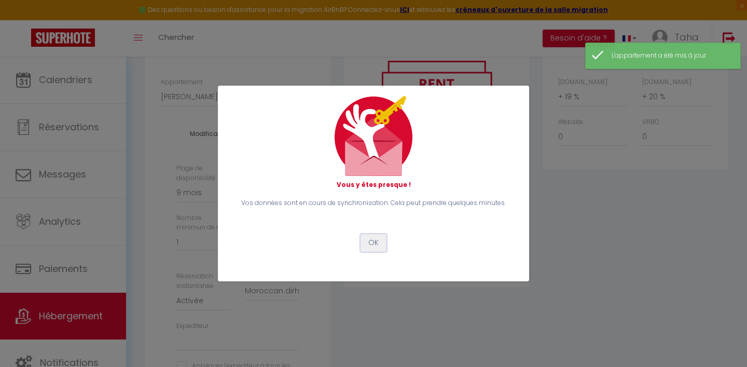
click at [376, 247] on button "OK" at bounding box center [373, 243] width 26 height 18
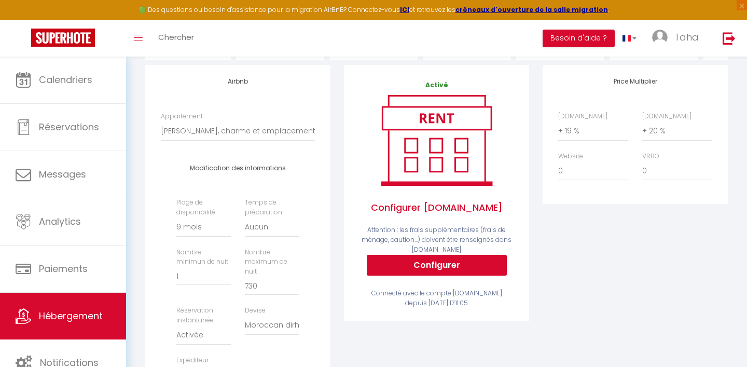
scroll to position [125, 0]
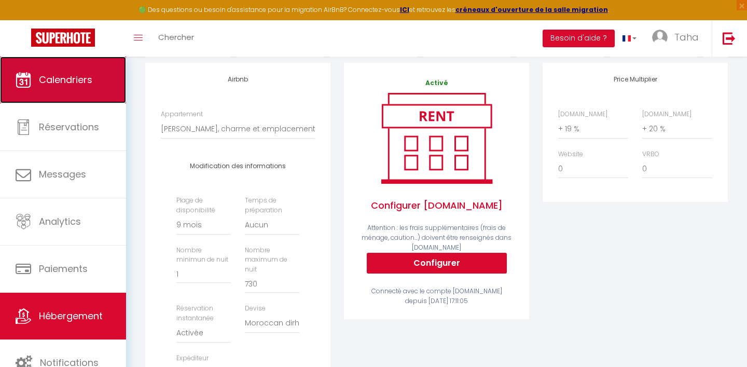
click at [71, 74] on span "Calendriers" at bounding box center [65, 79] width 53 height 13
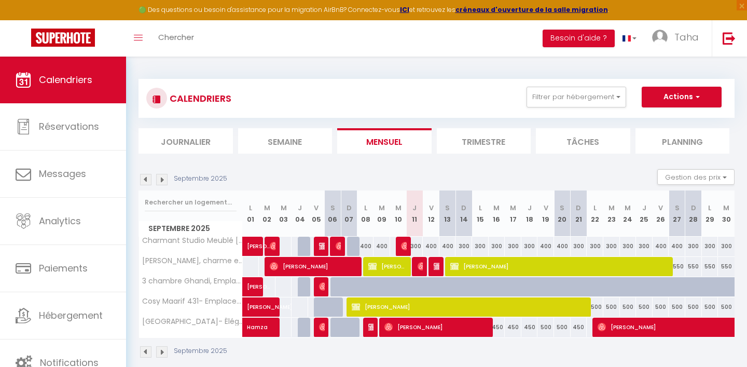
click at [147, 179] on img at bounding box center [145, 179] width 11 height 11
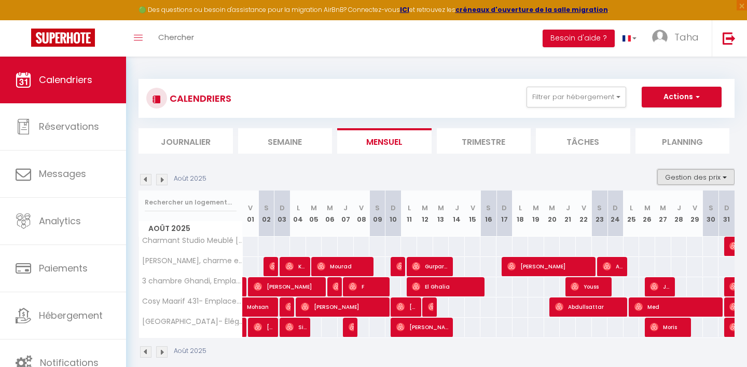
click at [714, 176] on button "Gestion des prix" at bounding box center [695, 177] width 77 height 16
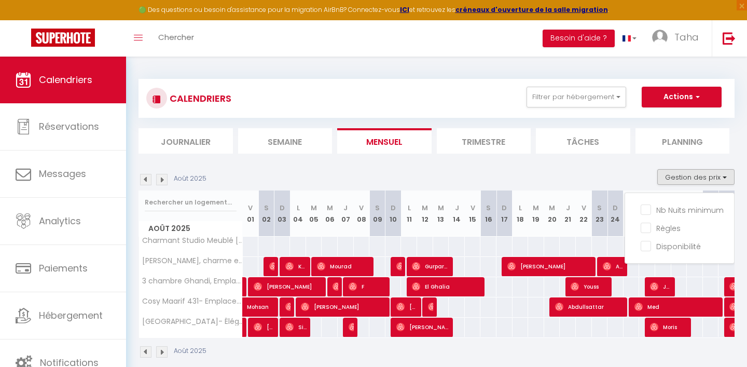
click at [640, 245] on ul "Nb Nuits minimum Règles Disponibilité" at bounding box center [679, 228] width 109 height 55
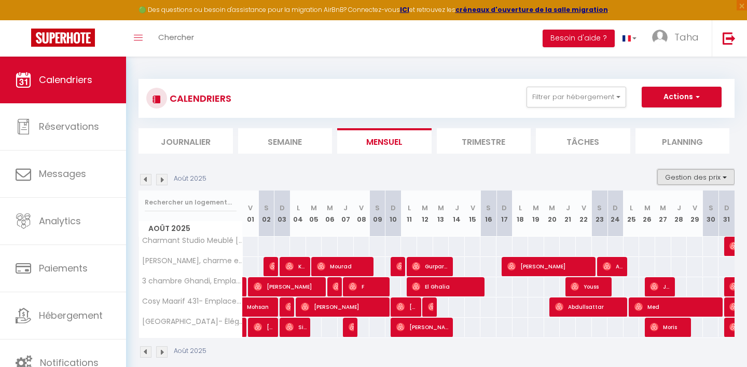
click at [688, 172] on button "Gestion des prix" at bounding box center [695, 177] width 77 height 16
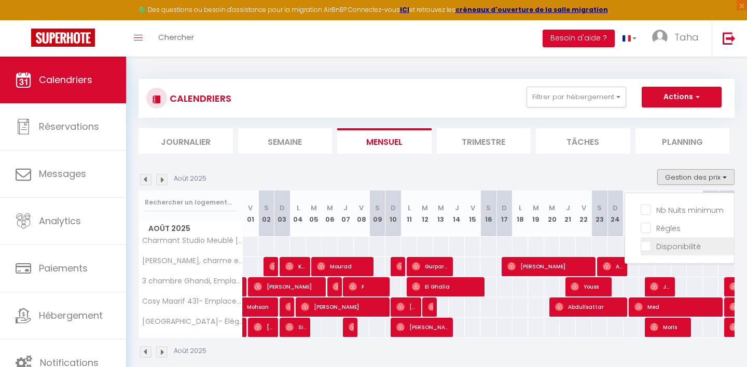
click at [648, 243] on input "Disponibilité" at bounding box center [686, 245] width 93 height 10
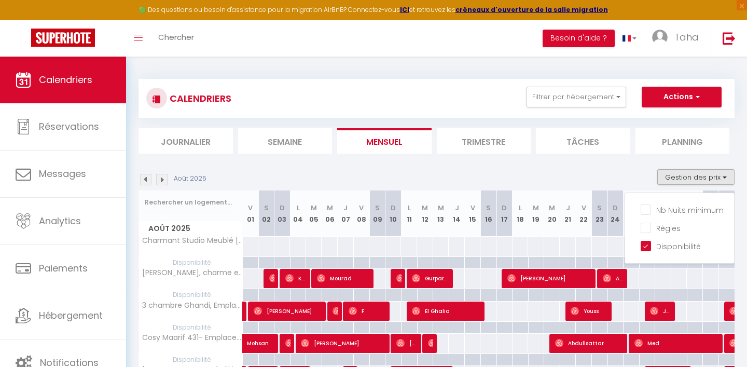
click at [617, 174] on div "Août 2025 Gestion des prix Nb Nuits minimum Règles Disponibilité" at bounding box center [436, 179] width 596 height 21
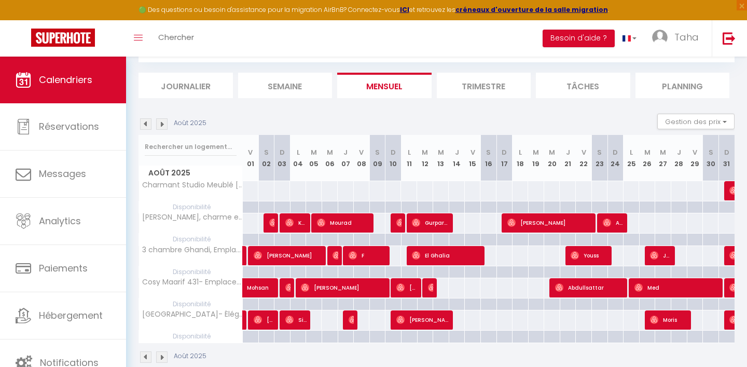
scroll to position [55, 0]
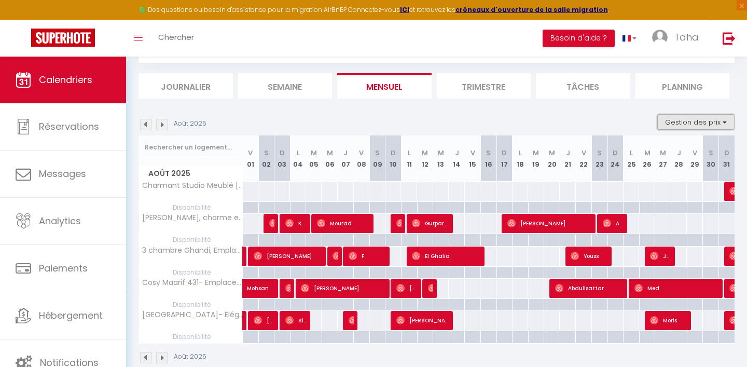
click at [714, 117] on button "Gestion des prix" at bounding box center [695, 122] width 77 height 16
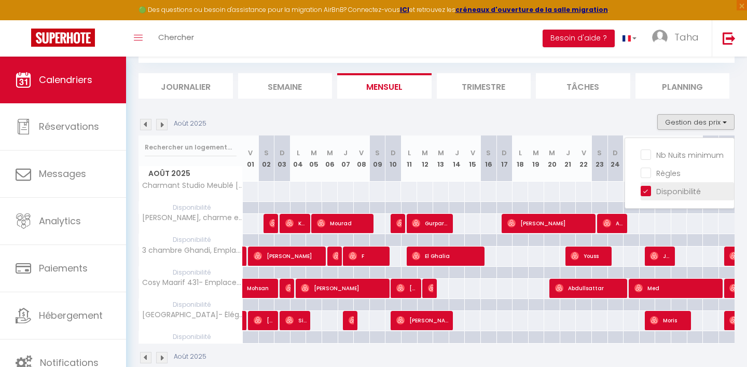
click at [643, 191] on input "Disponibilité" at bounding box center [686, 190] width 93 height 10
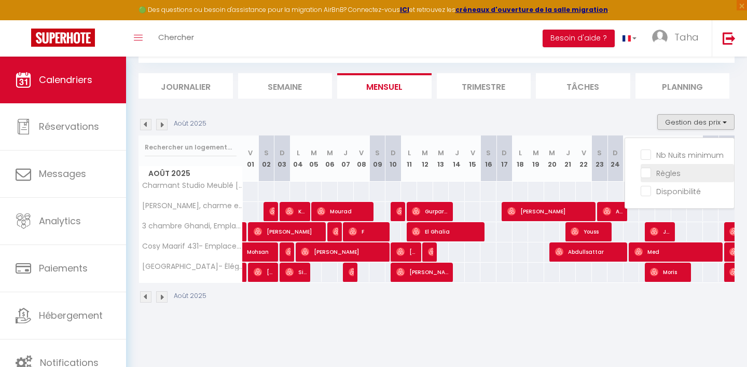
click at [647, 172] on input "Règles" at bounding box center [686, 172] width 93 height 10
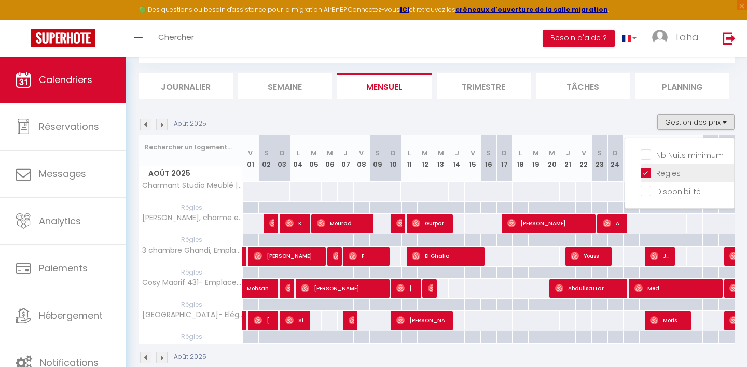
click at [647, 172] on input "Règles" at bounding box center [686, 172] width 93 height 10
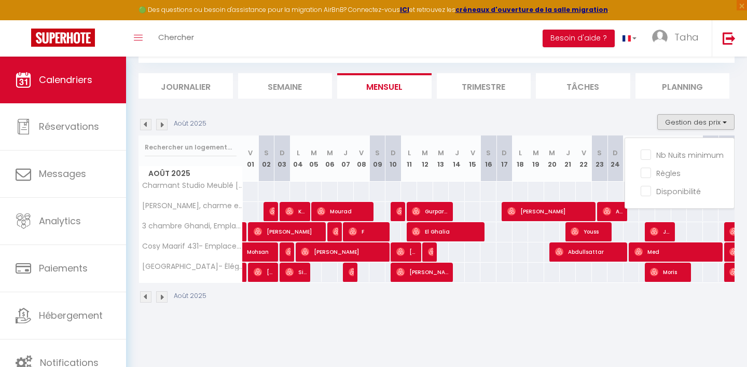
click at [595, 102] on div "CALENDRIERS Filtrer par hébergement Tous Charmant Studio Meublé [GEOGRAPHIC_DAT…" at bounding box center [436, 163] width 596 height 299
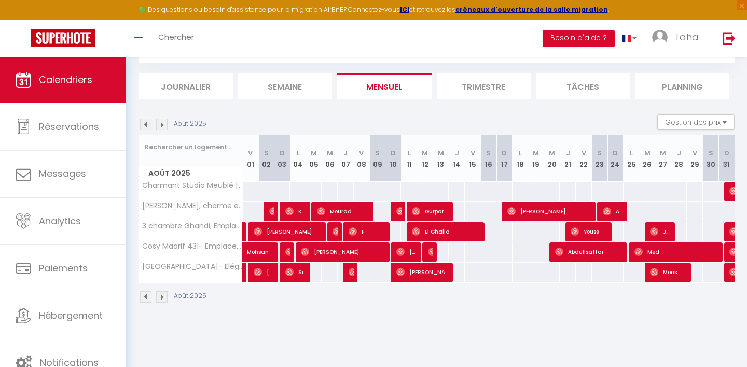
click at [162, 121] on img at bounding box center [161, 124] width 11 height 11
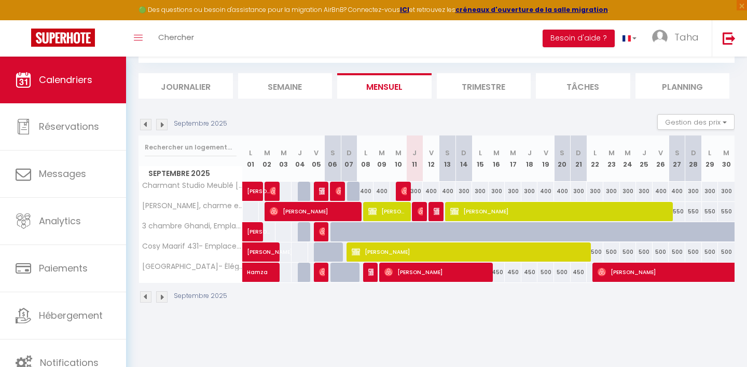
click at [162, 121] on img at bounding box center [161, 124] width 11 height 11
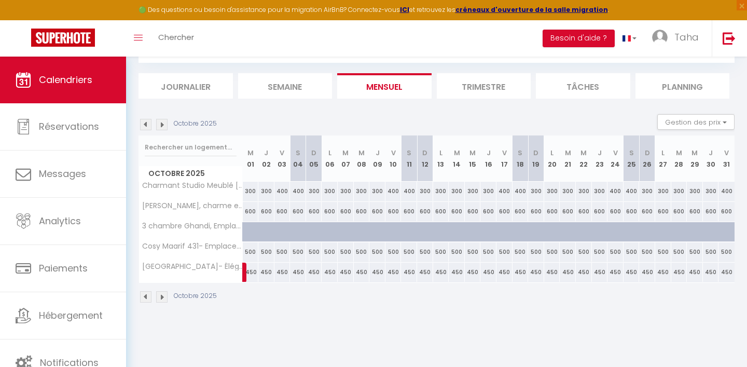
click at [146, 124] on img at bounding box center [145, 124] width 11 height 11
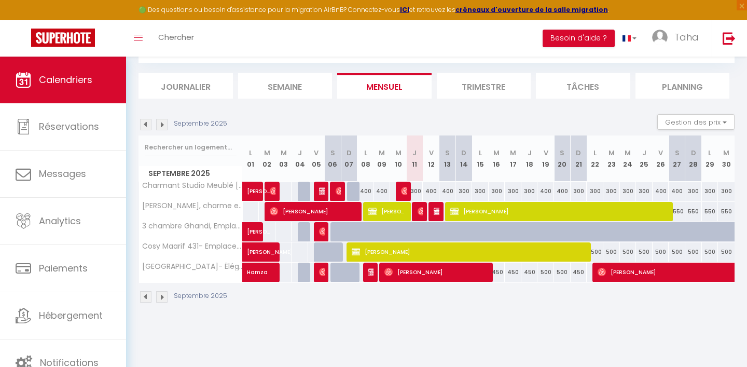
click at [416, 188] on div "300" at bounding box center [415, 191] width 17 height 19
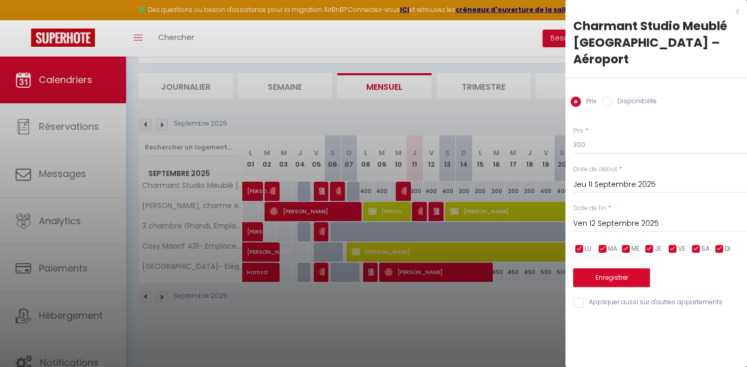
click at [357, 43] on div at bounding box center [373, 183] width 747 height 367
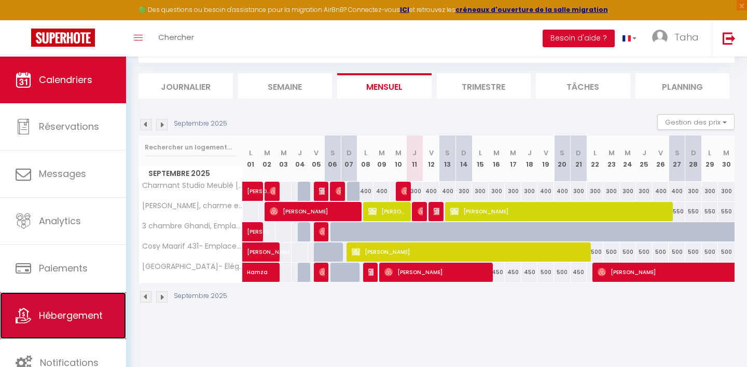
click at [85, 313] on span "Hébergement" at bounding box center [71, 315] width 64 height 13
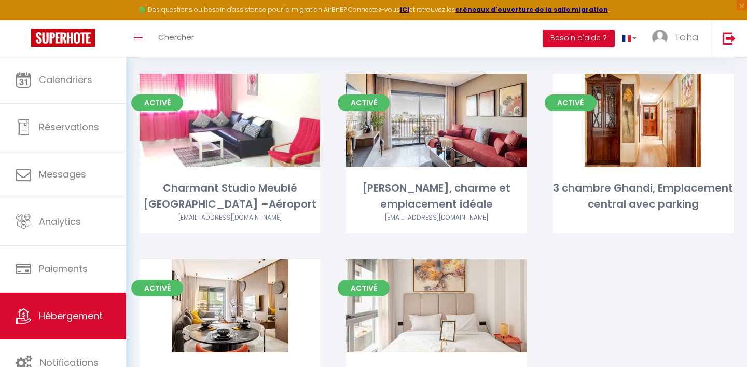
scroll to position [58, 0]
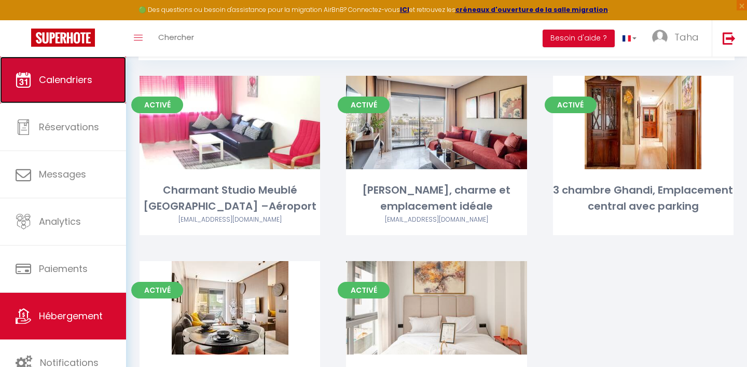
click at [83, 91] on link "Calendriers" at bounding box center [63, 80] width 126 height 47
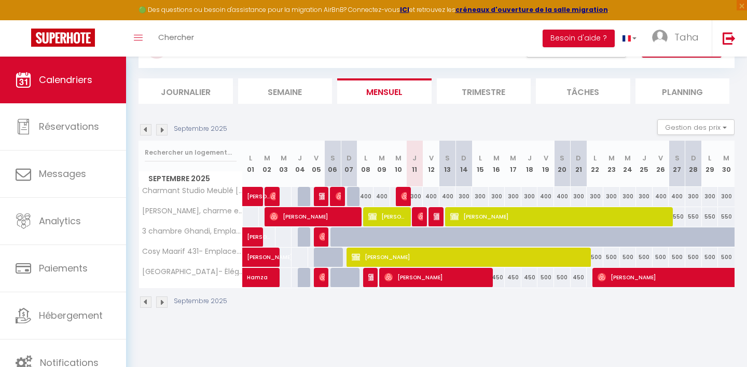
scroll to position [50, 0]
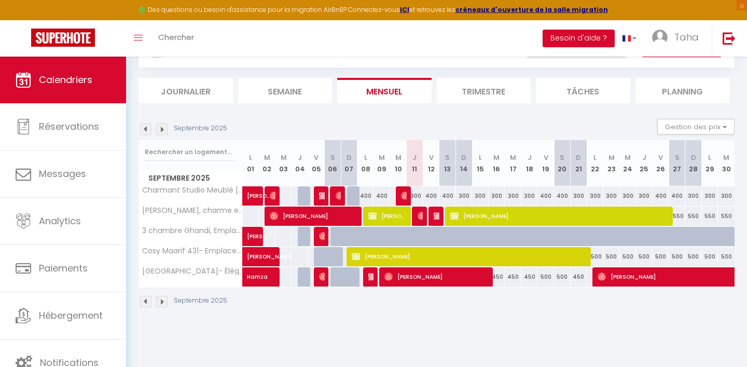
click at [417, 194] on div "300" at bounding box center [415, 195] width 17 height 19
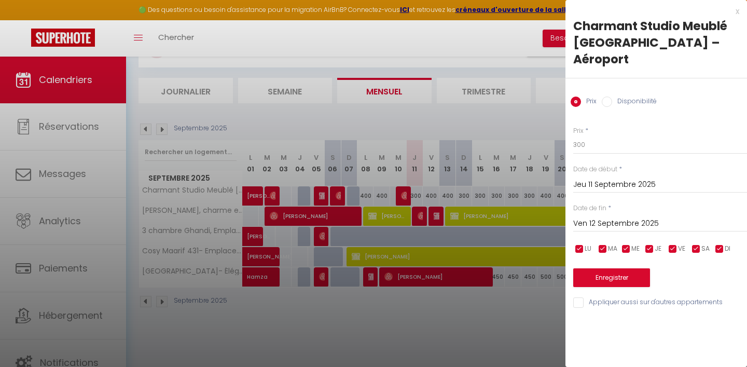
click at [587, 126] on span "*" at bounding box center [586, 130] width 3 height 9
click at [602, 135] on input "300" at bounding box center [660, 144] width 174 height 19
click at [305, 59] on div at bounding box center [373, 183] width 747 height 367
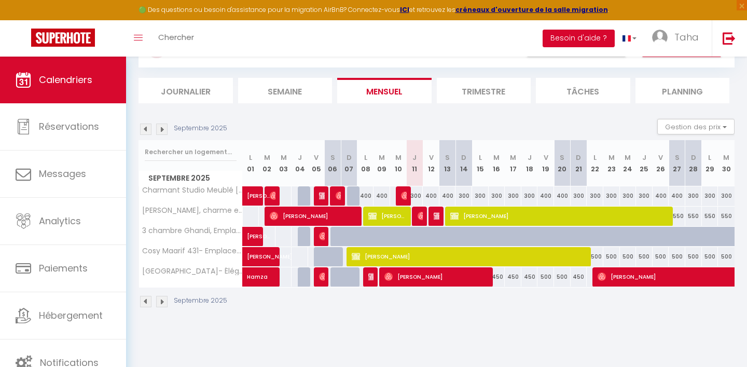
click at [589, 39] on button "Besoin d'aide ?" at bounding box center [578, 39] width 72 height 18
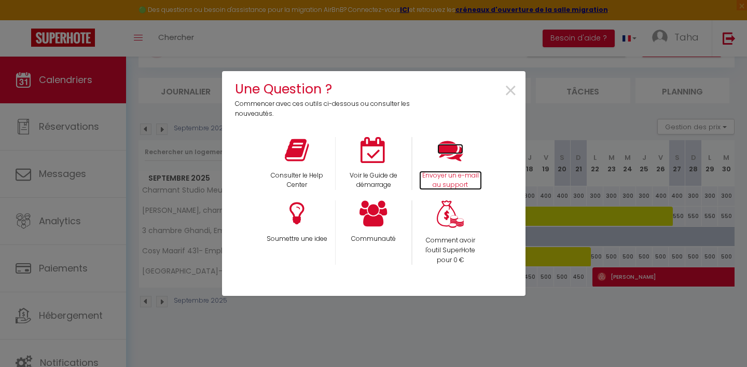
click at [452, 150] on icon at bounding box center [450, 150] width 26 height 26
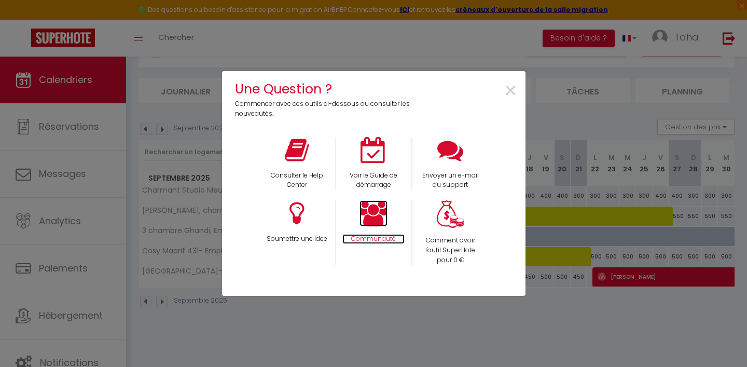
click at [380, 217] on icon at bounding box center [373, 213] width 28 height 26
click at [511, 87] on span "×" at bounding box center [511, 91] width 14 height 33
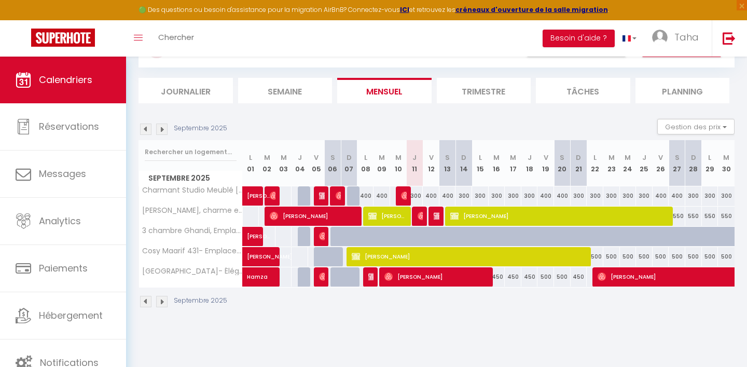
click at [386, 195] on div "400" at bounding box center [381, 195] width 17 height 19
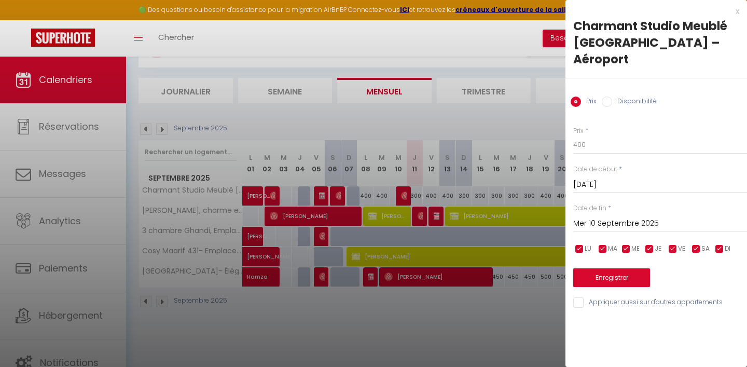
click at [142, 128] on div at bounding box center [373, 183] width 747 height 367
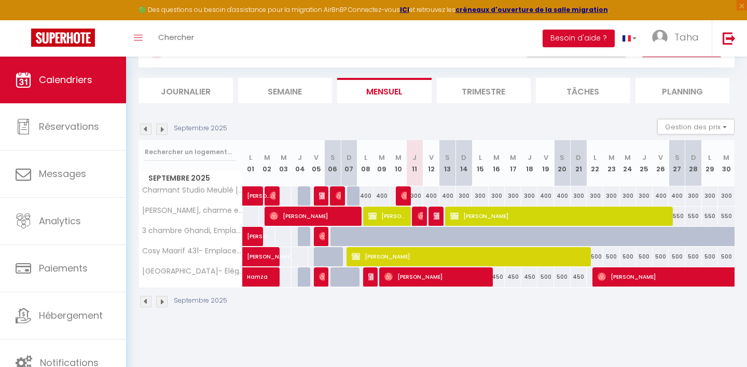
click at [147, 129] on img at bounding box center [145, 128] width 11 height 11
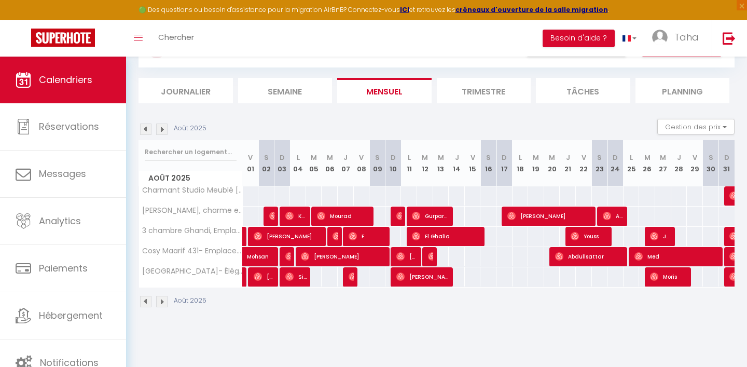
click at [162, 126] on img at bounding box center [161, 128] width 11 height 11
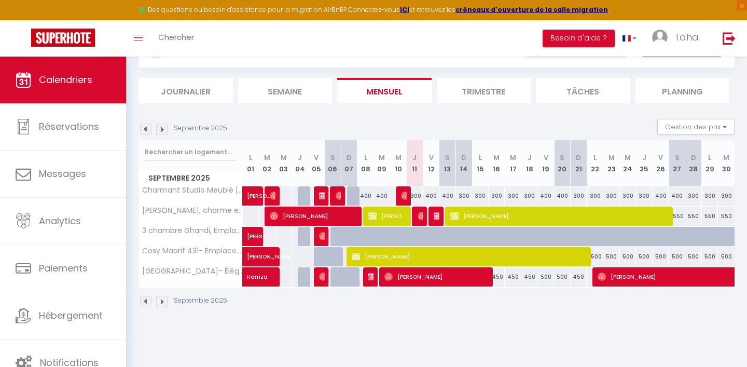
click at [370, 194] on div "400" at bounding box center [365, 195] width 17 height 19
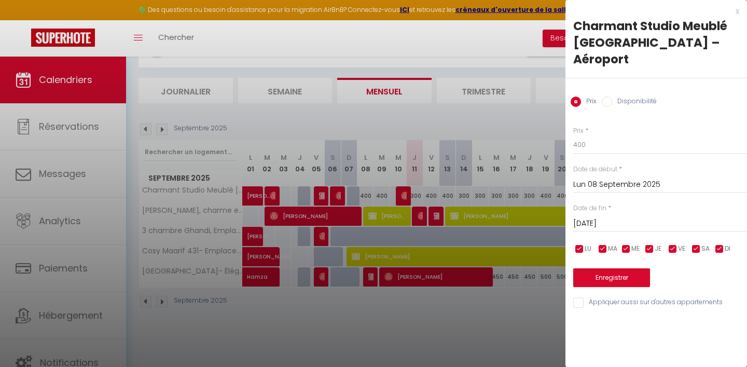
click at [417, 195] on div at bounding box center [373, 183] width 747 height 367
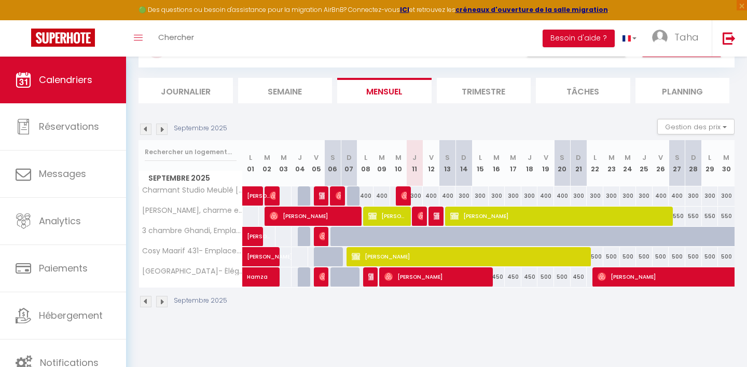
click at [417, 195] on div "300" at bounding box center [415, 195] width 17 height 19
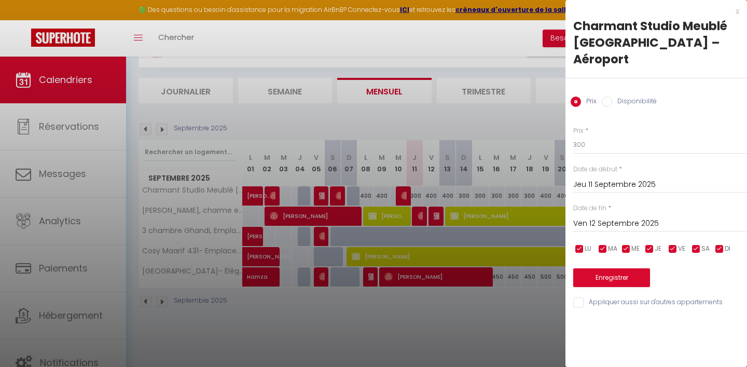
click at [605, 96] on input "Disponibilité" at bounding box center [607, 101] width 10 height 10
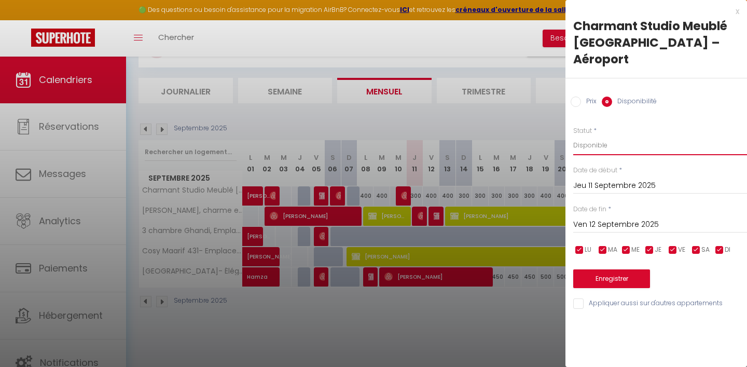
click at [609, 135] on select "Disponible Indisponible" at bounding box center [660, 145] width 174 height 20
click at [616, 322] on div "x Charmant Studio Meublé Parc Nouaceur –Aéroport Prix Disponibilité Prix * 300 …" at bounding box center [656, 183] width 182 height 367
click at [616, 269] on button "Enregistrer" at bounding box center [611, 278] width 77 height 19
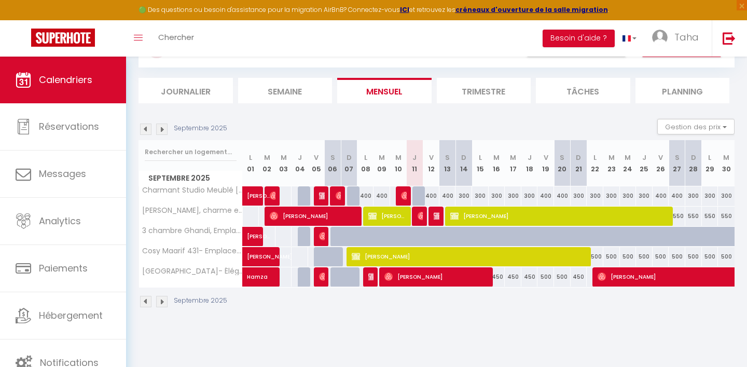
scroll to position [50, 0]
